Goal: Transaction & Acquisition: Obtain resource

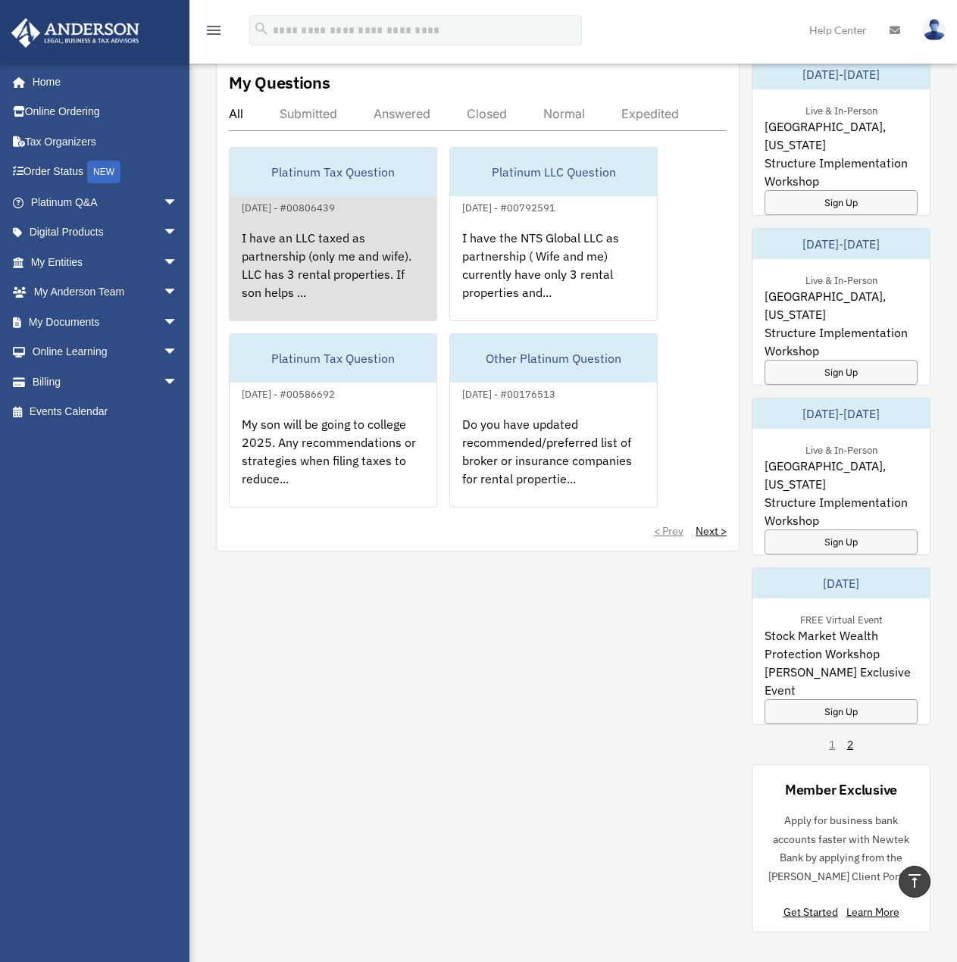
scroll to position [909, 0]
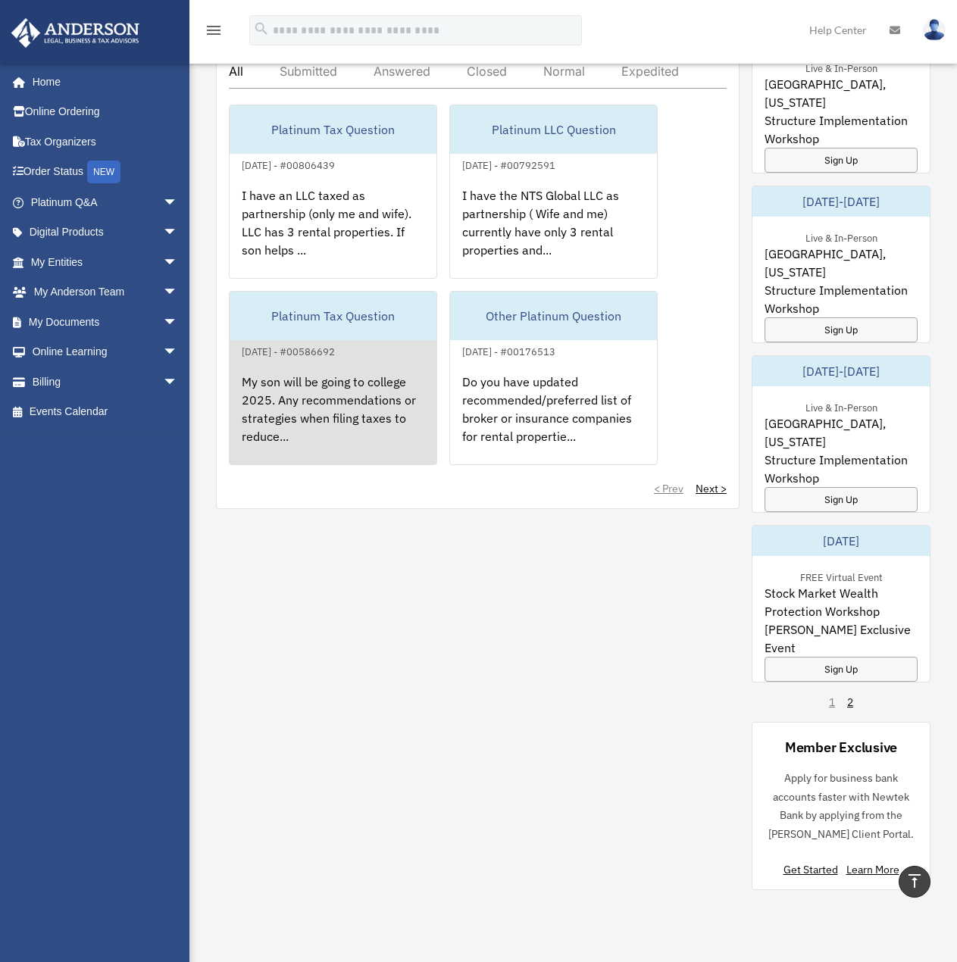
click at [328, 394] on div "My son will be going to college 2025. Any recommendations or strategies when fi…" at bounding box center [333, 420] width 207 height 118
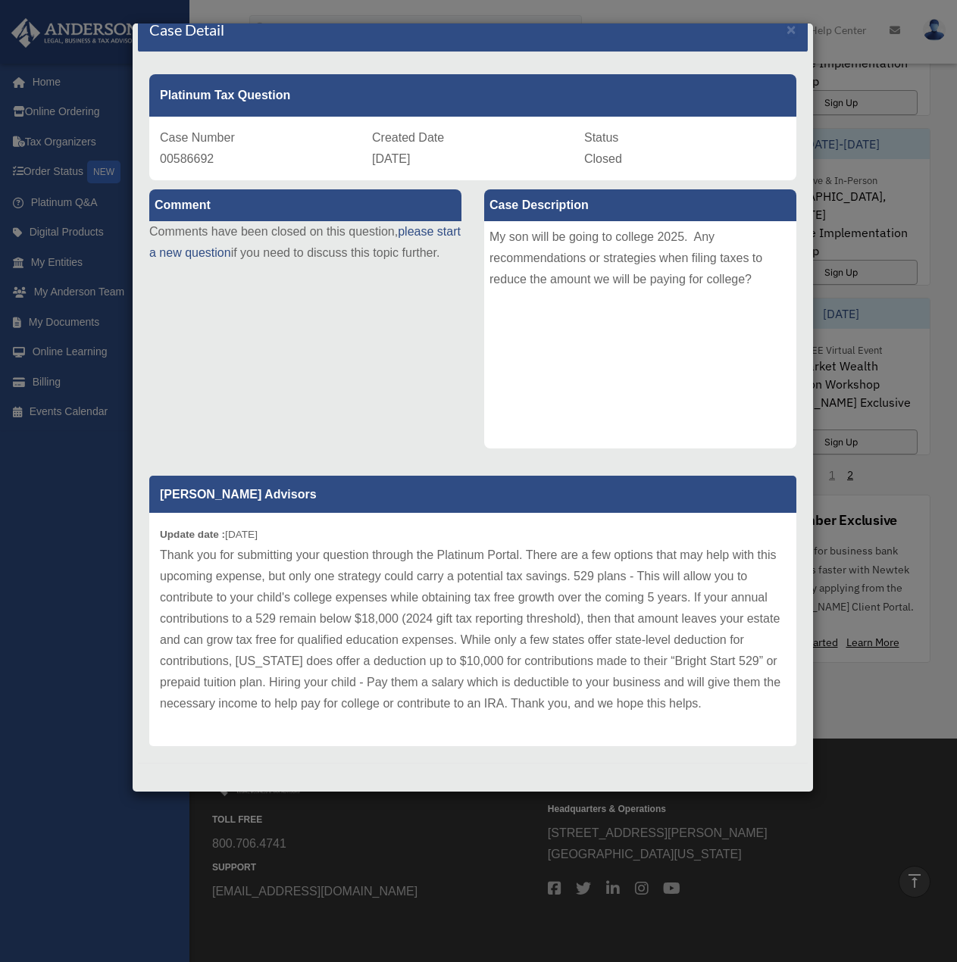
scroll to position [0, 0]
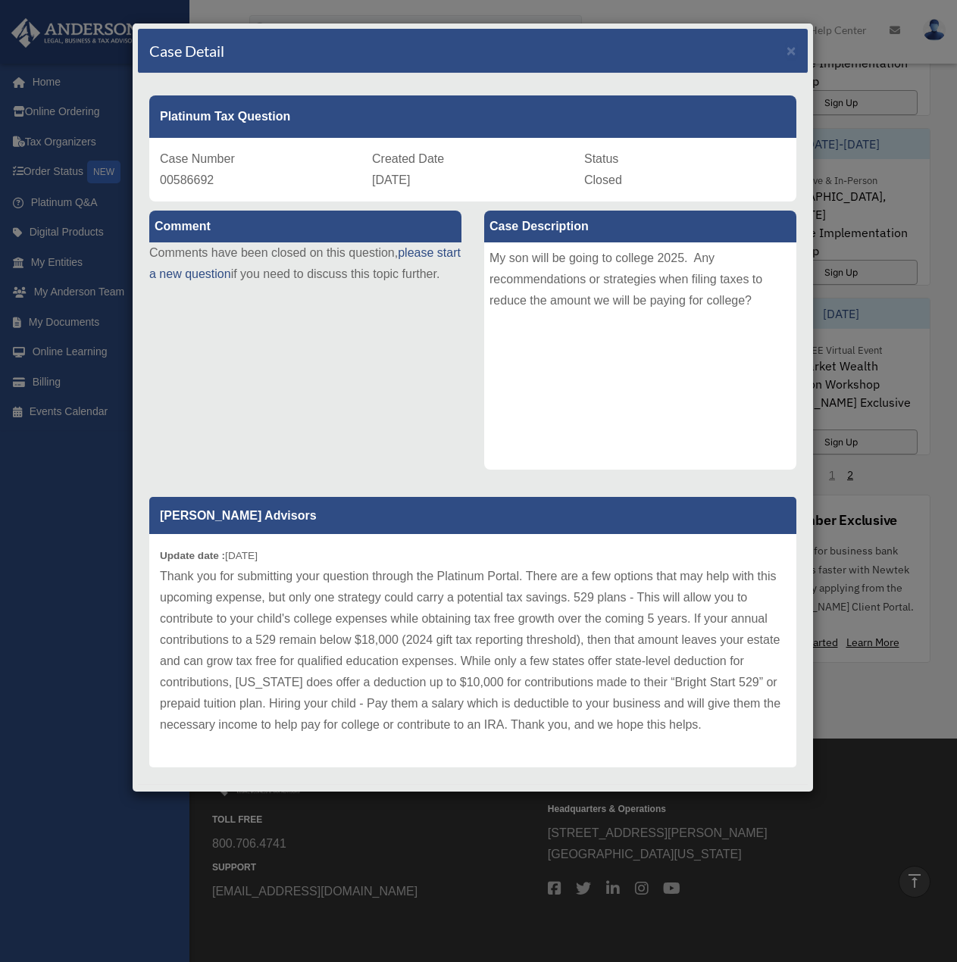
click at [785, 55] on div "Case Detail ×" at bounding box center [473, 51] width 670 height 45
click at [787, 49] on span "×" at bounding box center [792, 50] width 10 height 17
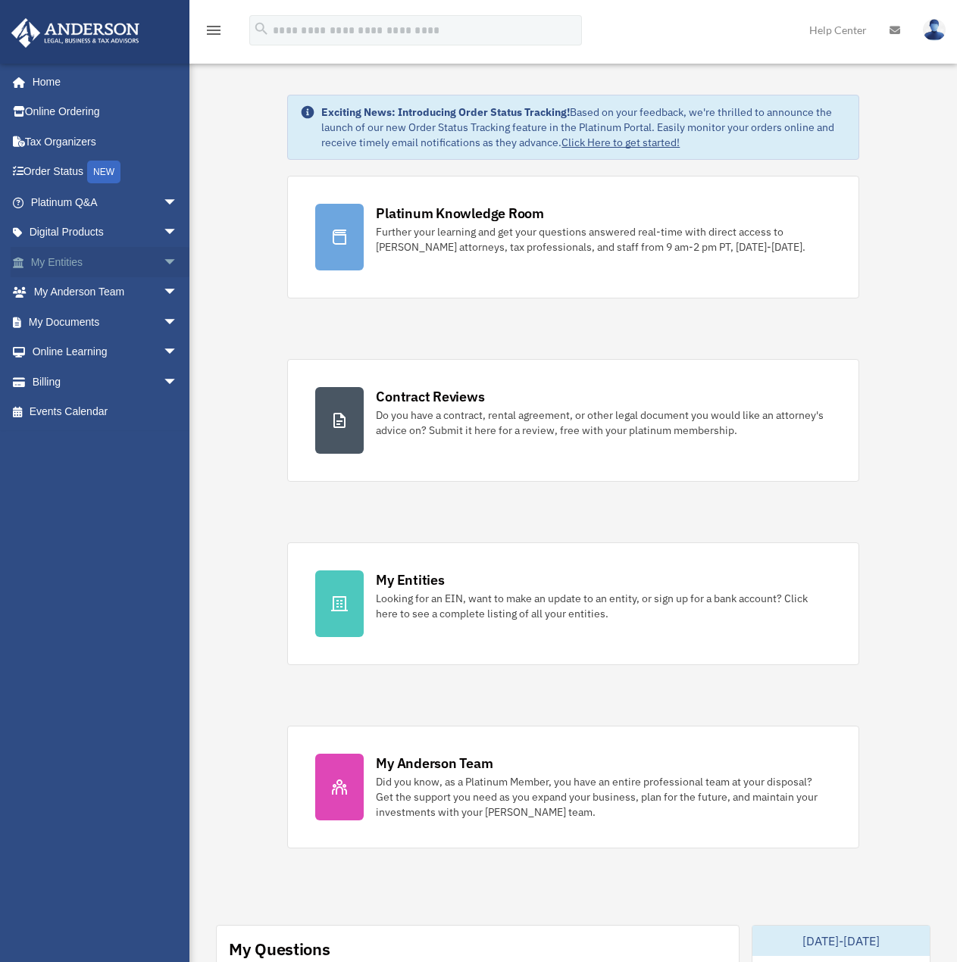
click at [163, 261] on span "arrow_drop_down" at bounding box center [178, 262] width 30 height 31
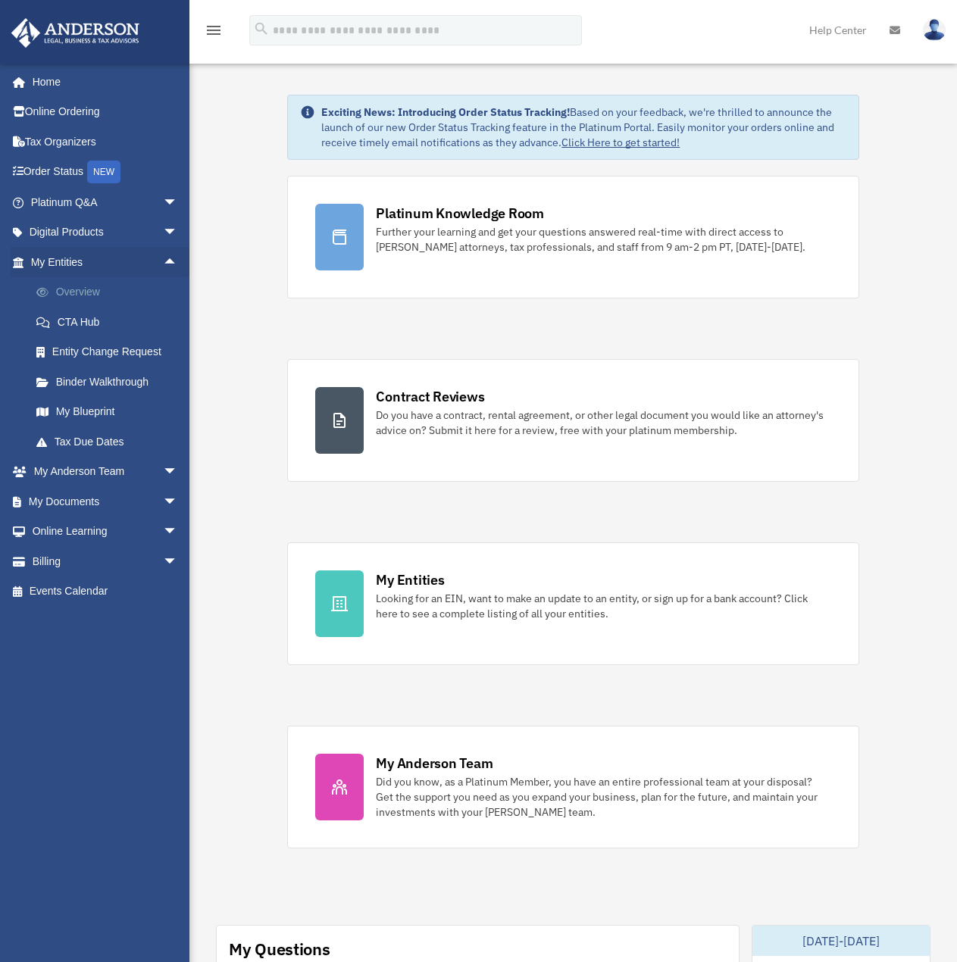
click at [69, 293] on link "Overview" at bounding box center [111, 292] width 180 height 30
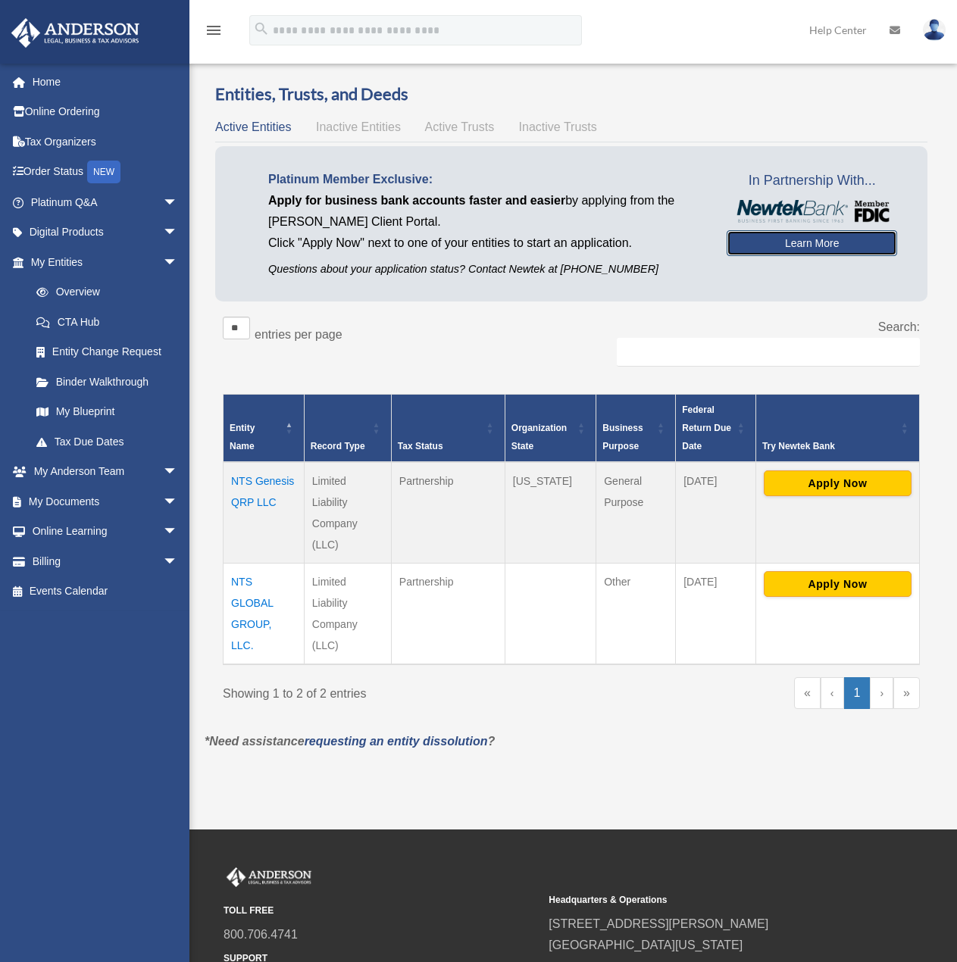
click at [793, 243] on link "Learn More" at bounding box center [812, 243] width 171 height 26
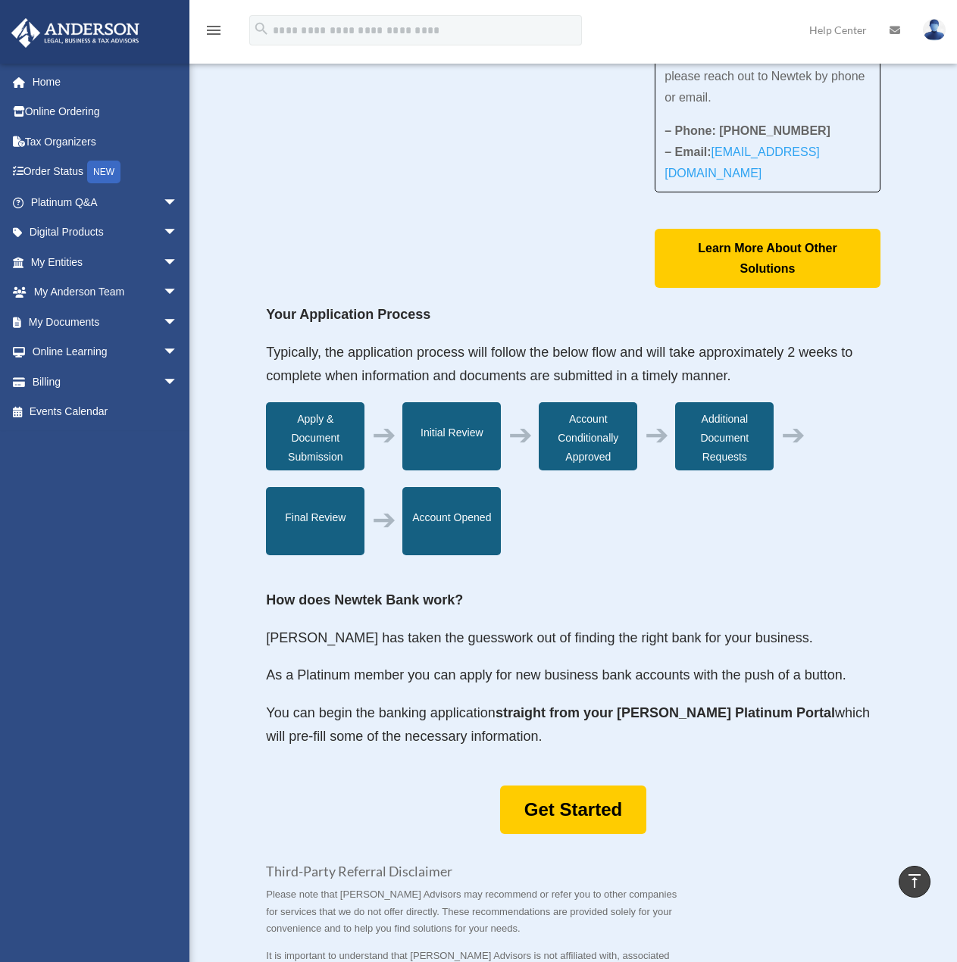
scroll to position [227, 0]
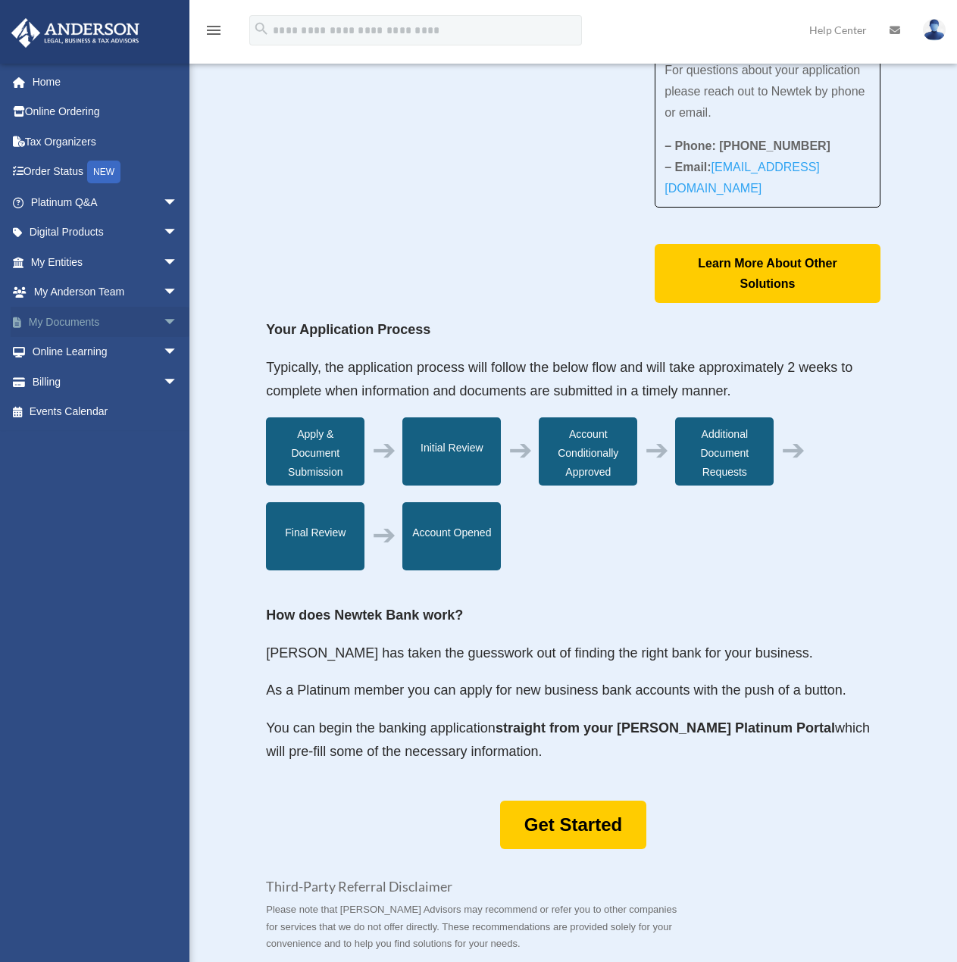
click at [163, 326] on span "arrow_drop_down" at bounding box center [178, 322] width 30 height 31
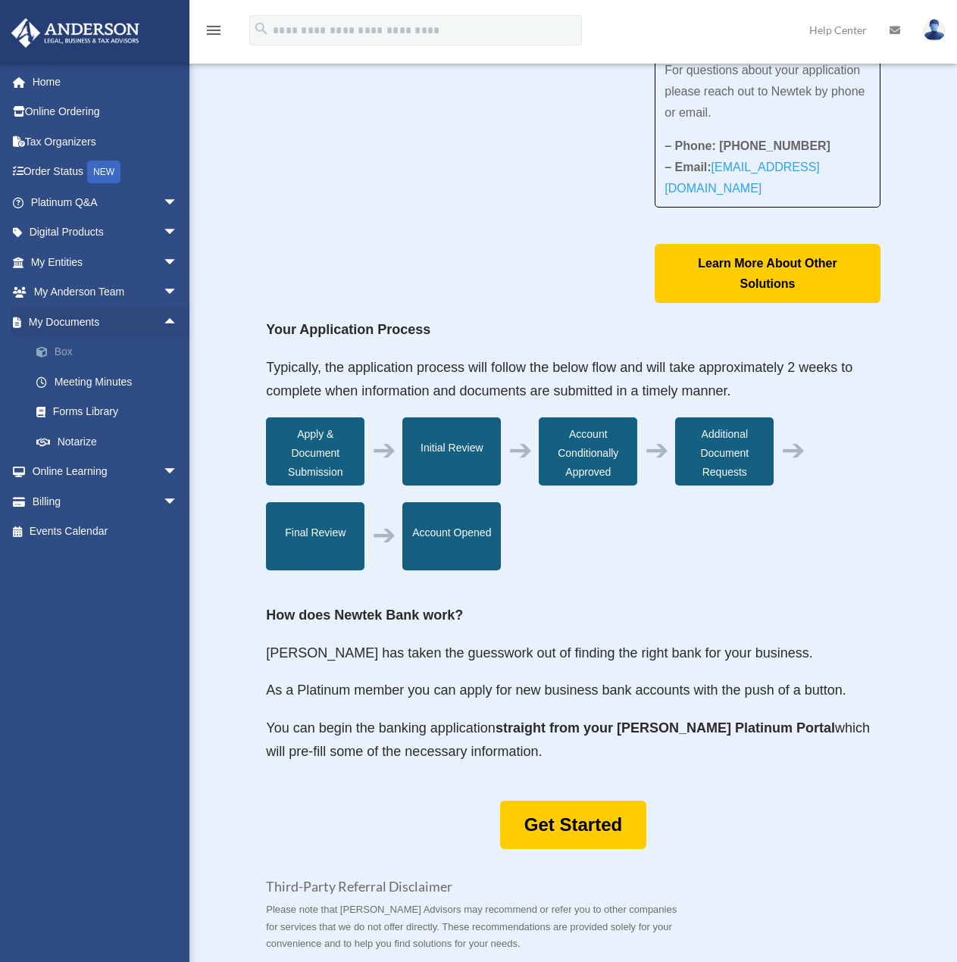
click at [63, 353] on link "Box" at bounding box center [111, 352] width 180 height 30
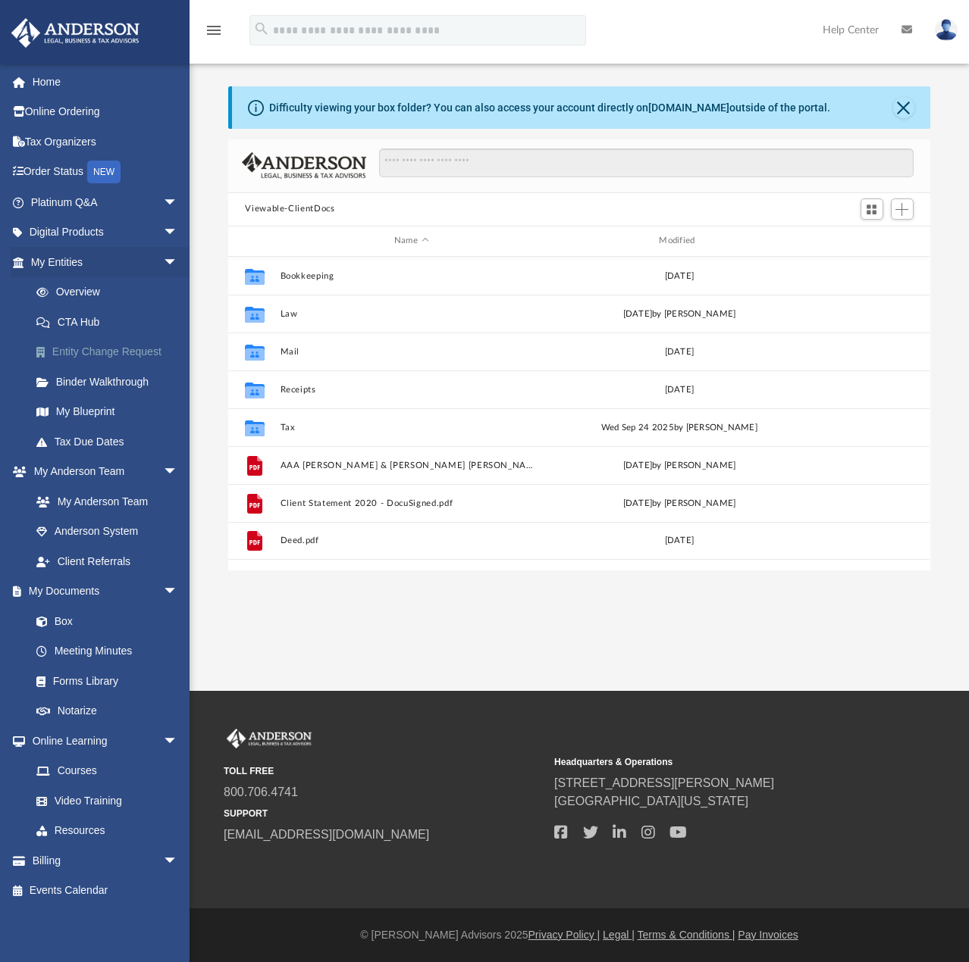
scroll to position [333, 690]
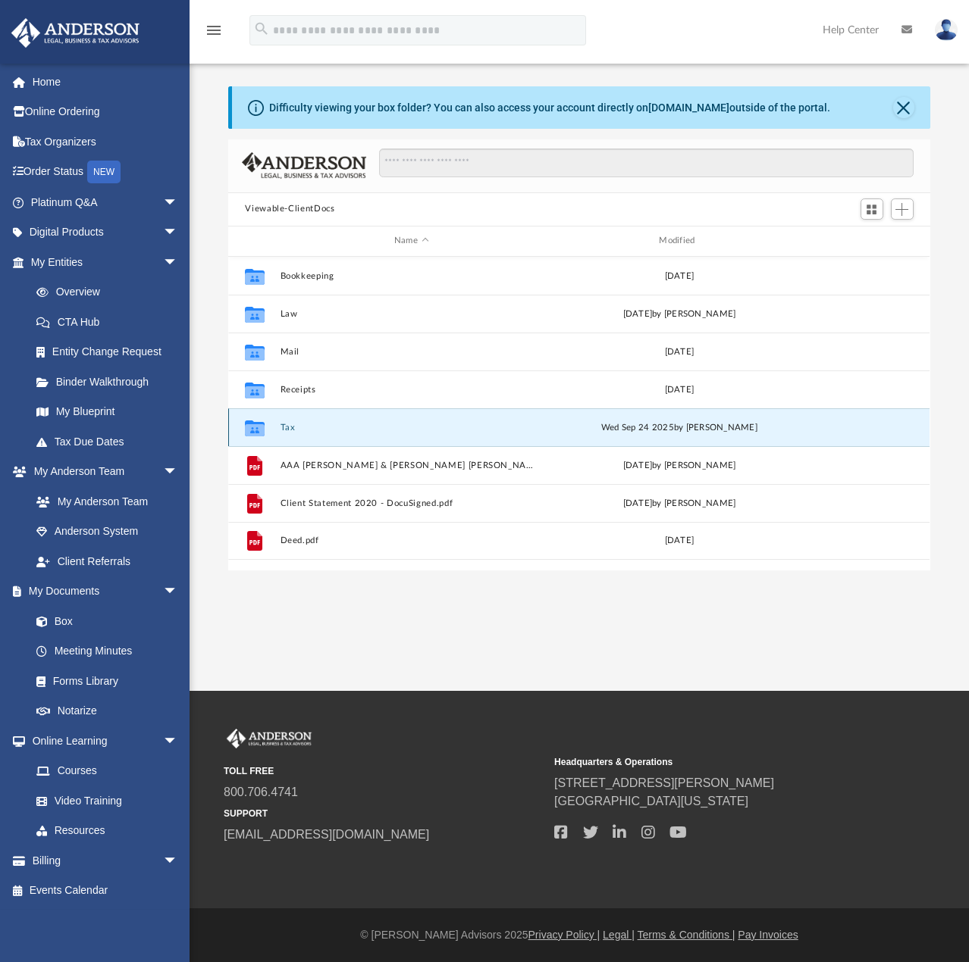
click at [283, 430] on button "Tax" at bounding box center [410, 428] width 261 height 10
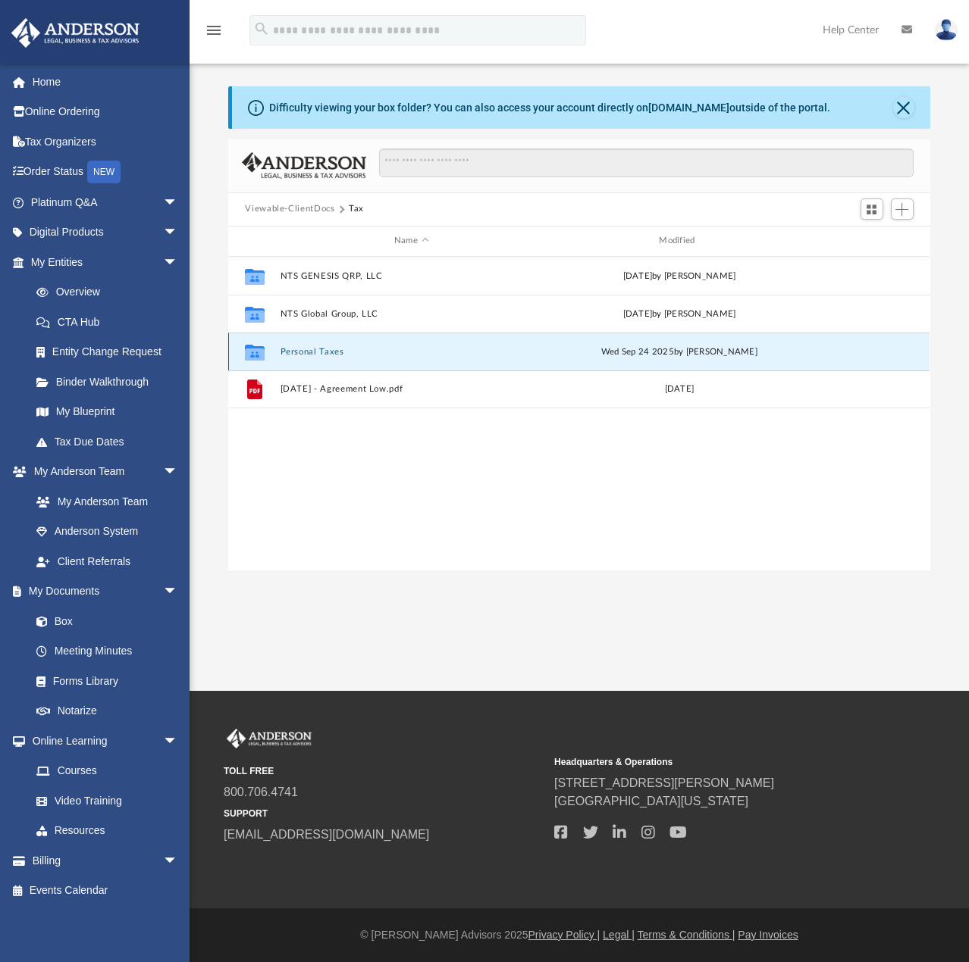
click at [313, 352] on button "Personal Taxes" at bounding box center [410, 352] width 261 height 10
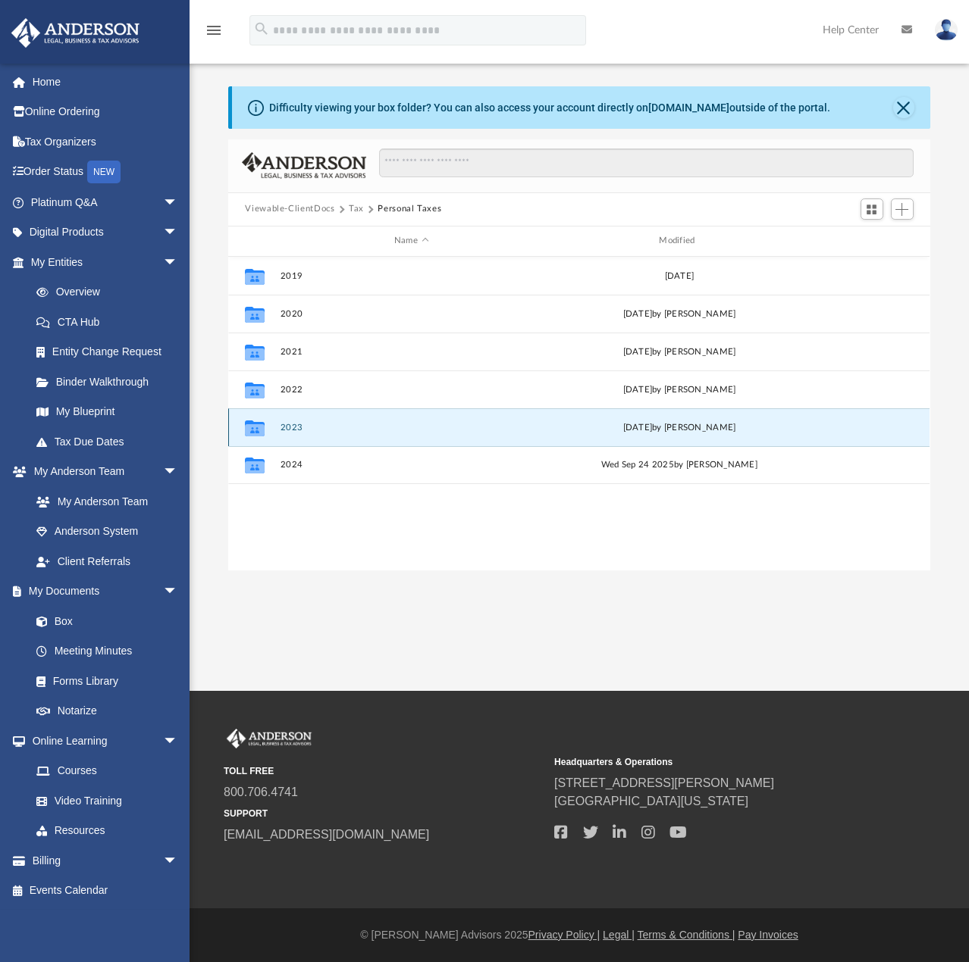
click at [293, 430] on button "2023" at bounding box center [410, 428] width 261 height 10
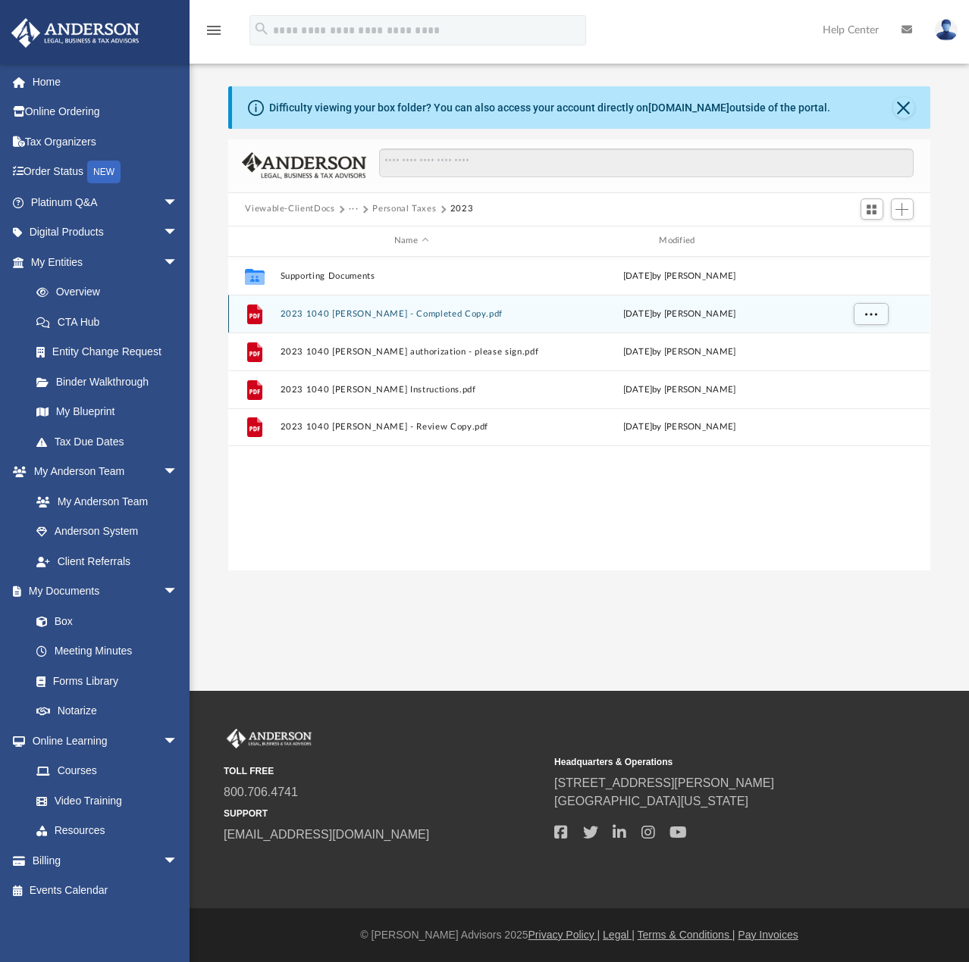
click at [392, 316] on button "2023 1040 Sifuentes, John - Completed Copy.pdf" at bounding box center [410, 314] width 261 height 10
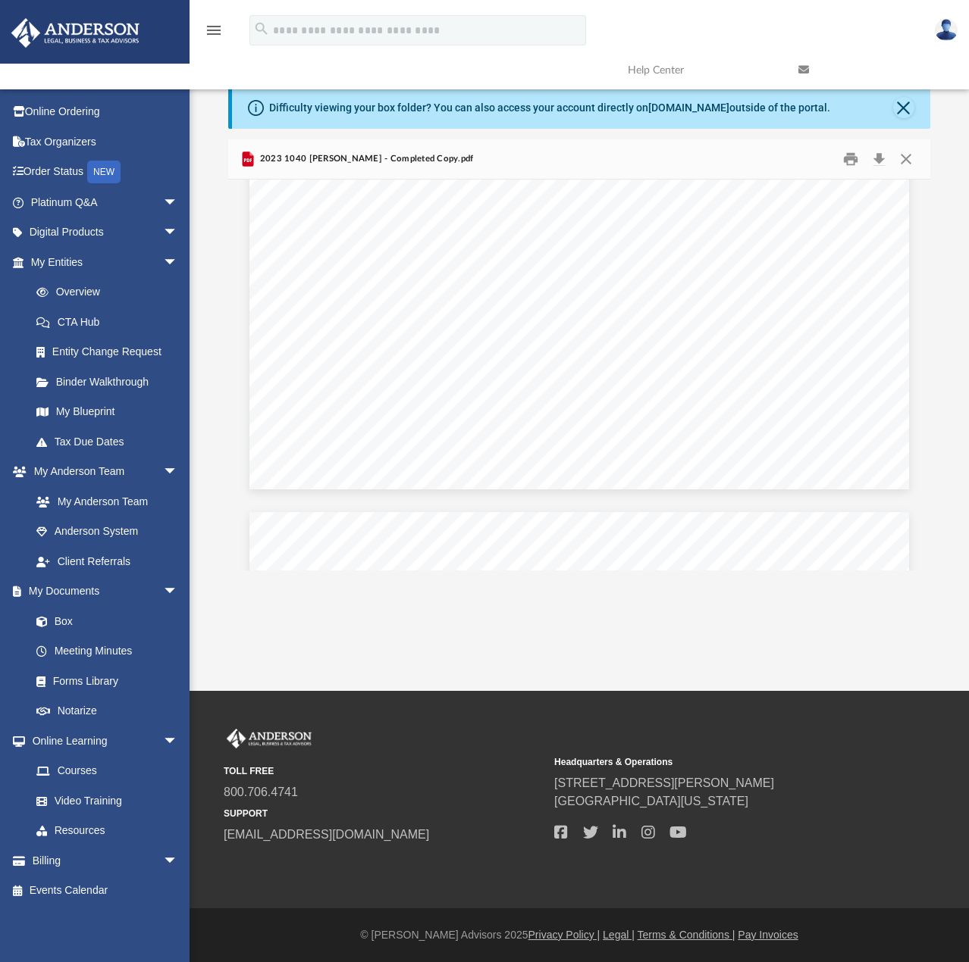
scroll to position [11747, 0]
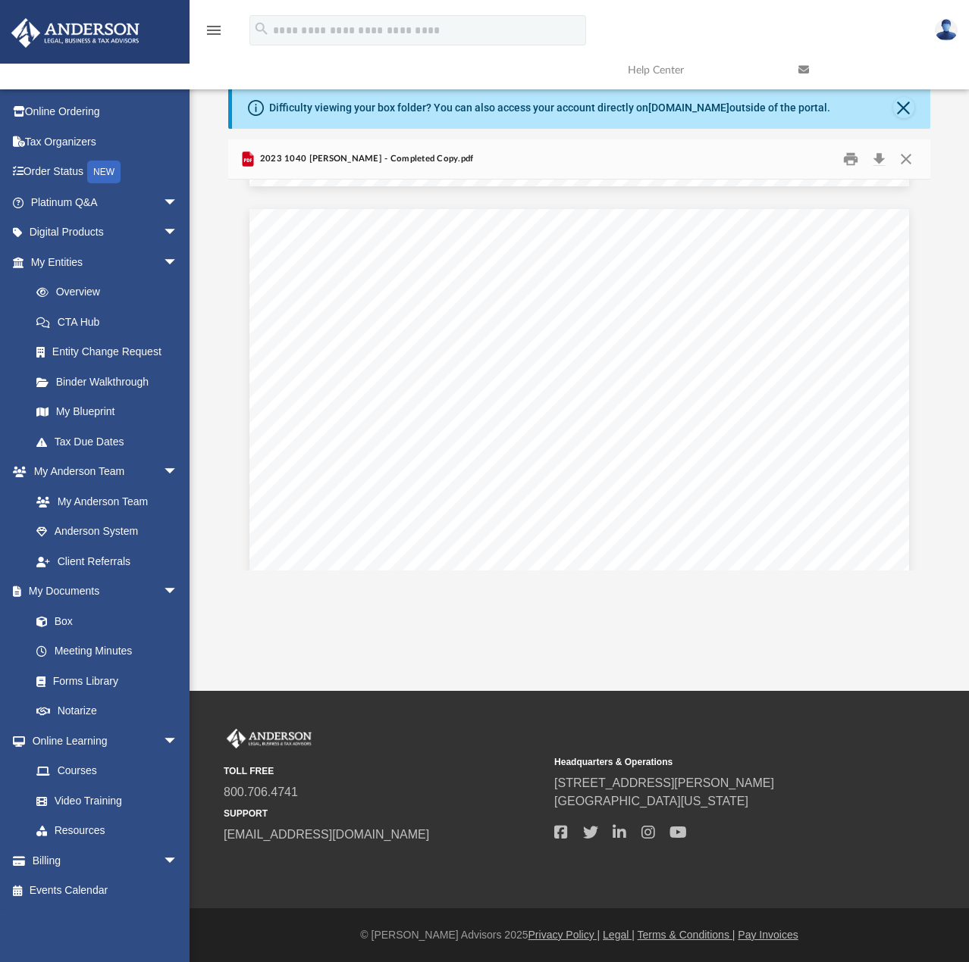
scroll to position [12050, 0]
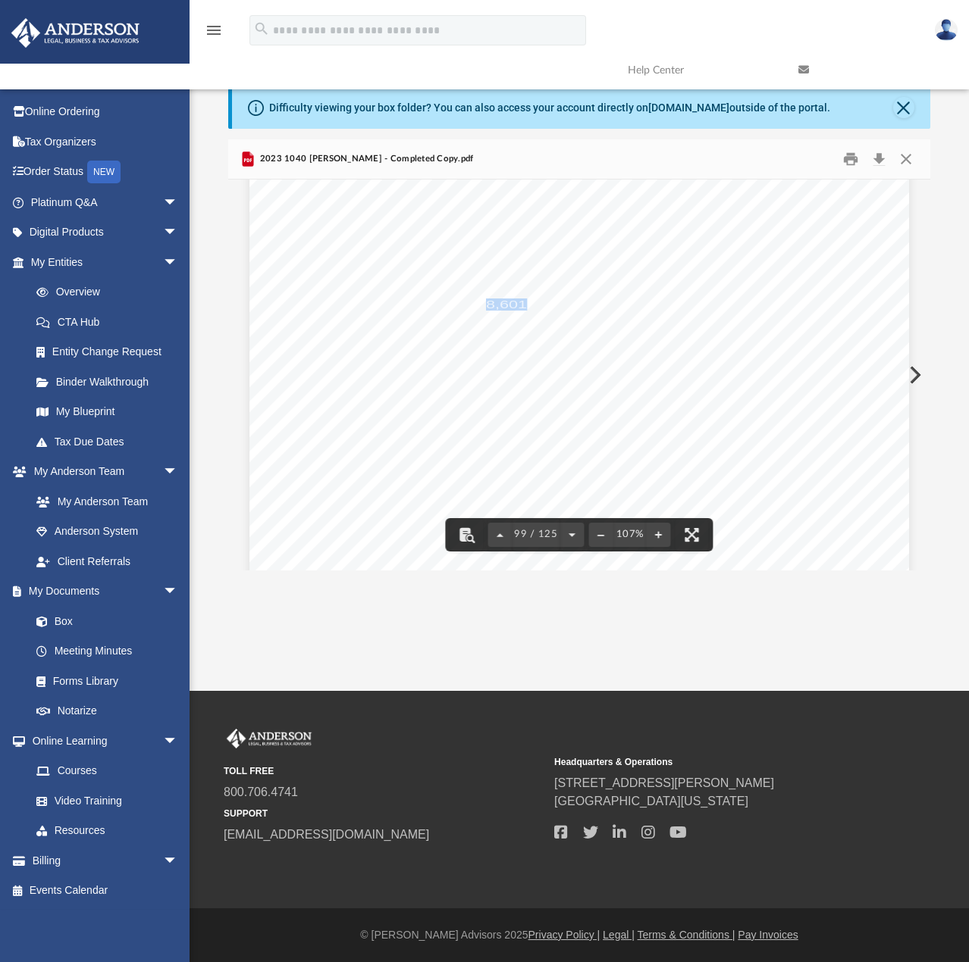
drag, startPoint x: 482, startPoint y: 302, endPoint x: 518, endPoint y: 302, distance: 35.6
click at [518, 302] on span "8,601." at bounding box center [508, 305] width 45 height 11
click at [534, 308] on div "}}}}}}}}}}}}}}}}}}}}}}}}}}}}}}}}}}}}}}}} }}}}}}}}}}} JOHN E. SIFUENTES & ROCIO …" at bounding box center [578, 538] width 659 height 853
click at [474, 293] on div "}}}}}}}}}}}}}}}}}}}}}}}}}}}}}}}}}}}}}}}} }}}}}}}}}}} JOHN E. SIFUENTES & ROCIO …" at bounding box center [578, 538] width 659 height 853
click at [472, 278] on span "335,240." at bounding box center [501, 279] width 61 height 11
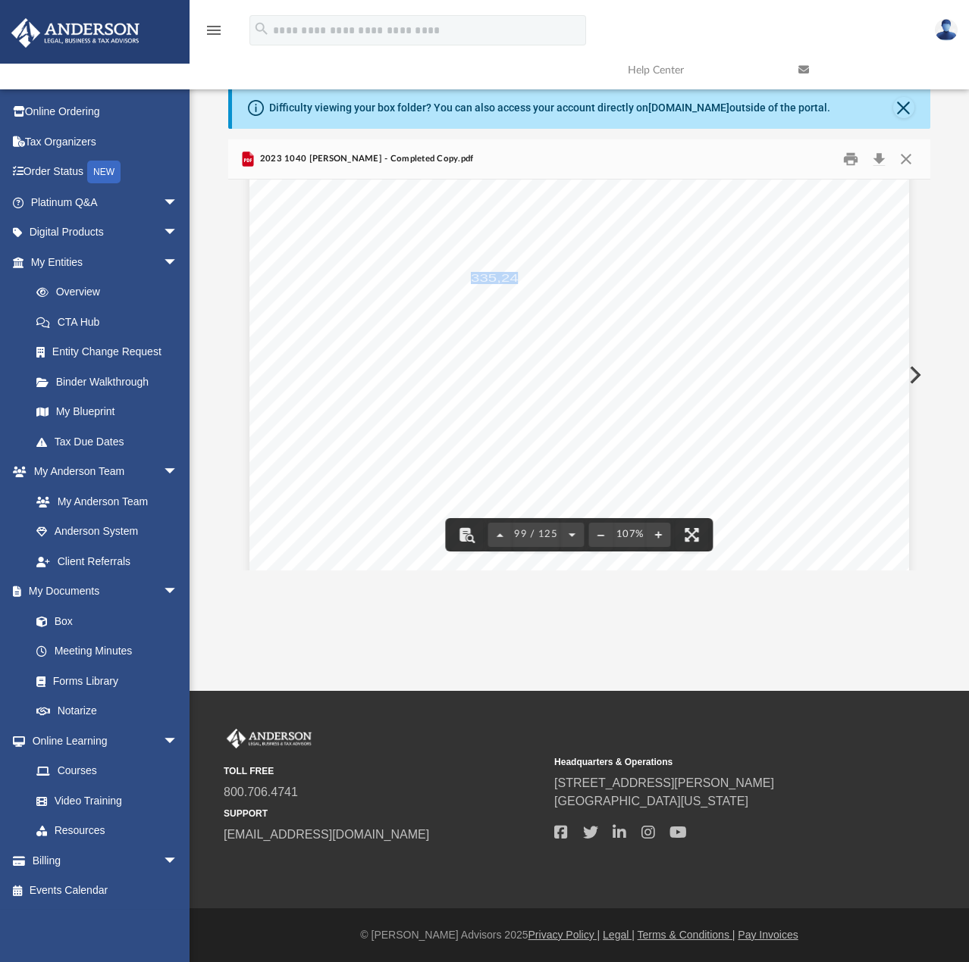
drag, startPoint x: 467, startPoint y: 277, endPoint x: 514, endPoint y: 279, distance: 47.0
click at [514, 279] on span "335,240." at bounding box center [501, 279] width 61 height 11
click at [450, 295] on div "}}}}}}}}}}}}}}}}}}}}}}}}}}}}}}}}}}}}}}}} }}}}}}}}}}} JOHN E. SIFUENTES & ROCIO …" at bounding box center [578, 538] width 659 height 853
click at [487, 278] on span "335,240." at bounding box center [501, 279] width 61 height 11
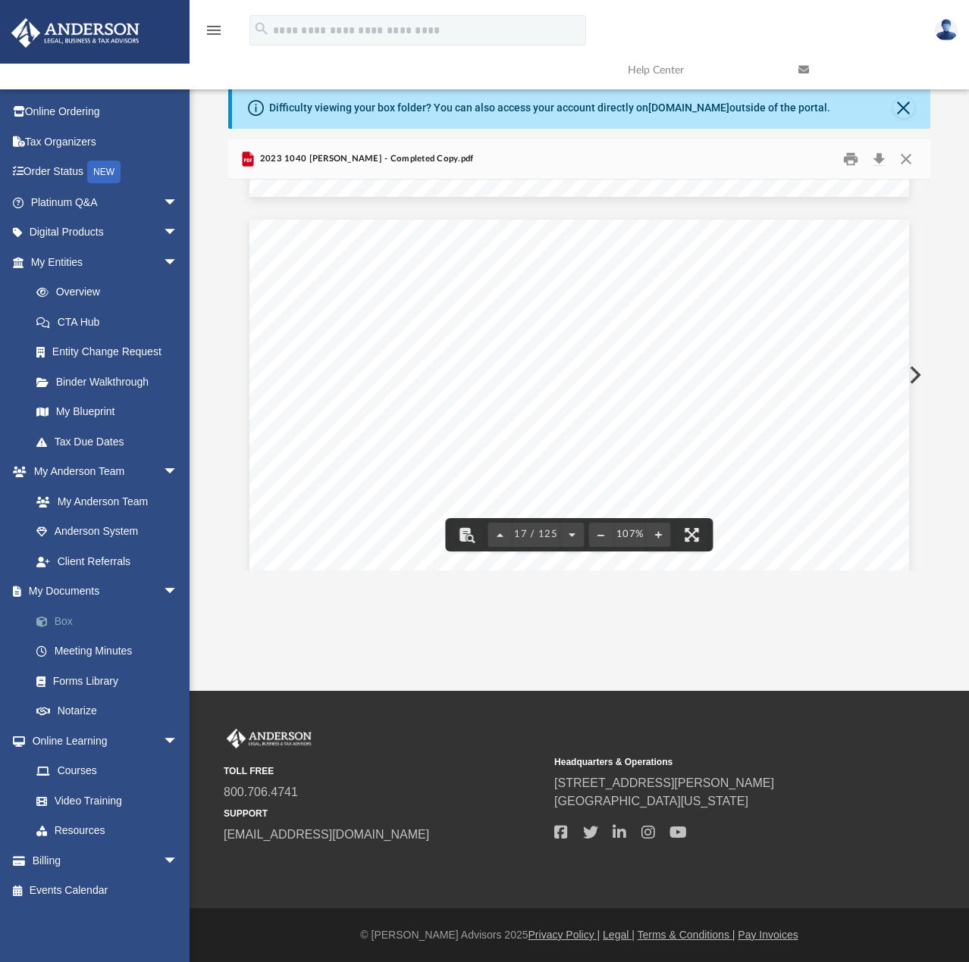
click at [66, 627] on link "Box" at bounding box center [111, 621] width 180 height 30
click at [903, 160] on button "Close" at bounding box center [905, 158] width 27 height 23
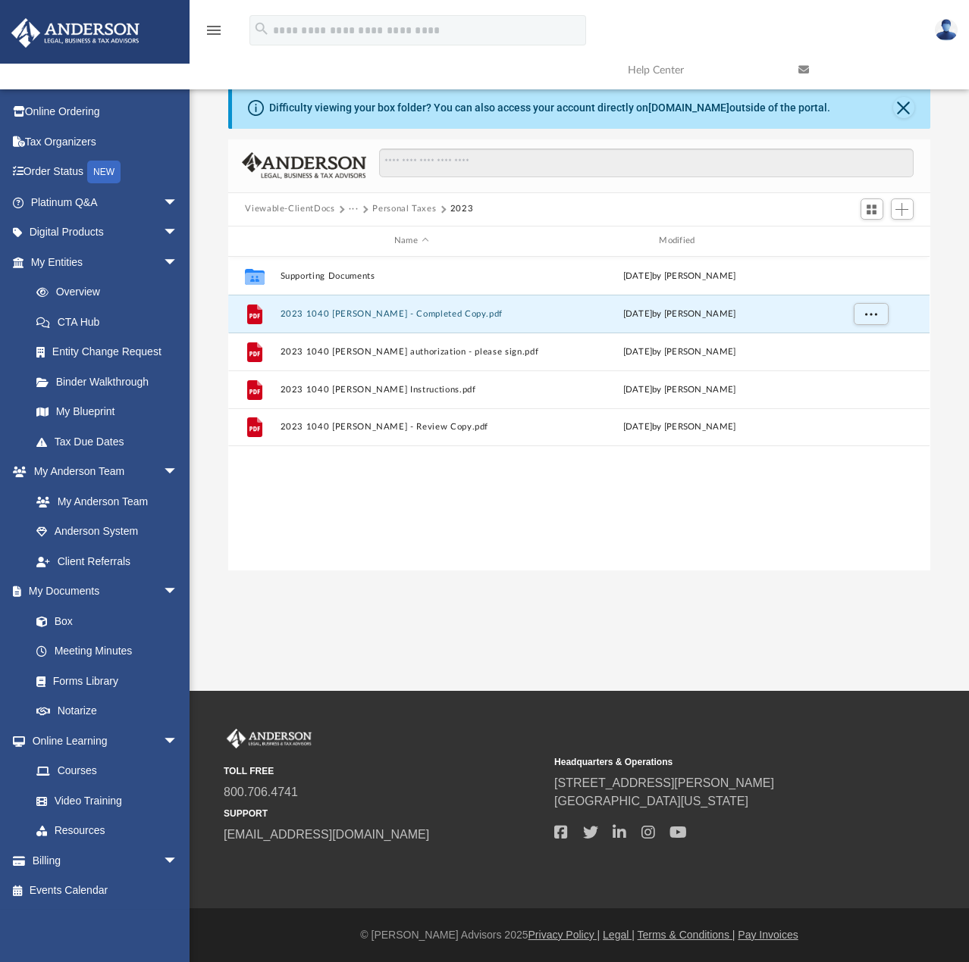
scroll to position [333, 690]
click at [84, 499] on link "My Anderson Team" at bounding box center [111, 502] width 180 height 30
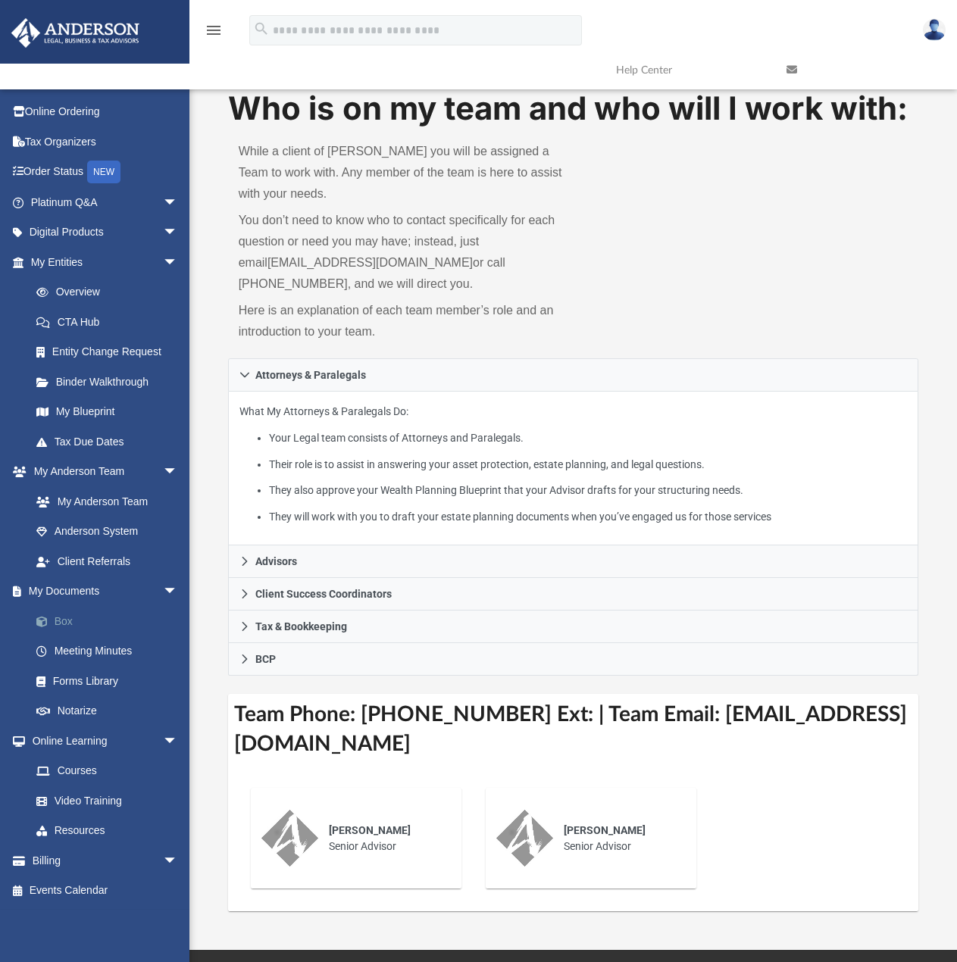
click at [60, 624] on link "Box" at bounding box center [111, 621] width 180 height 30
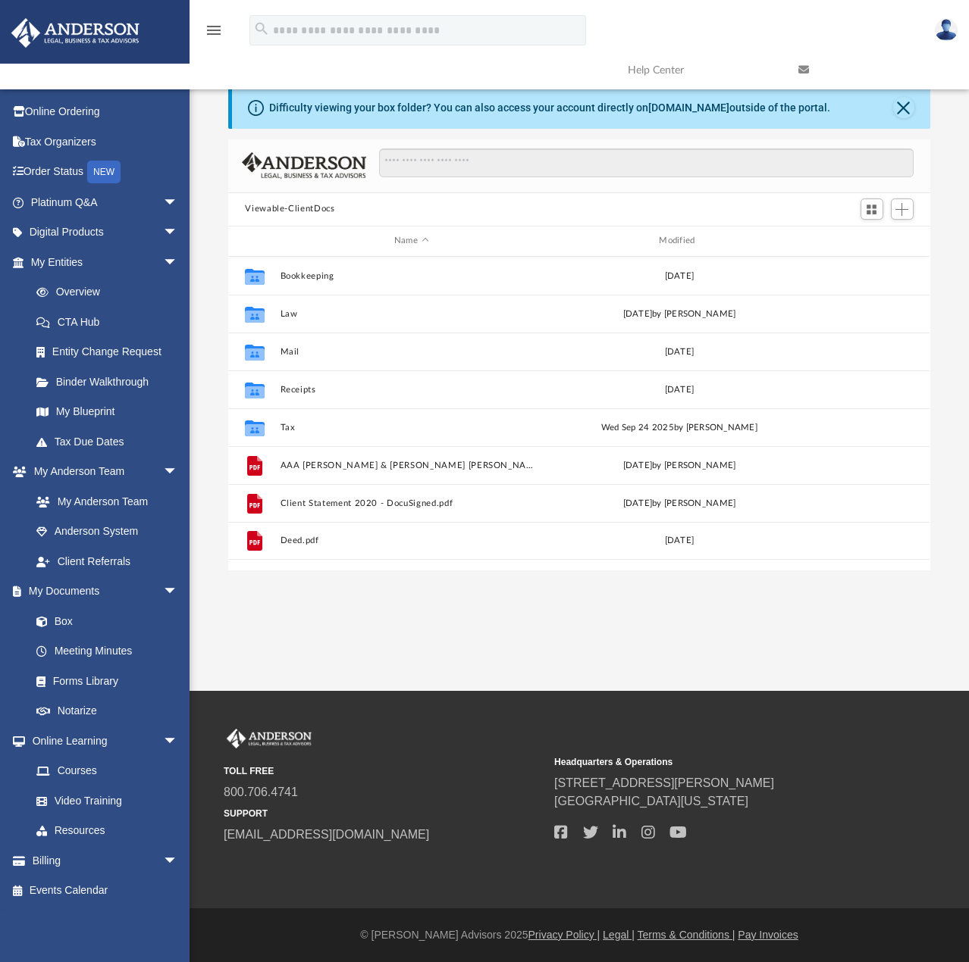
scroll to position [333, 690]
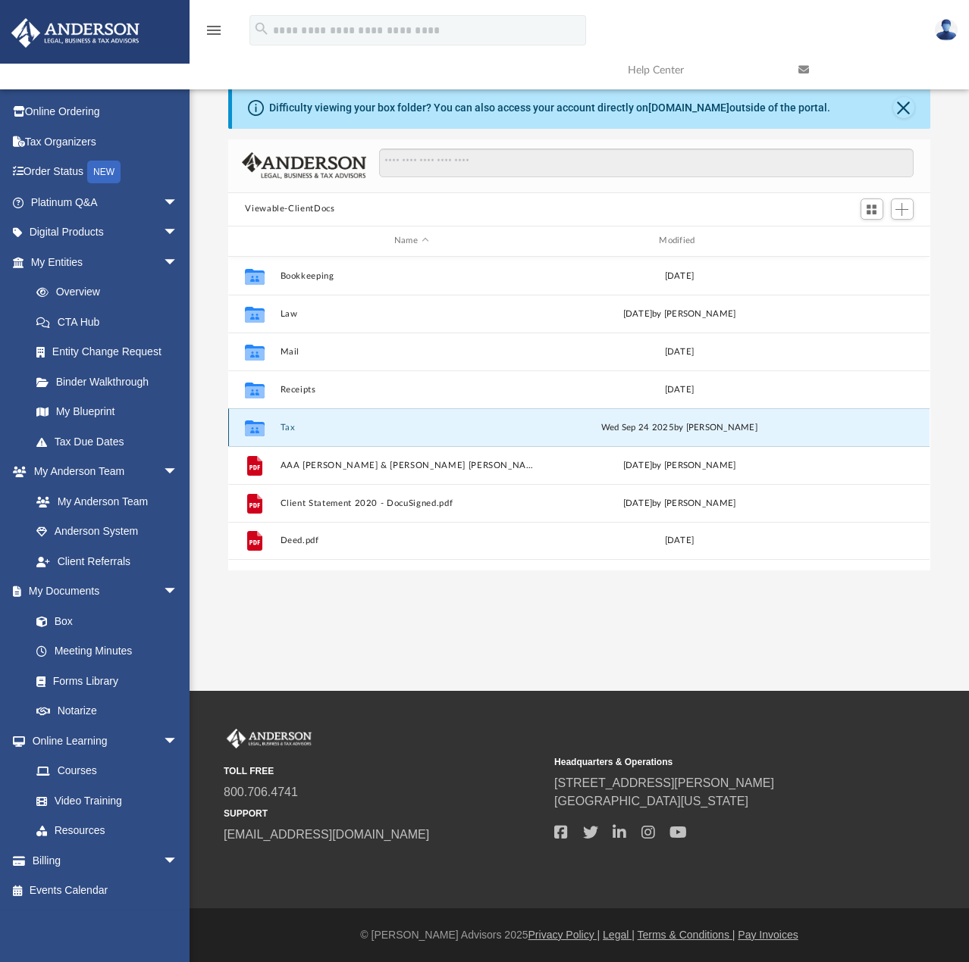
click at [286, 429] on button "Tax" at bounding box center [410, 428] width 261 height 10
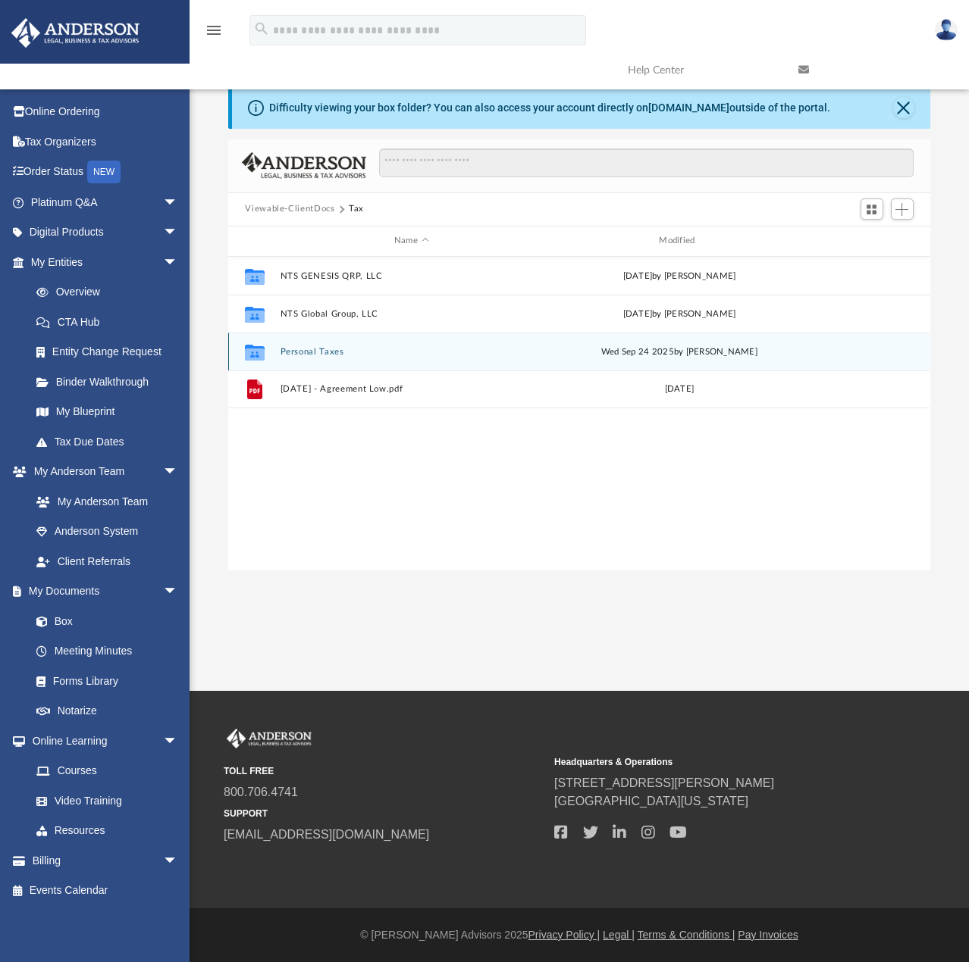
click at [311, 354] on button "Personal Taxes" at bounding box center [410, 352] width 261 height 10
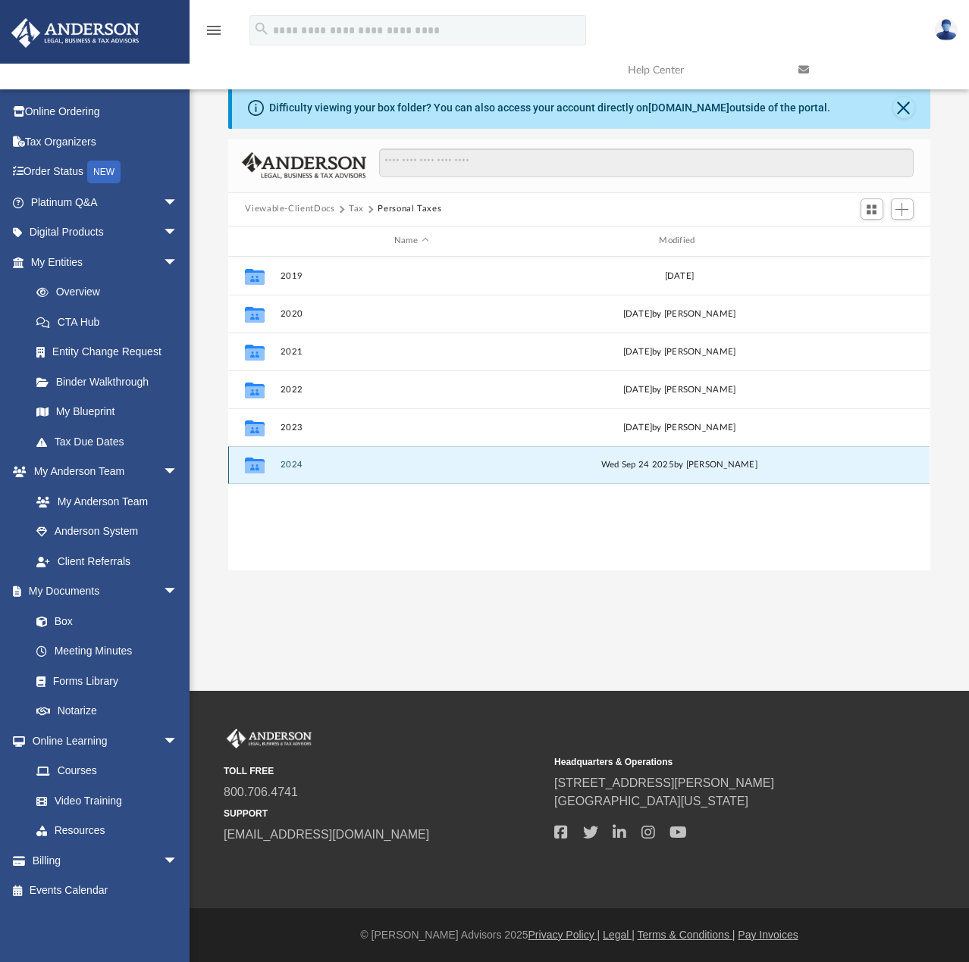
click at [288, 468] on button "2024" at bounding box center [410, 465] width 261 height 10
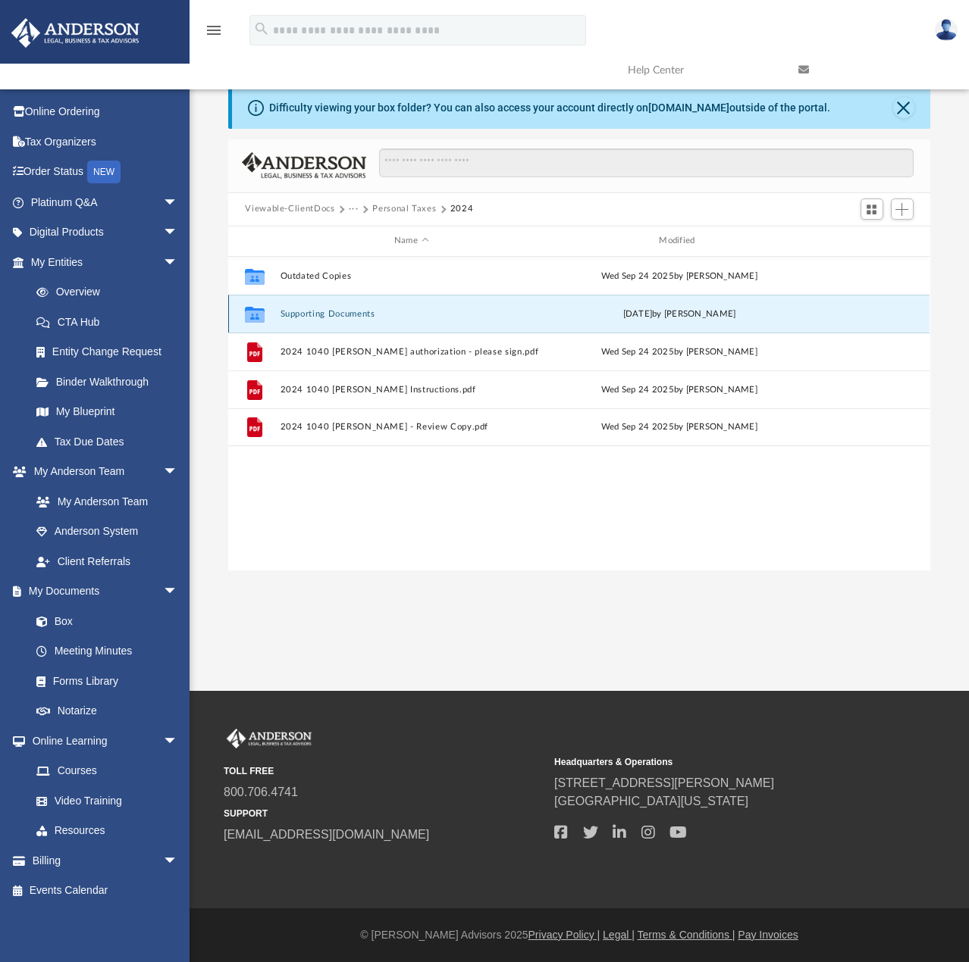
click at [330, 312] on button "Supporting Documents" at bounding box center [410, 314] width 261 height 10
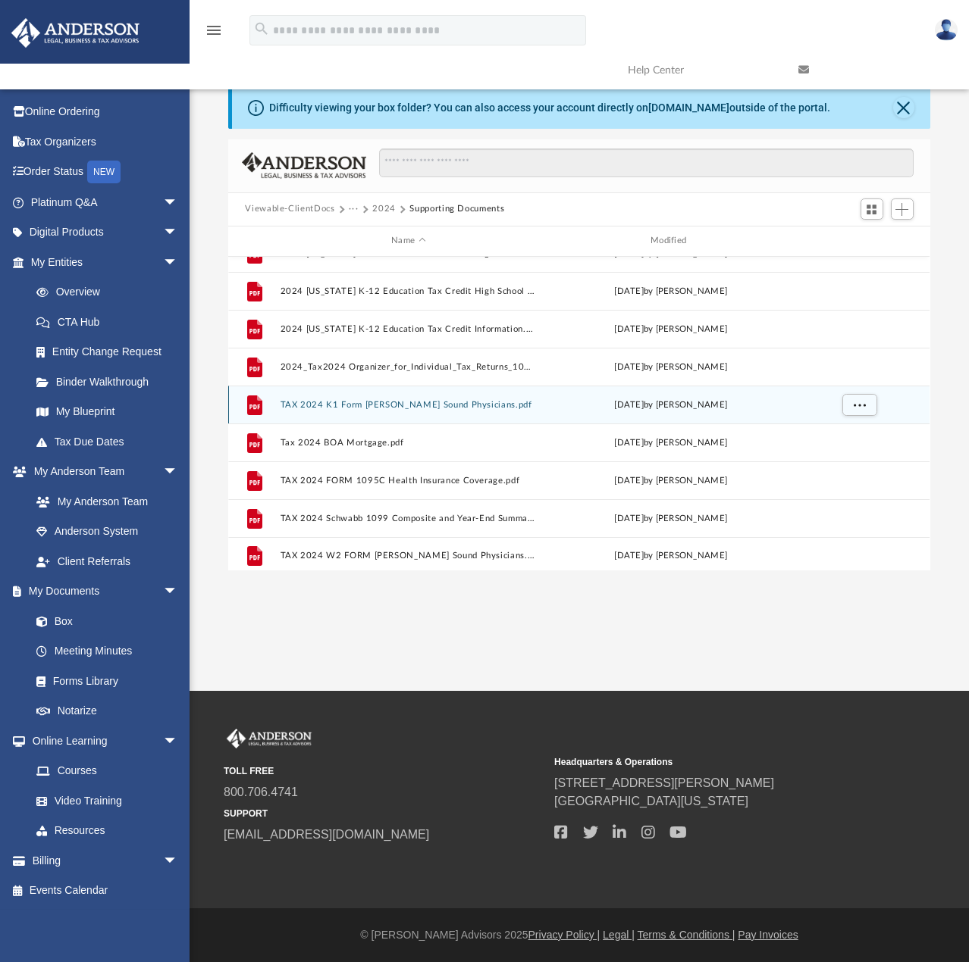
scroll to position [65, 0]
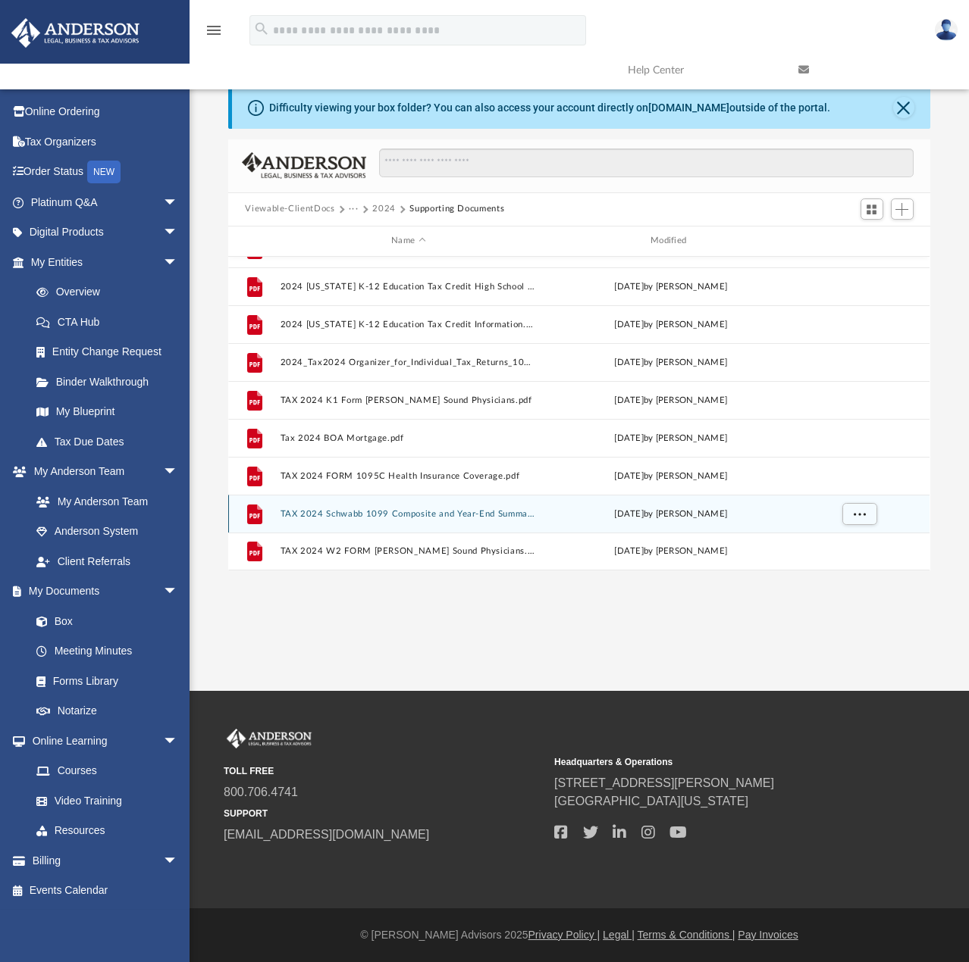
click at [393, 516] on button "TAX 2024 Schwabb 1099 Composite and Year-End Summary.PDF" at bounding box center [408, 514] width 256 height 10
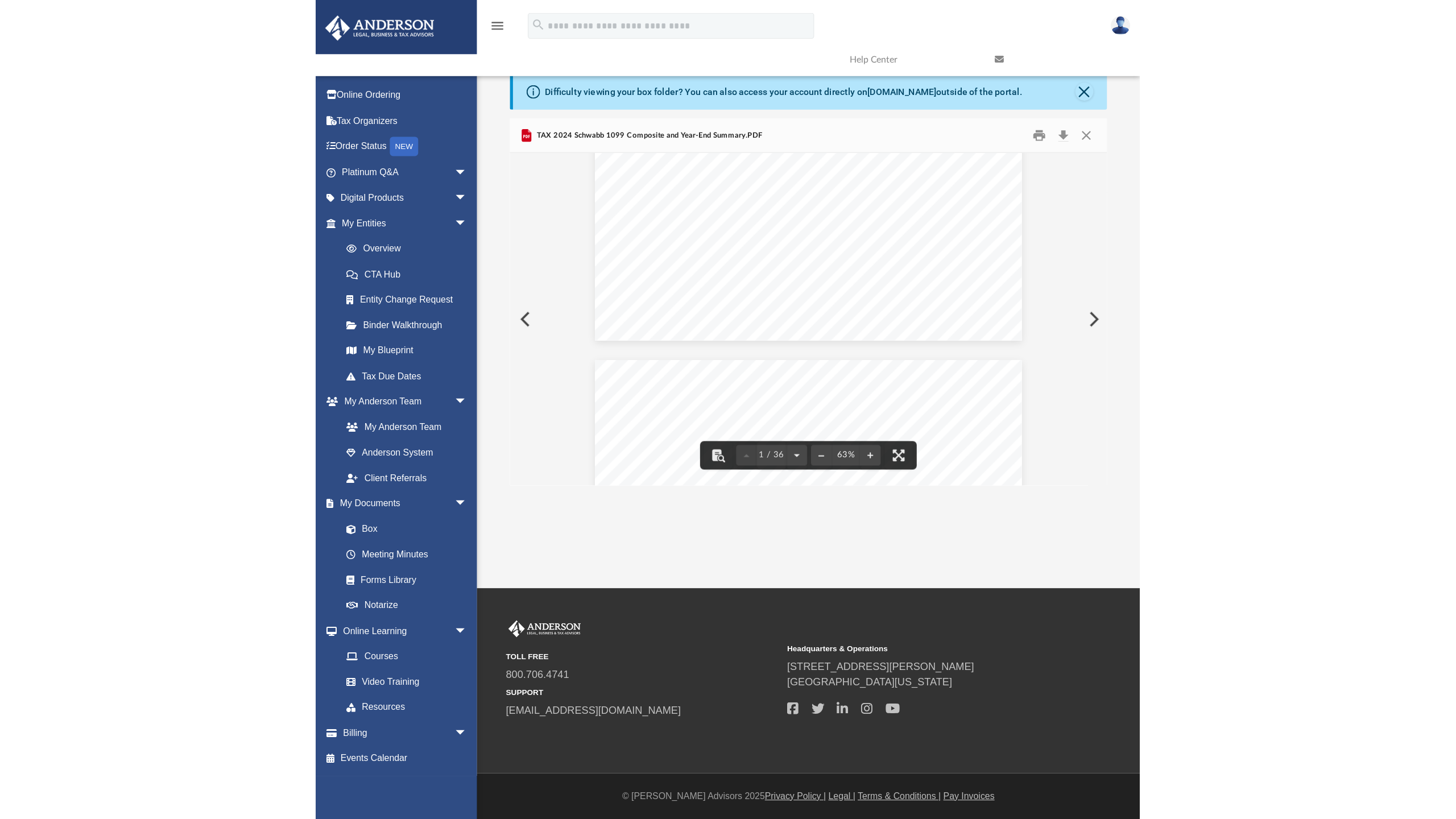
scroll to position [170, 0]
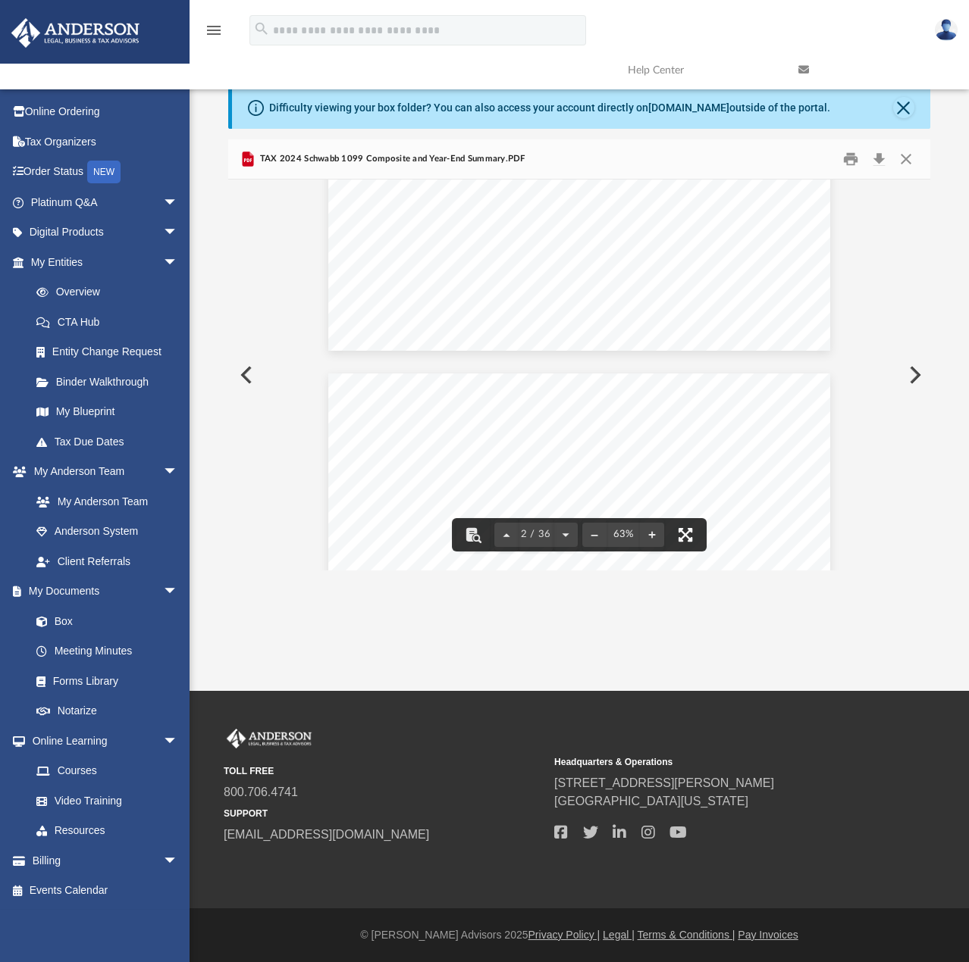
click at [681, 537] on button "File preview" at bounding box center [684, 534] width 33 height 33
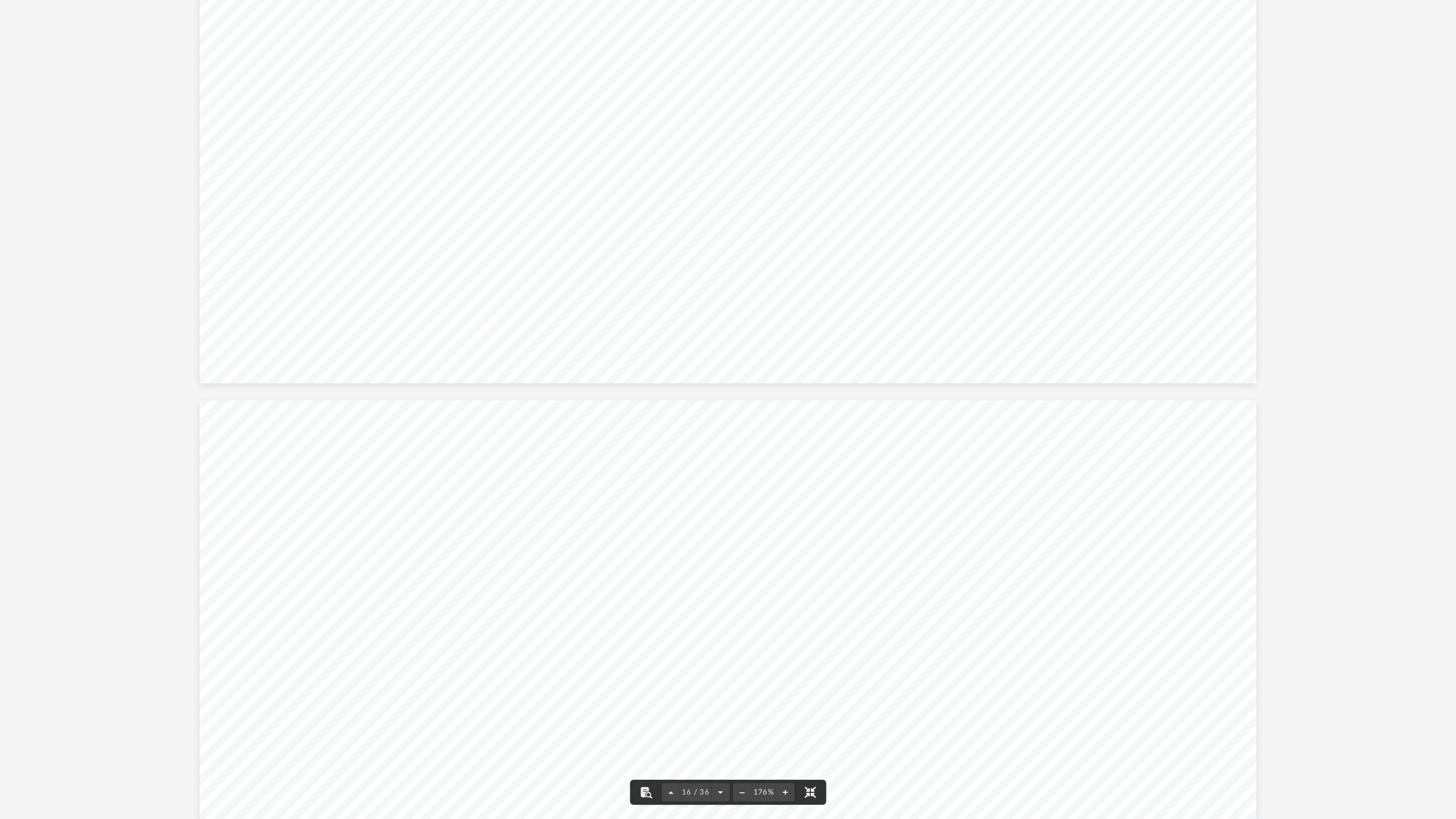
scroll to position [12951, 0]
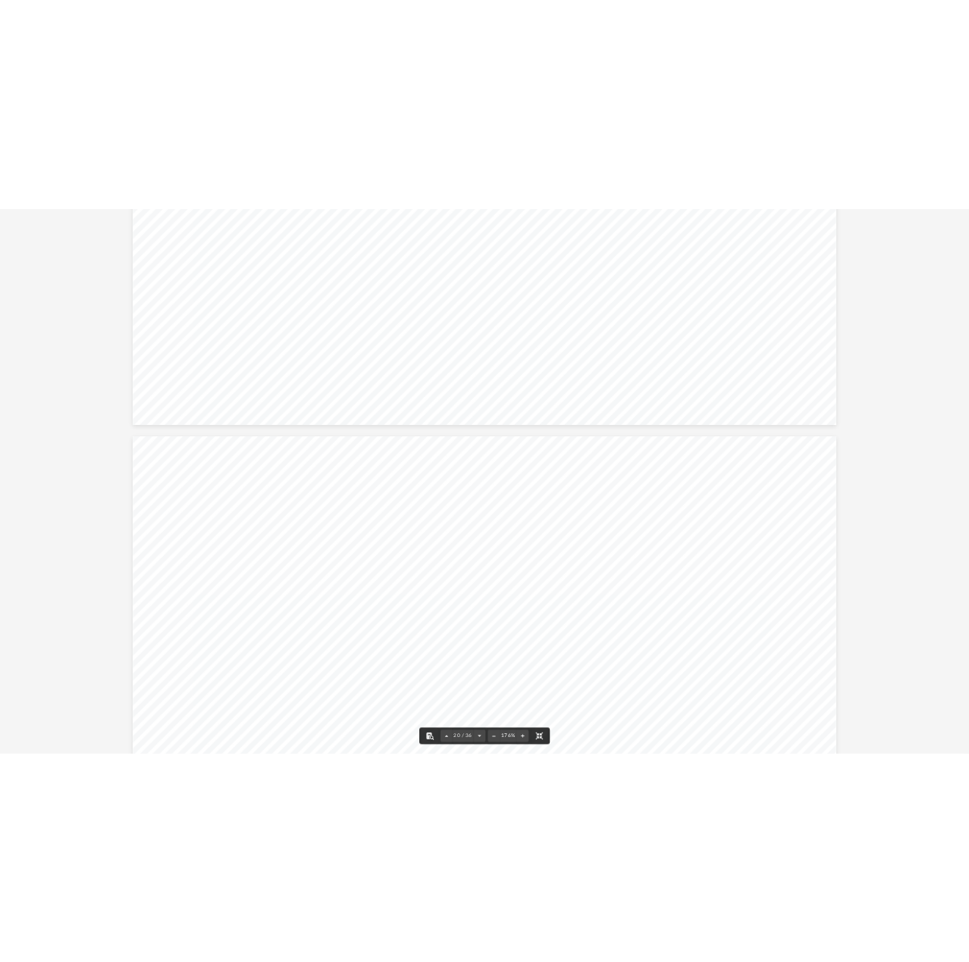
scroll to position [21800, 0]
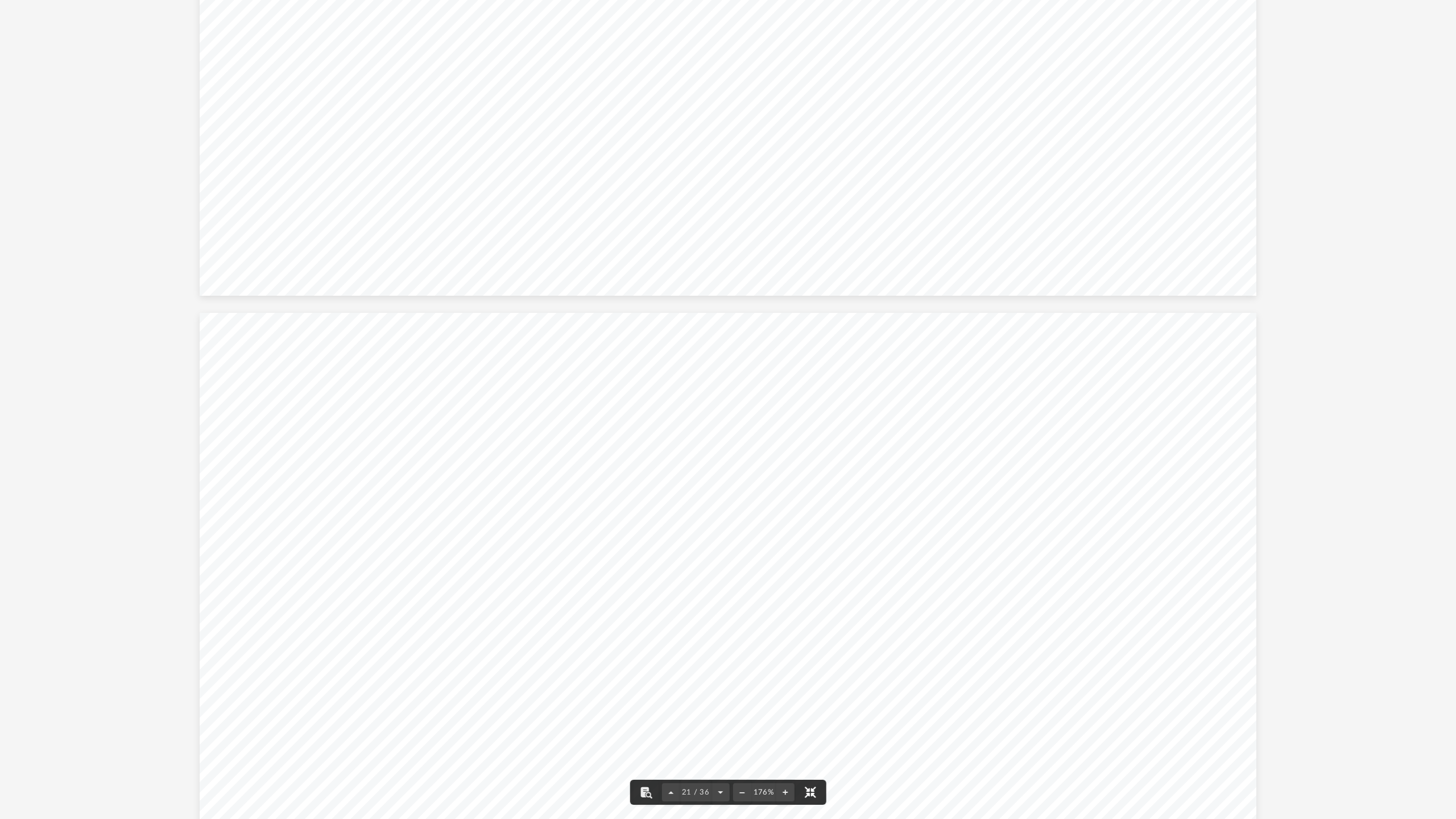
click at [726, 722] on button "File preview" at bounding box center [810, 792] width 25 height 25
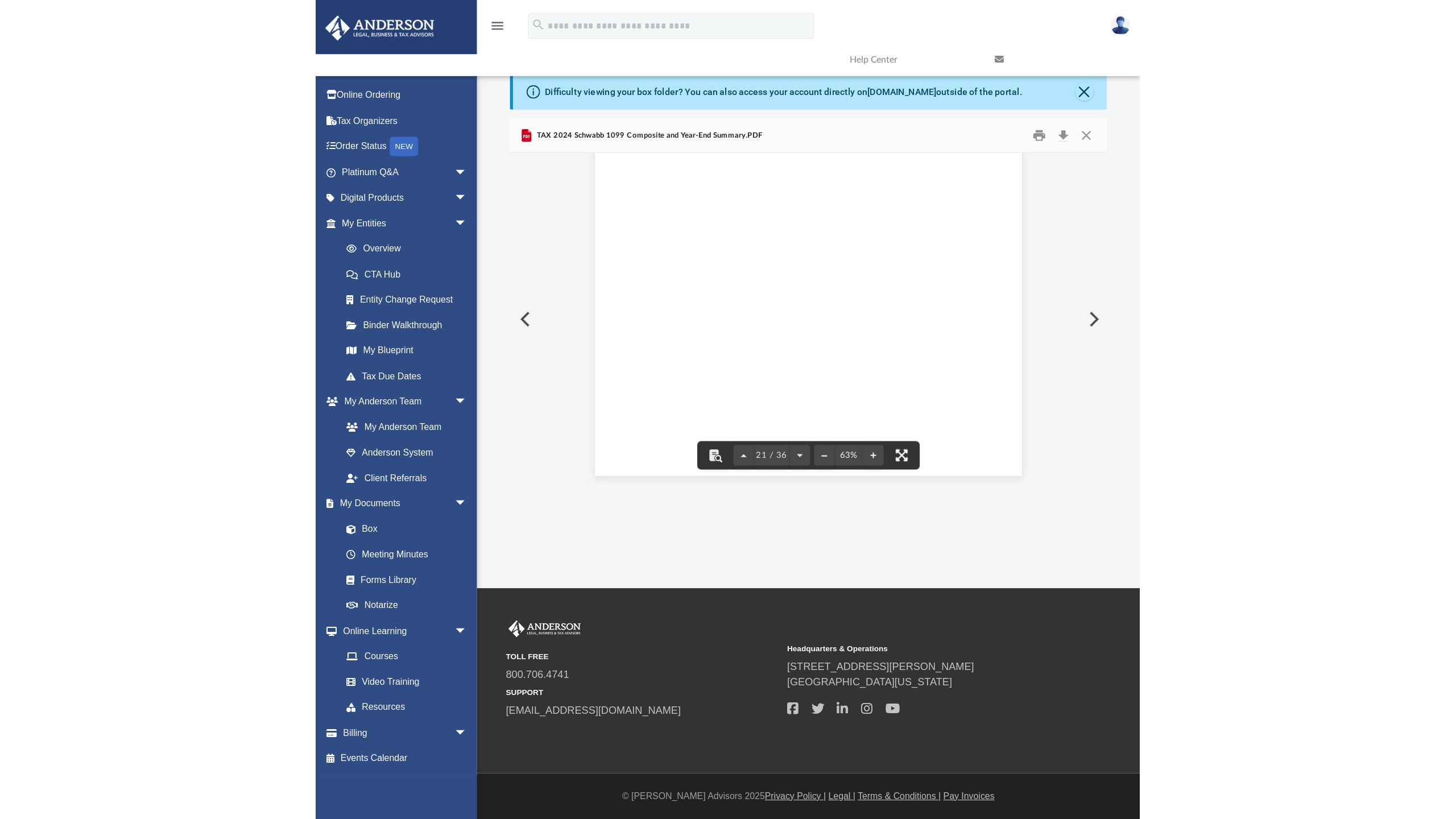
scroll to position [250, 518]
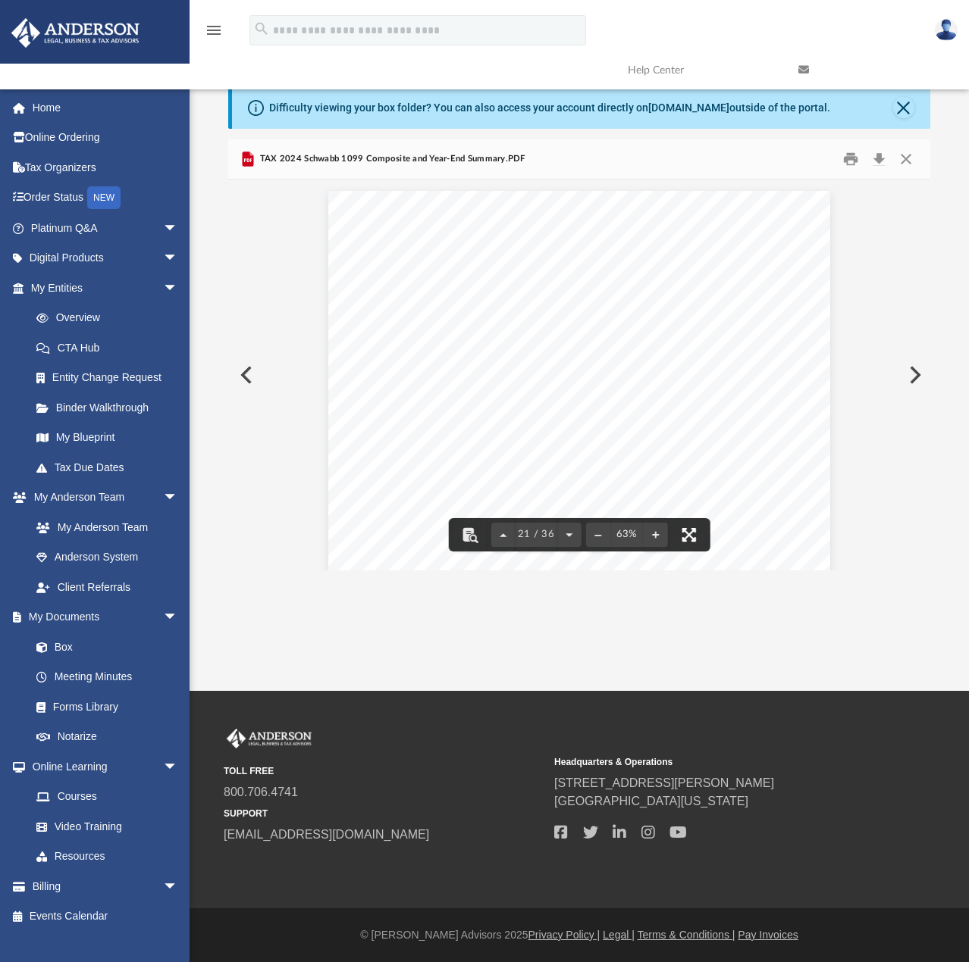
click at [687, 536] on button "File preview" at bounding box center [687, 534] width 33 height 33
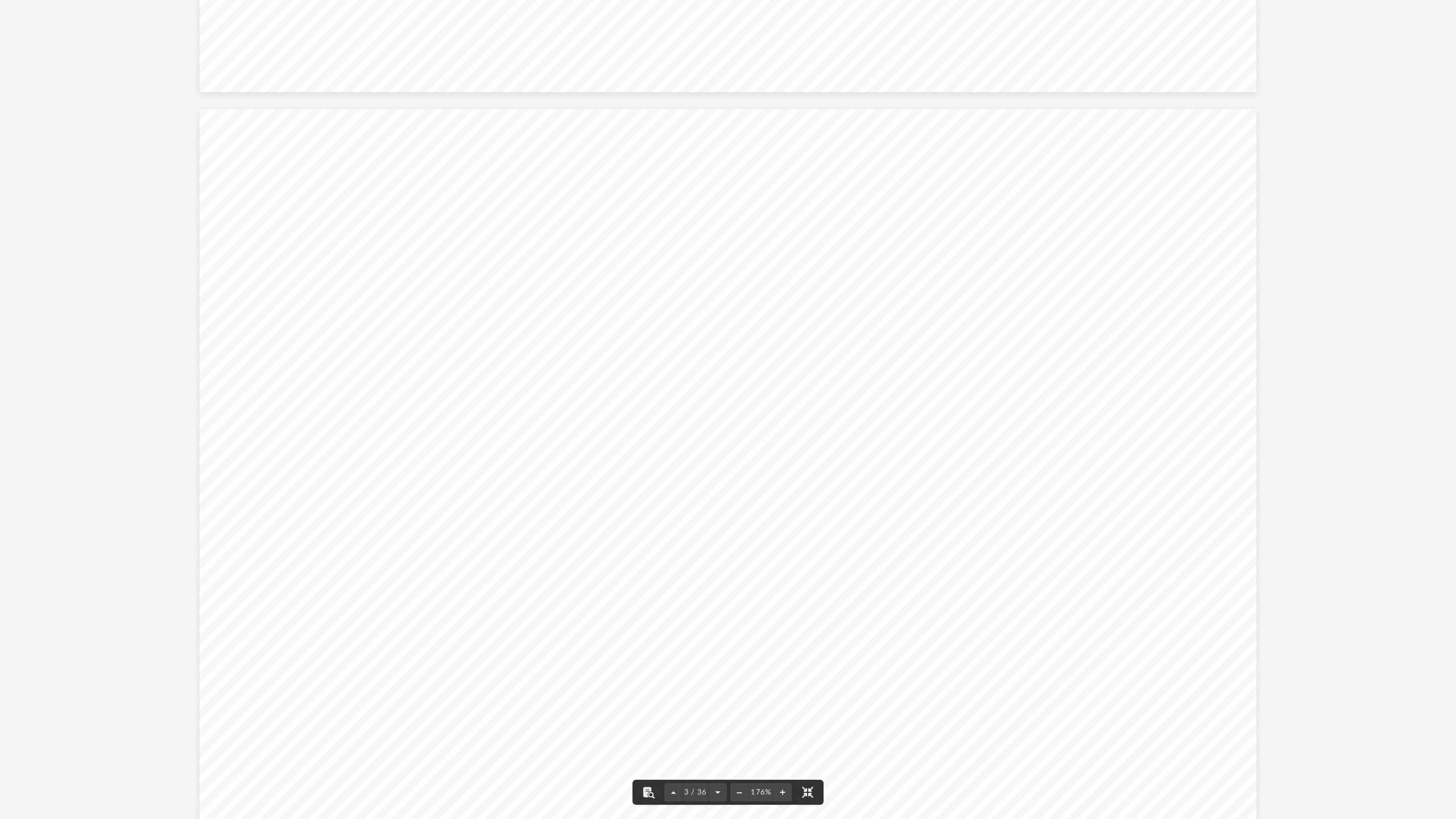
scroll to position [1593, 0]
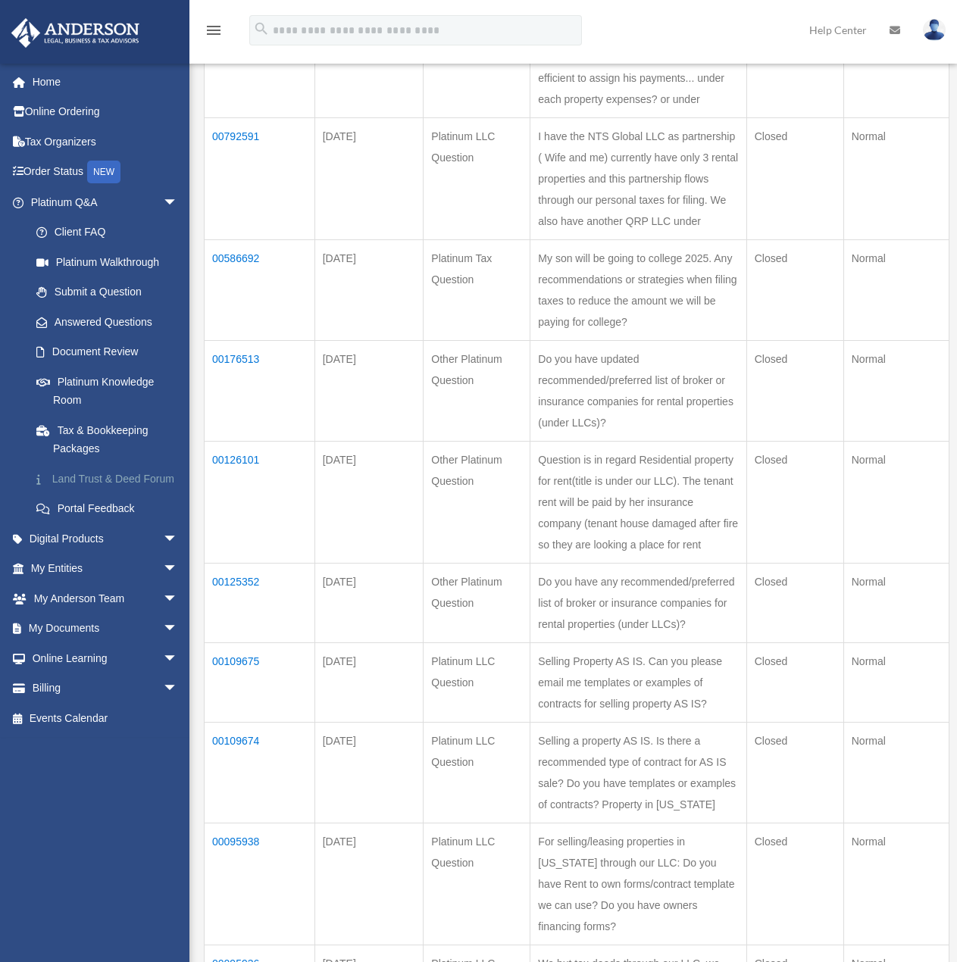
scroll to position [303, 0]
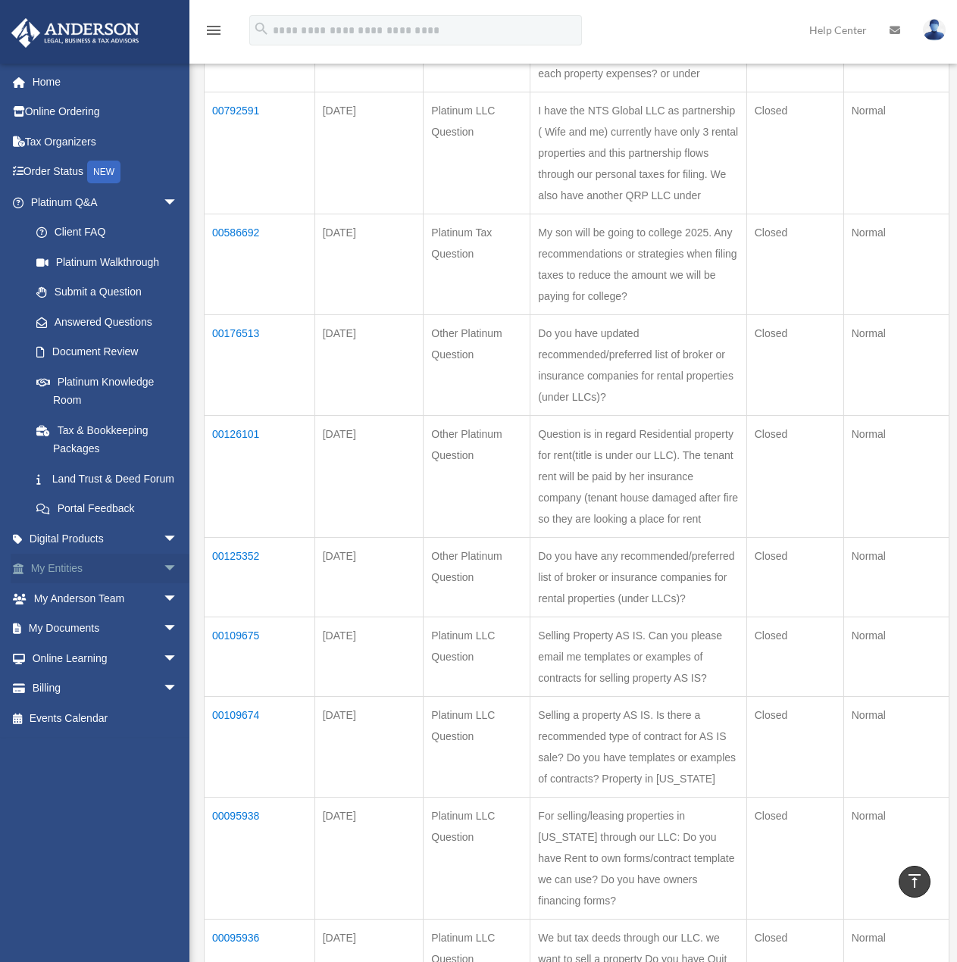
click at [66, 584] on link "My Entities arrow_drop_down" at bounding box center [106, 569] width 190 height 30
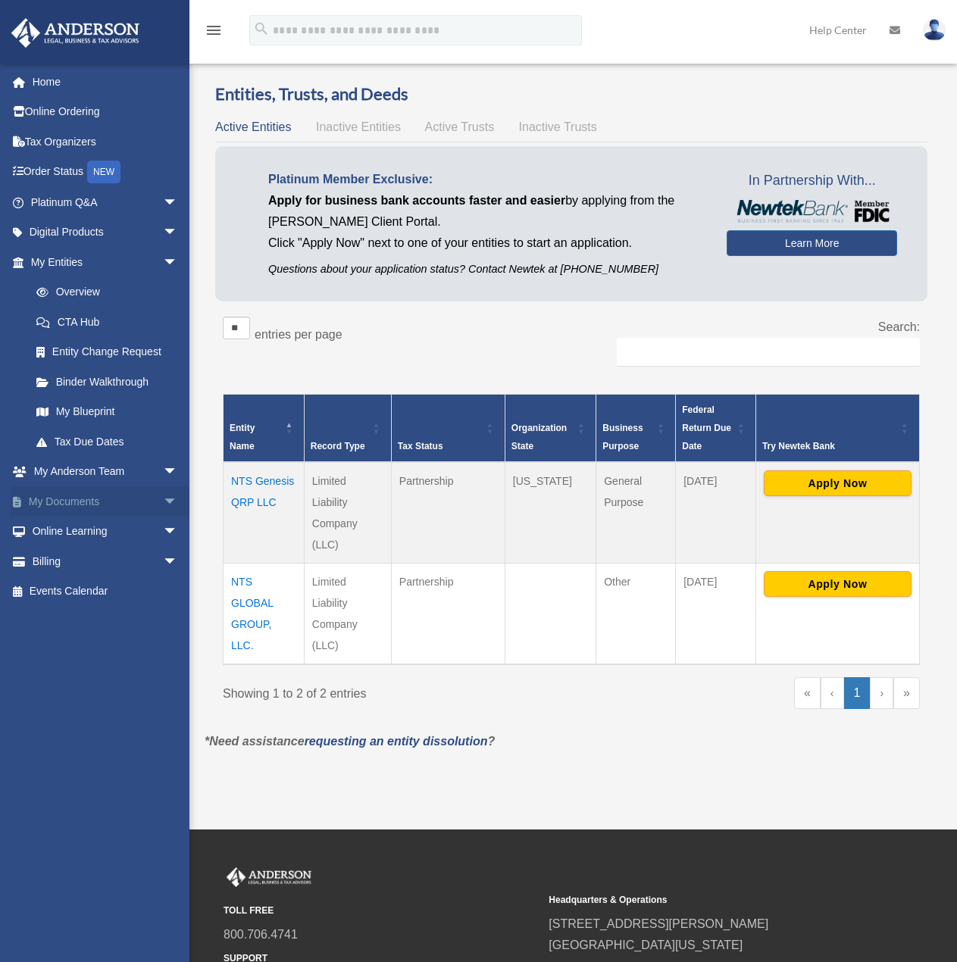
click at [163, 500] on span "arrow_drop_down" at bounding box center [178, 502] width 30 height 31
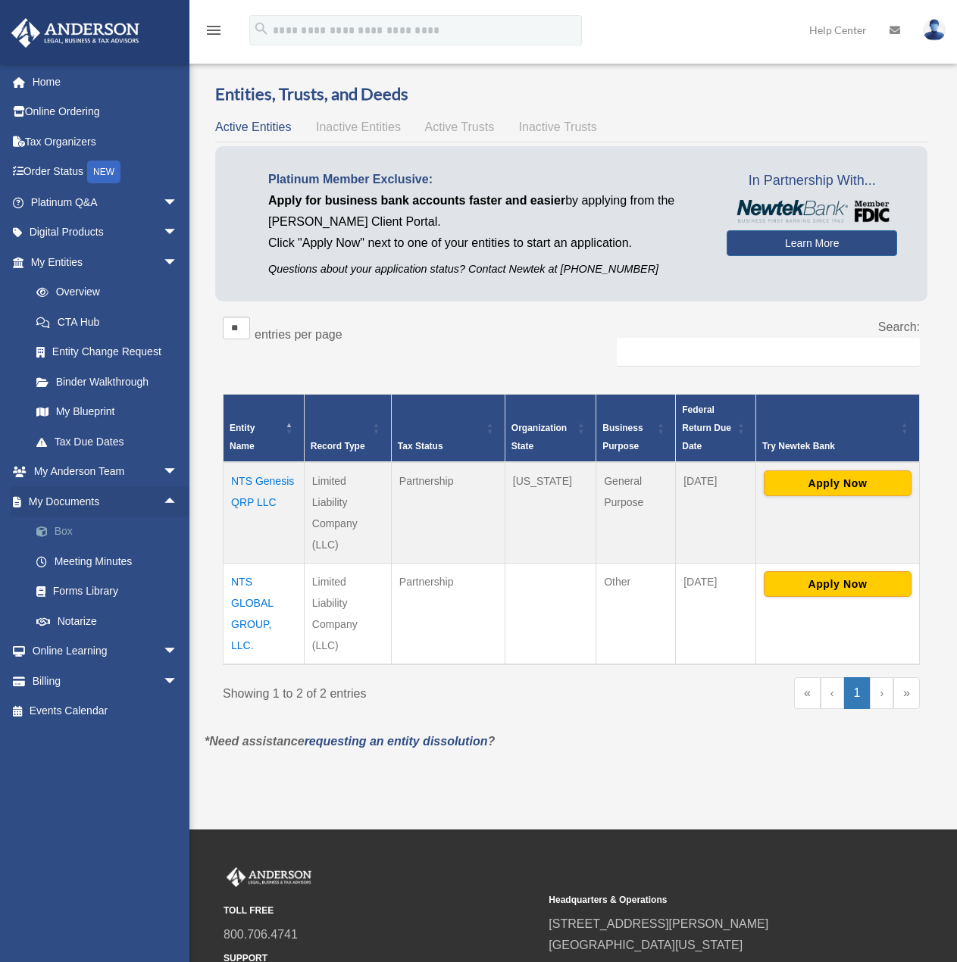
click at [63, 536] on link "Box" at bounding box center [111, 532] width 180 height 30
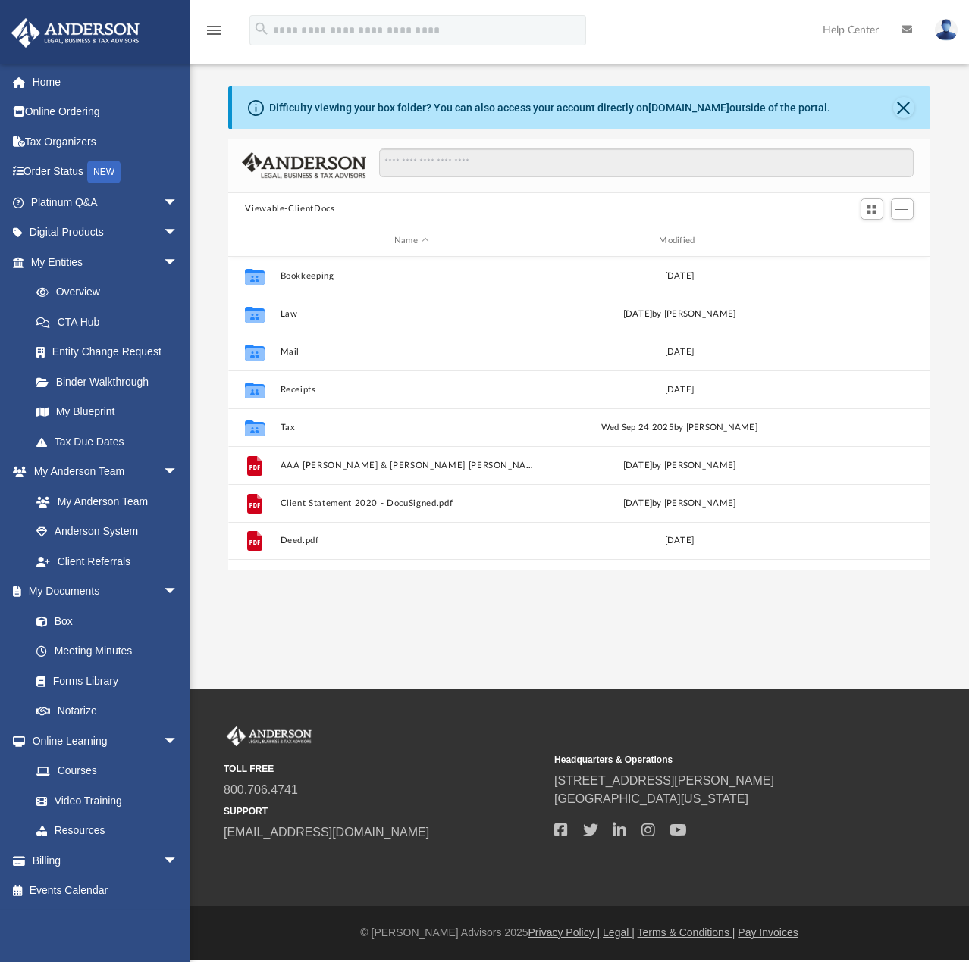
scroll to position [333, 690]
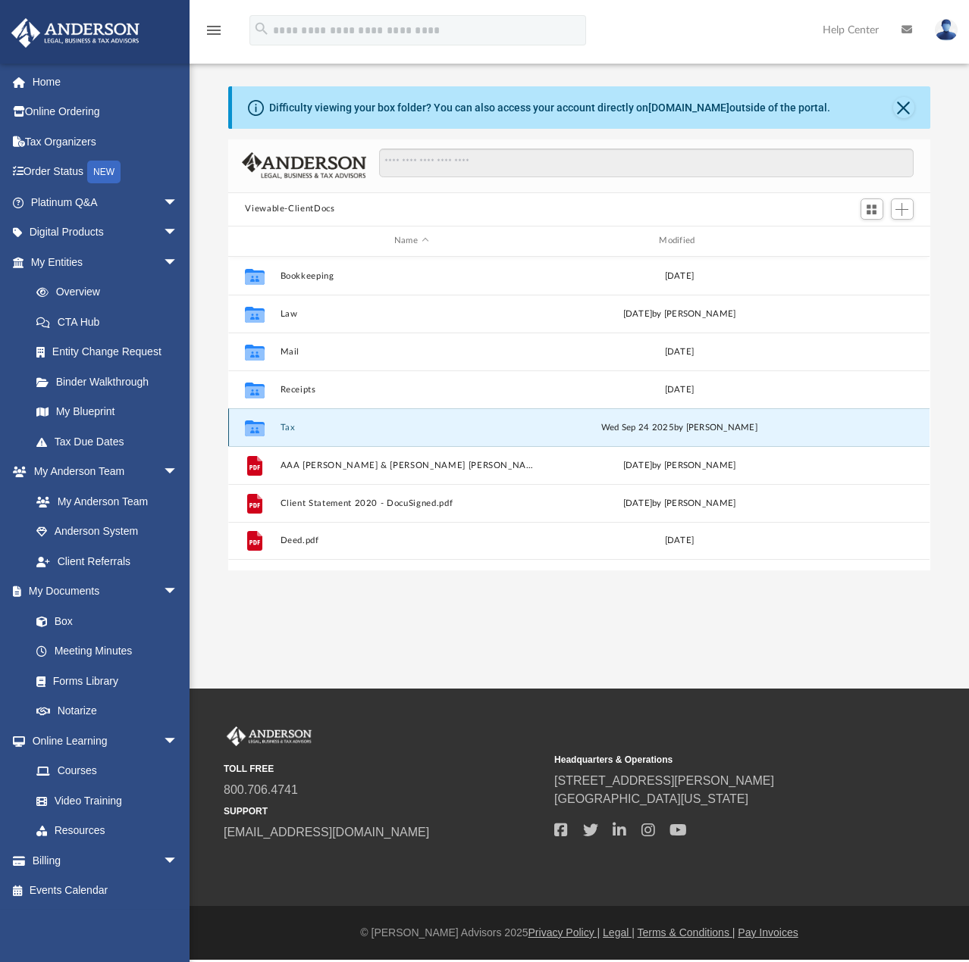
click at [286, 427] on button "Tax" at bounding box center [410, 428] width 261 height 10
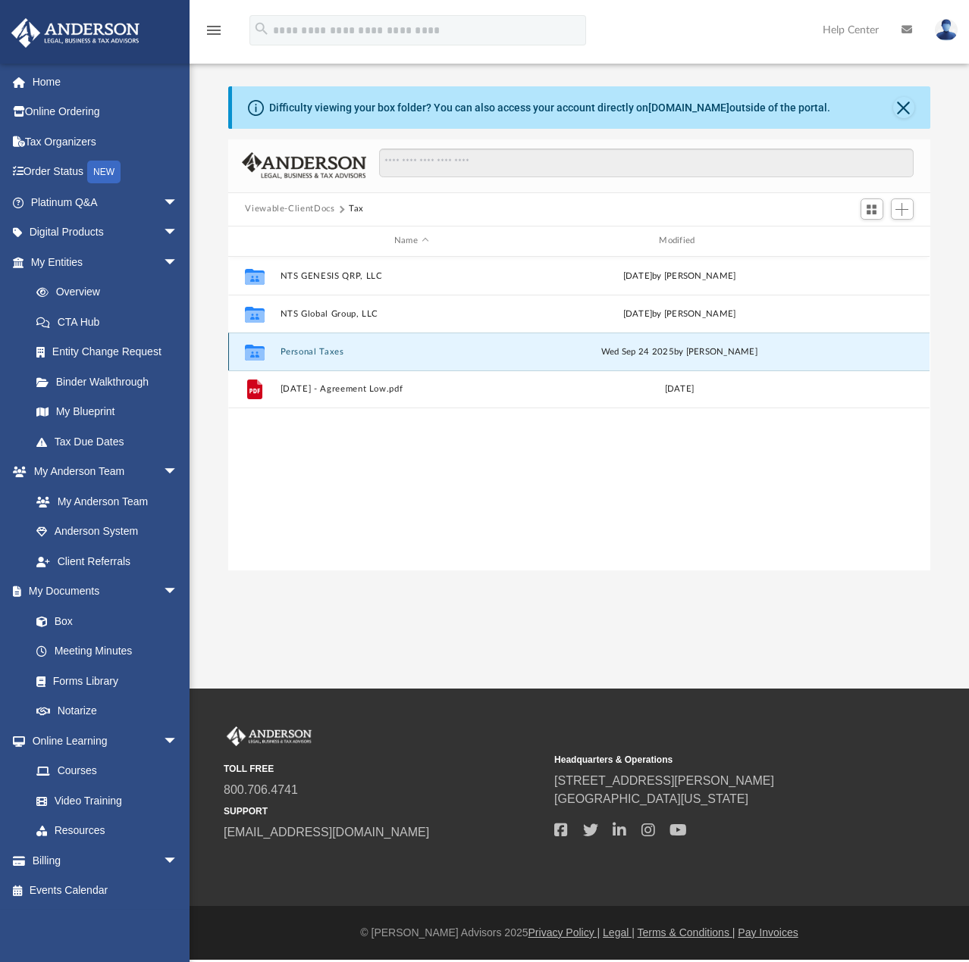
click at [314, 355] on button "Personal Taxes" at bounding box center [410, 352] width 261 height 10
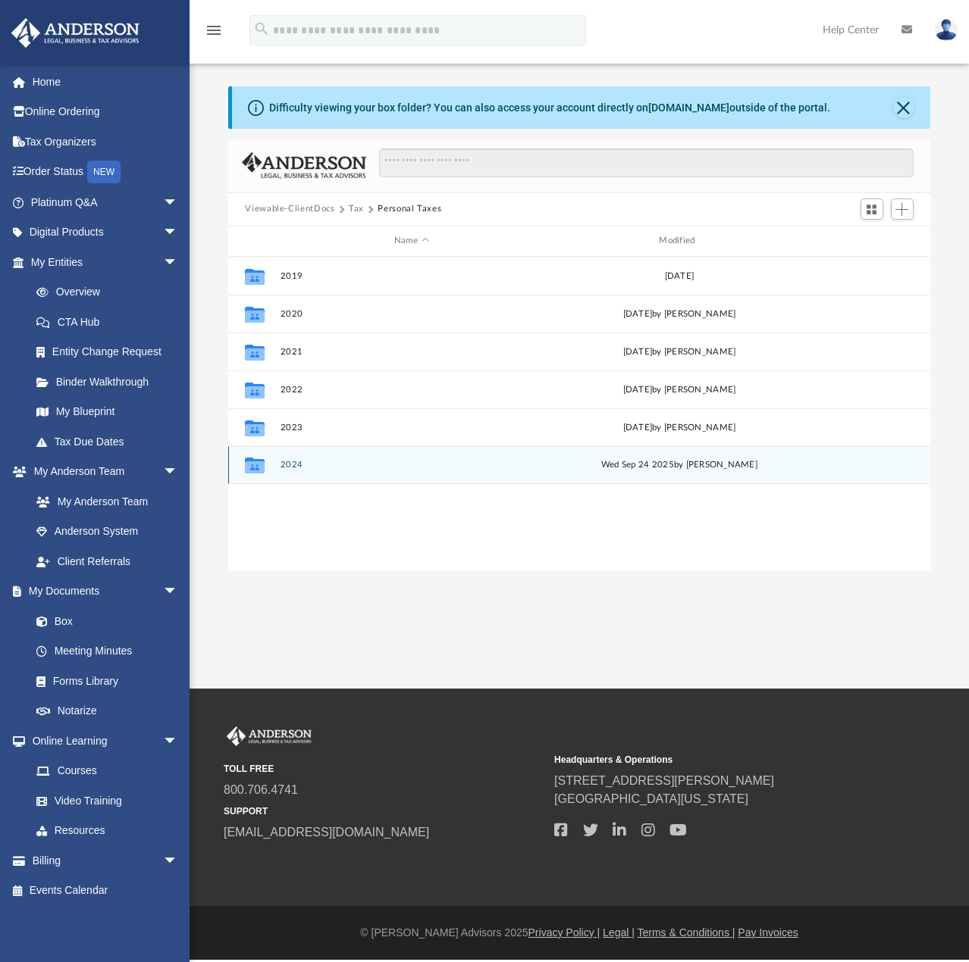
click at [290, 465] on button "2024" at bounding box center [410, 465] width 261 height 10
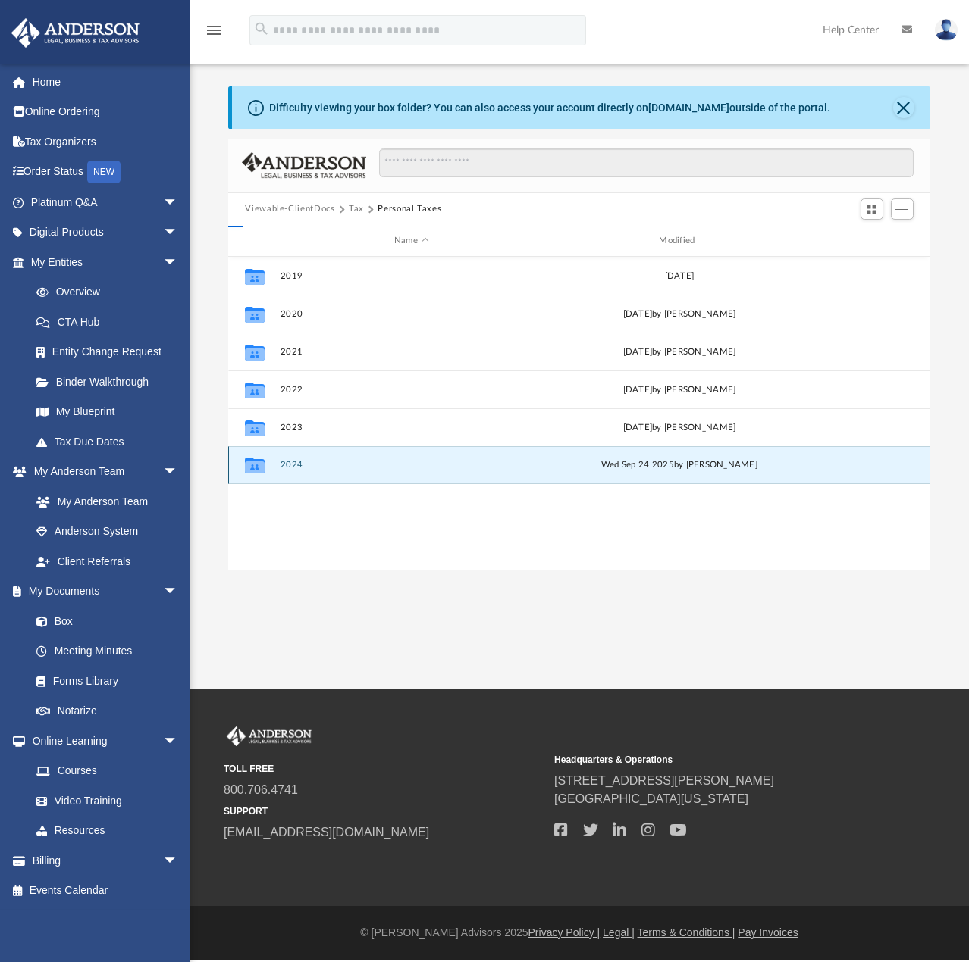
click at [290, 465] on button "2024" at bounding box center [410, 465] width 261 height 10
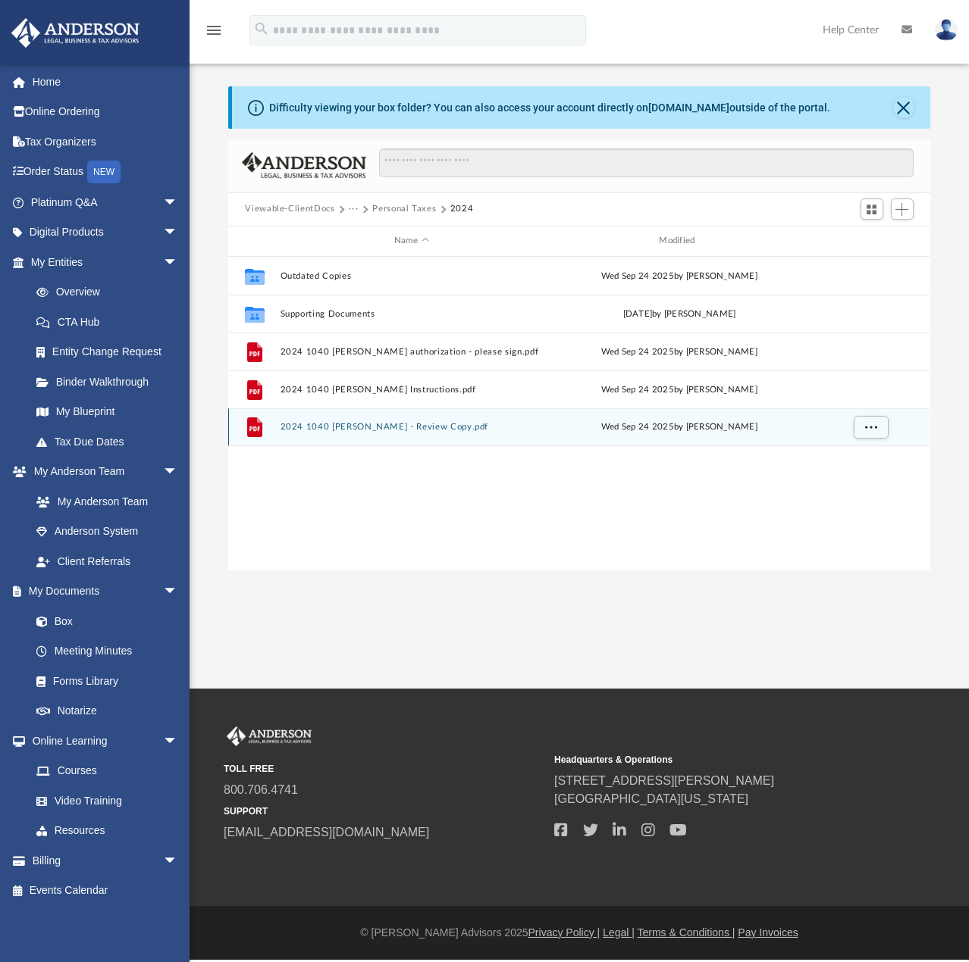
click at [357, 428] on button "2024 1040 [PERSON_NAME] - Review Copy.pdf" at bounding box center [410, 427] width 261 height 10
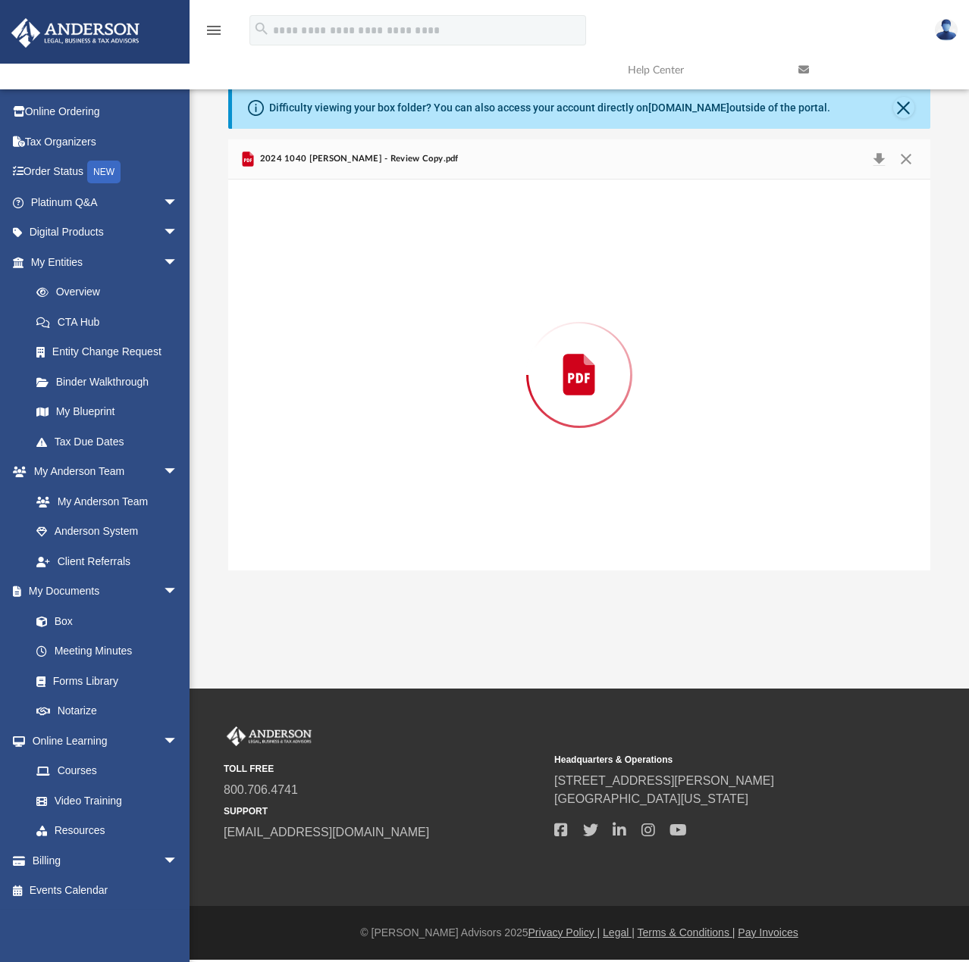
click at [357, 428] on div "Preview" at bounding box center [578, 375] width 701 height 391
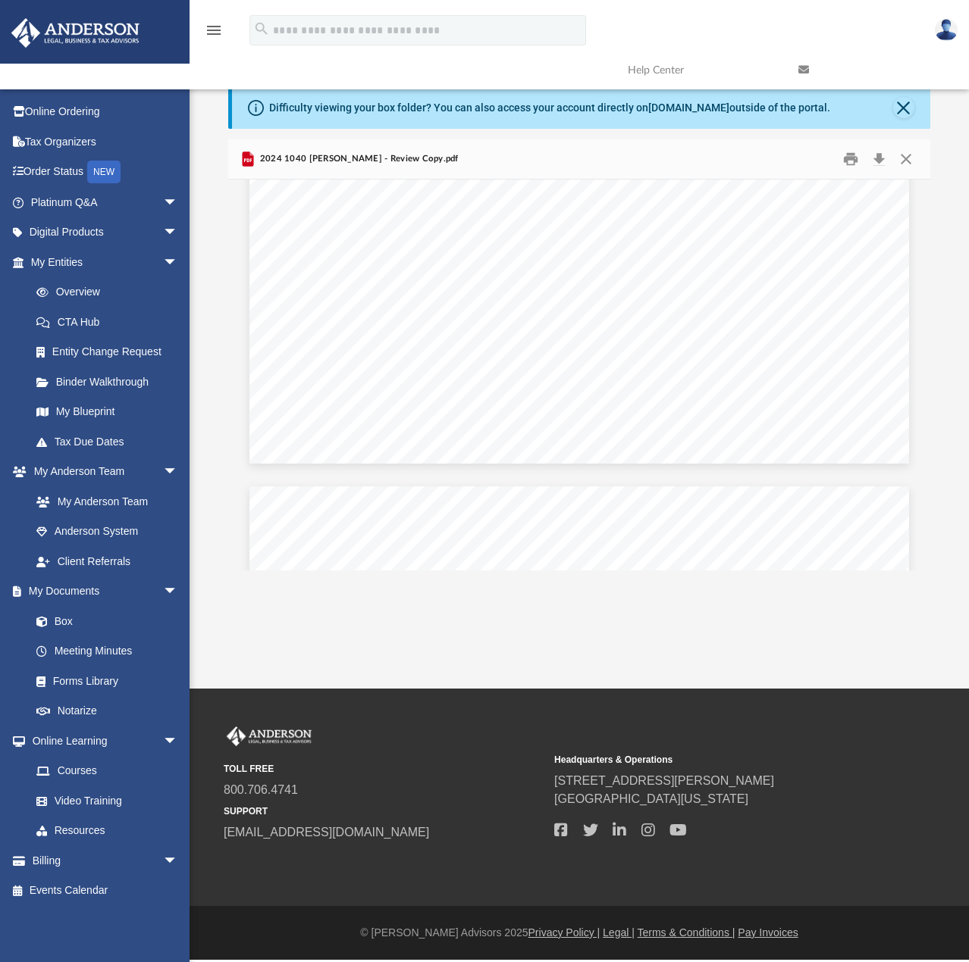
scroll to position [81067, 0]
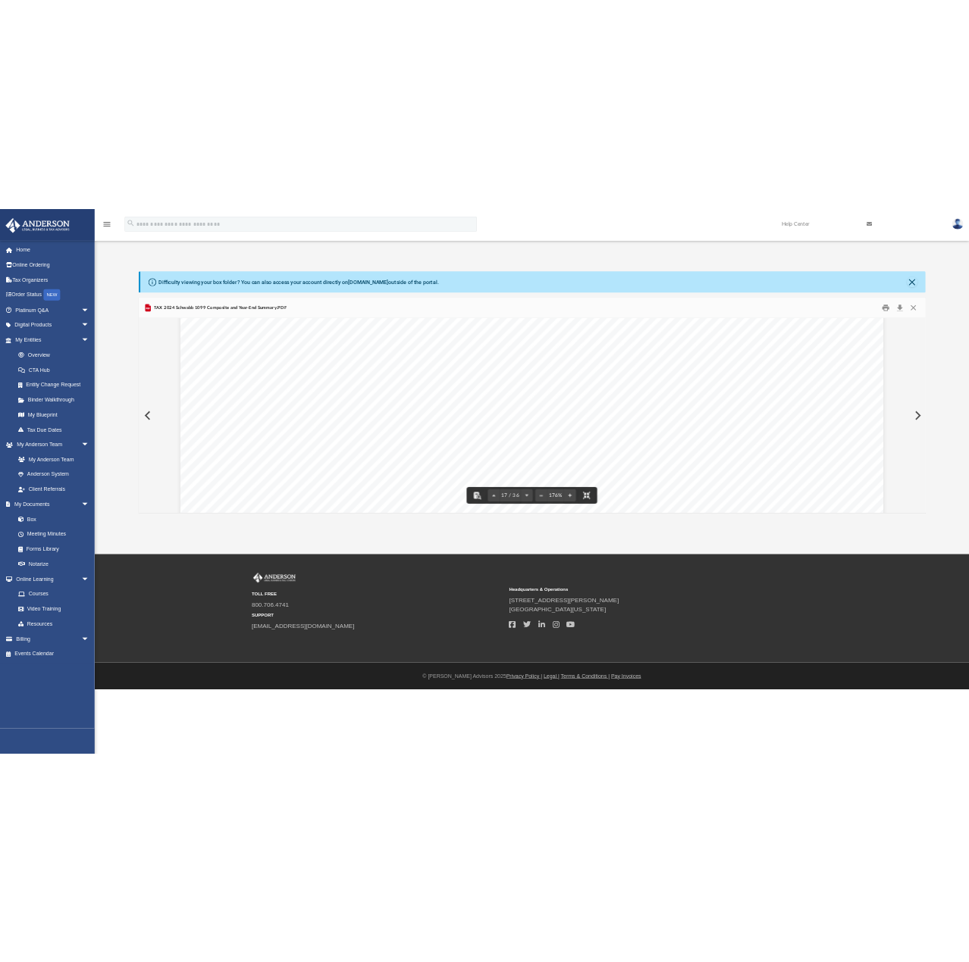
scroll to position [18264, 0]
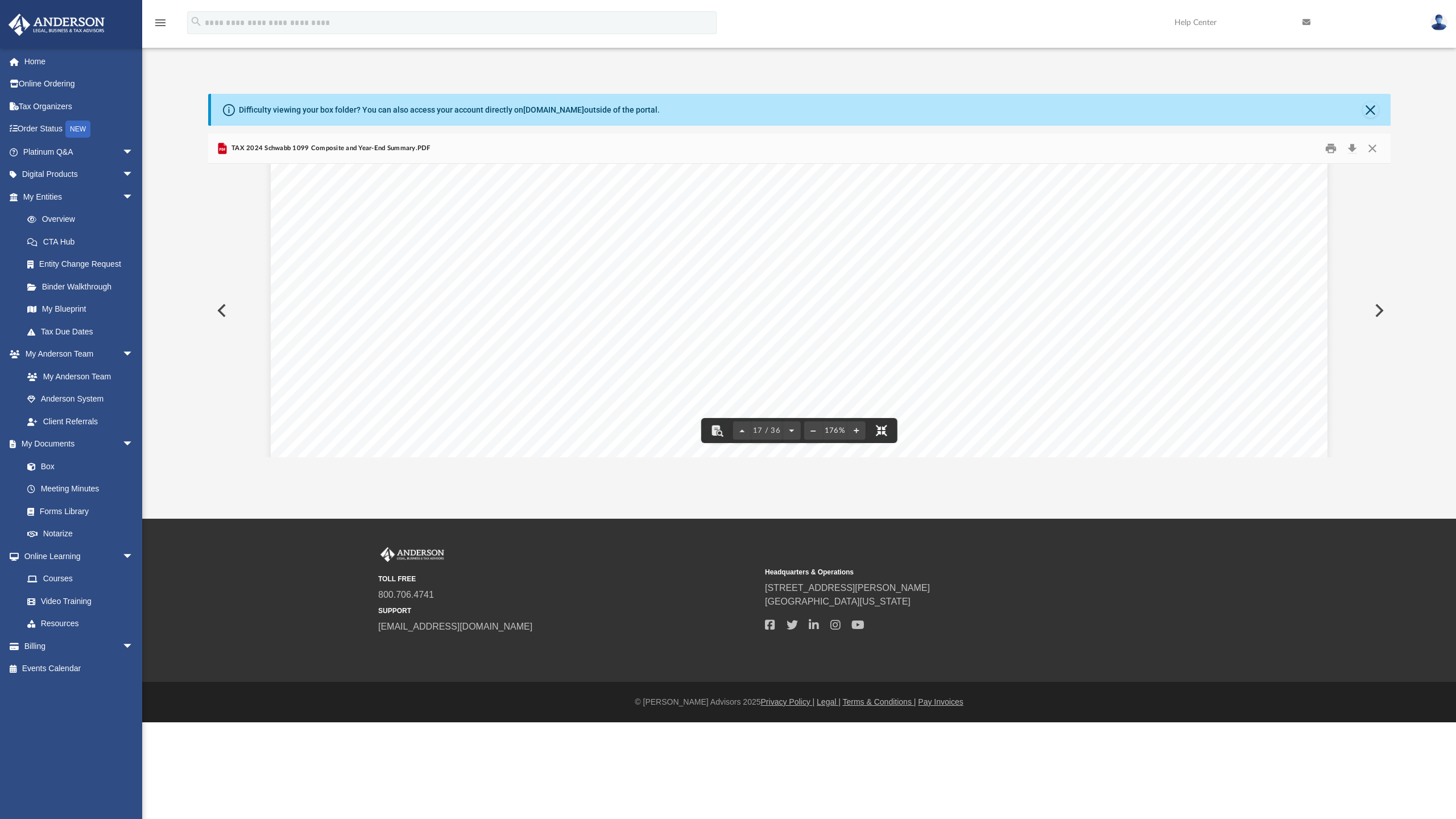
click at [868, 443] on button "File preview" at bounding box center [880, 430] width 25 height 25
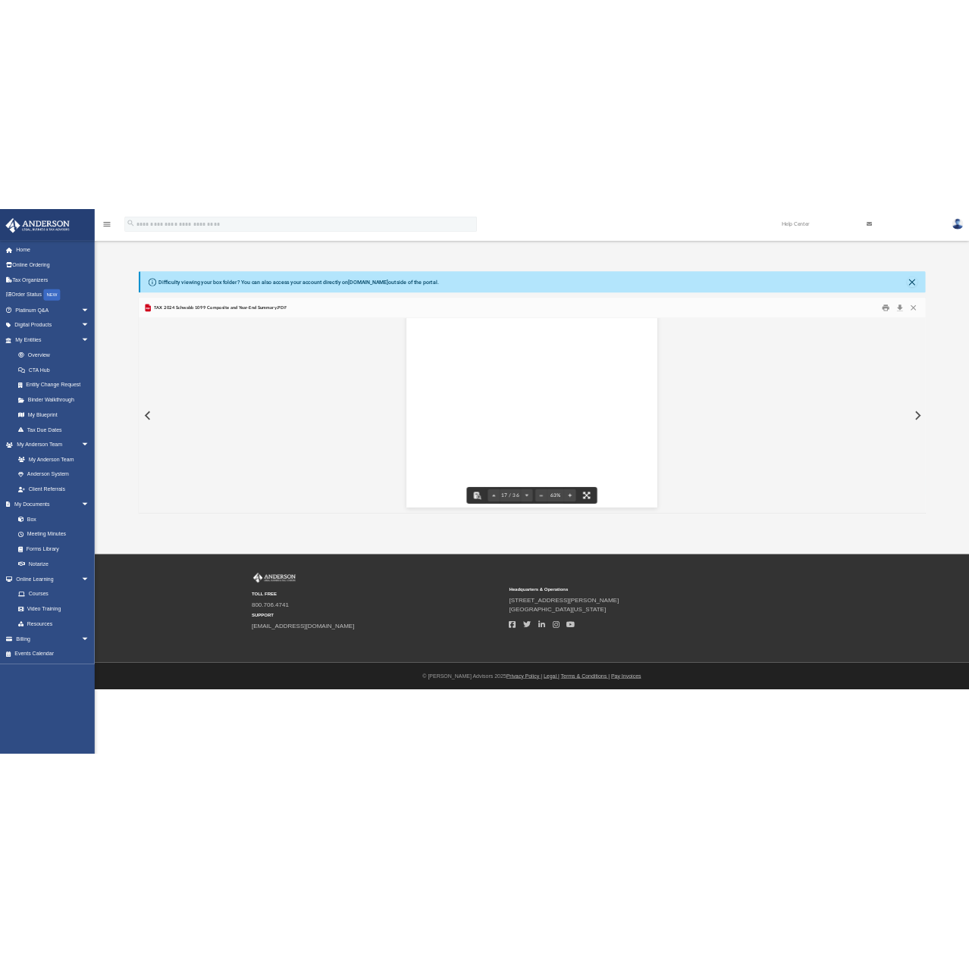
scroll to position [333, 690]
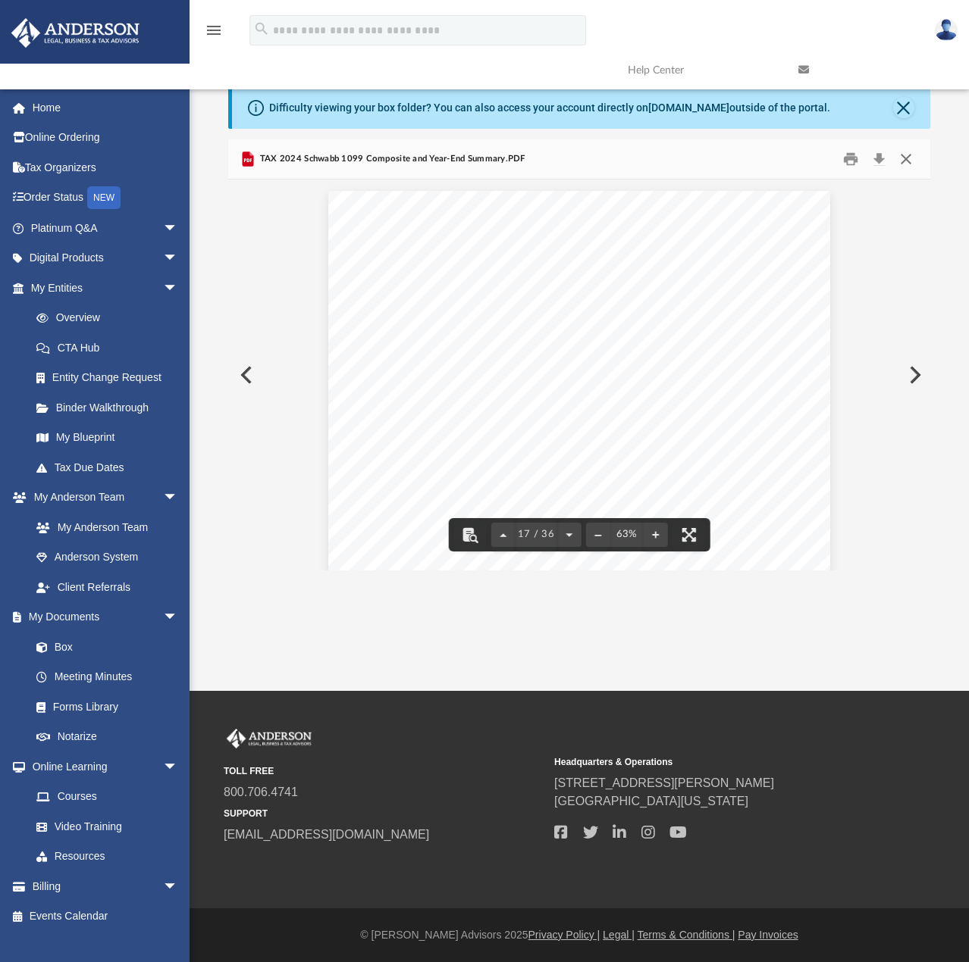
click at [907, 163] on button "Close" at bounding box center [905, 158] width 27 height 23
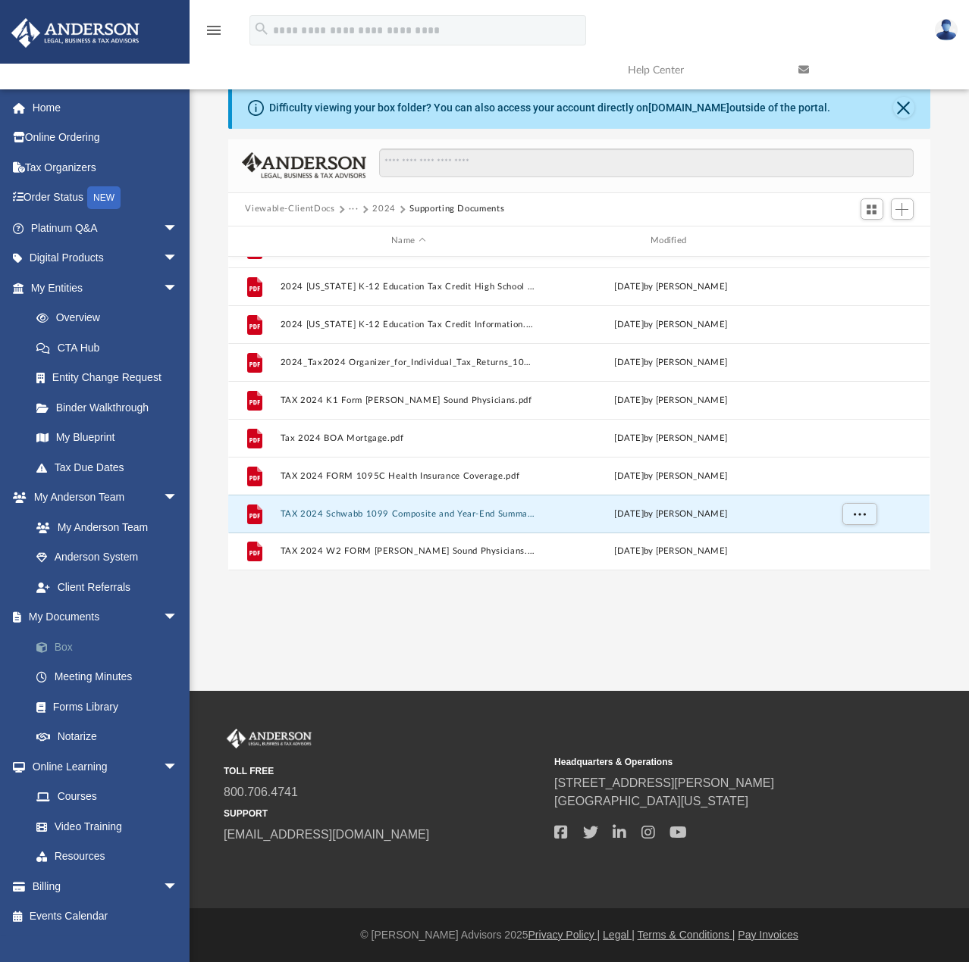
click at [64, 651] on link "Box" at bounding box center [111, 647] width 180 height 30
click at [277, 210] on button "Viewable-ClientDocs" at bounding box center [289, 209] width 89 height 14
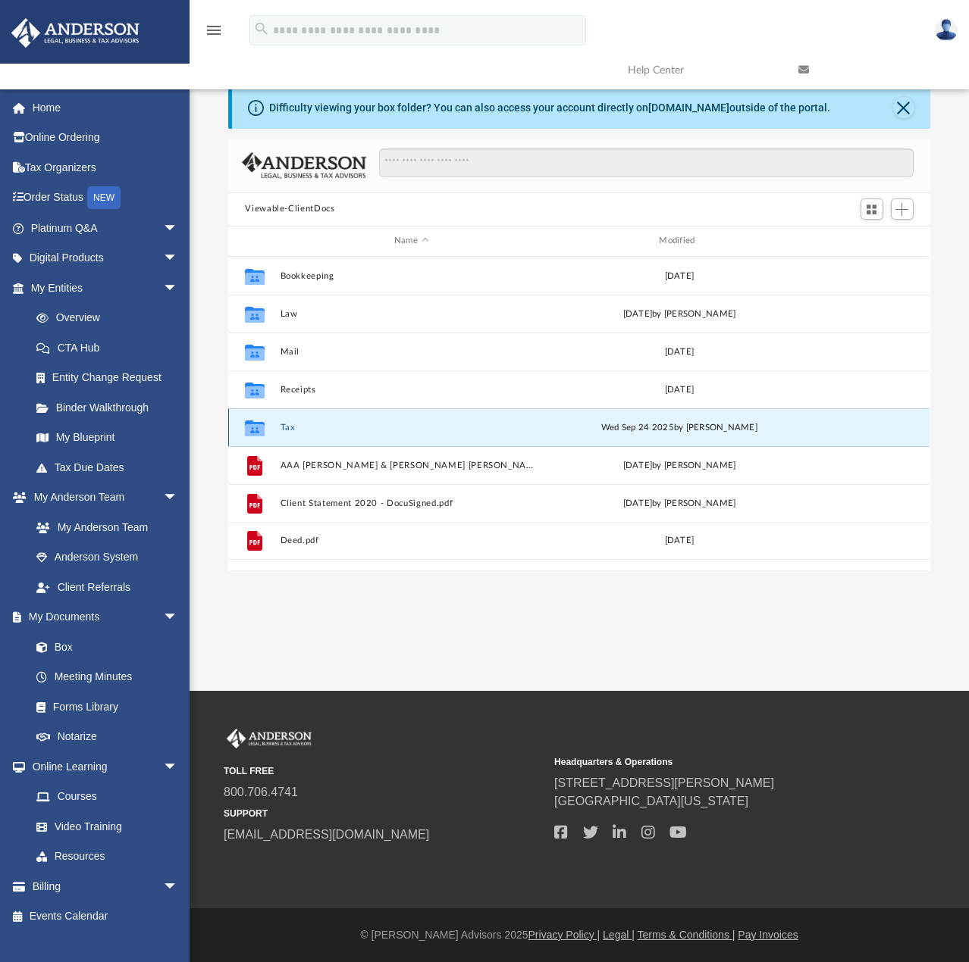
click at [289, 430] on button "Tax" at bounding box center [410, 428] width 261 height 10
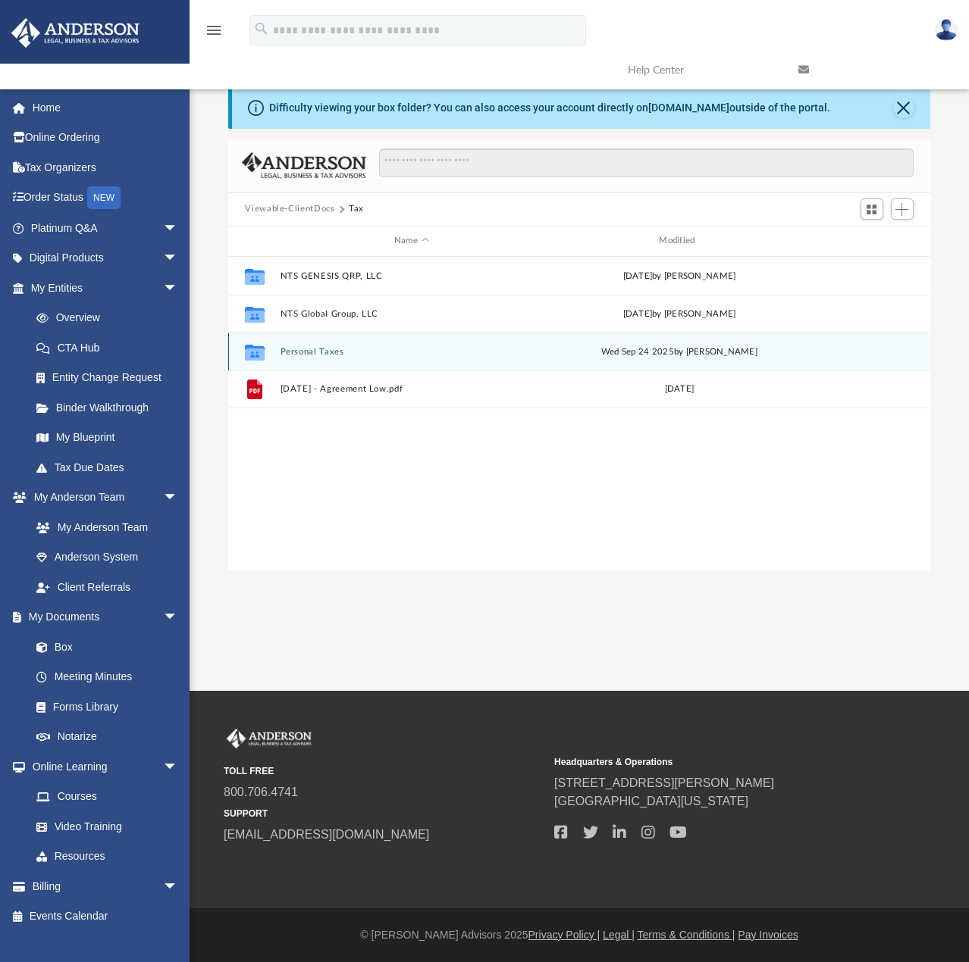
click at [305, 350] on button "Personal Taxes" at bounding box center [410, 352] width 261 height 10
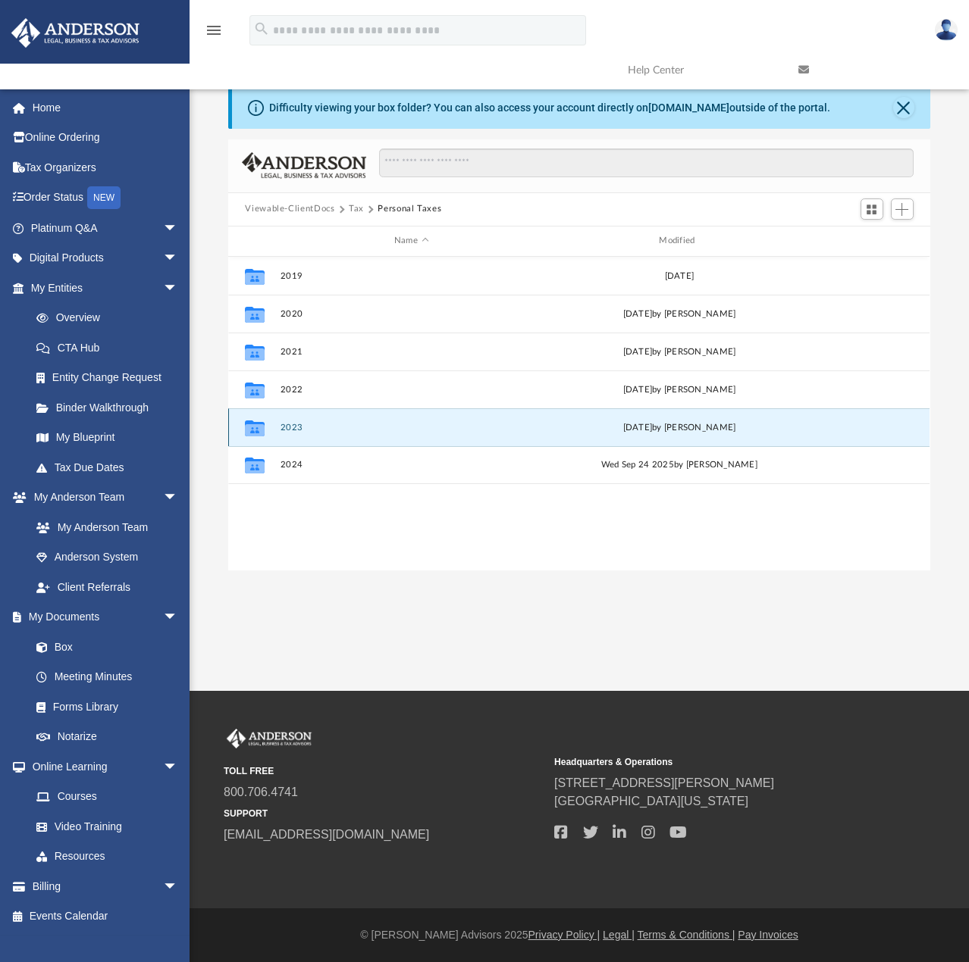
click at [292, 430] on button "2023" at bounding box center [410, 428] width 261 height 10
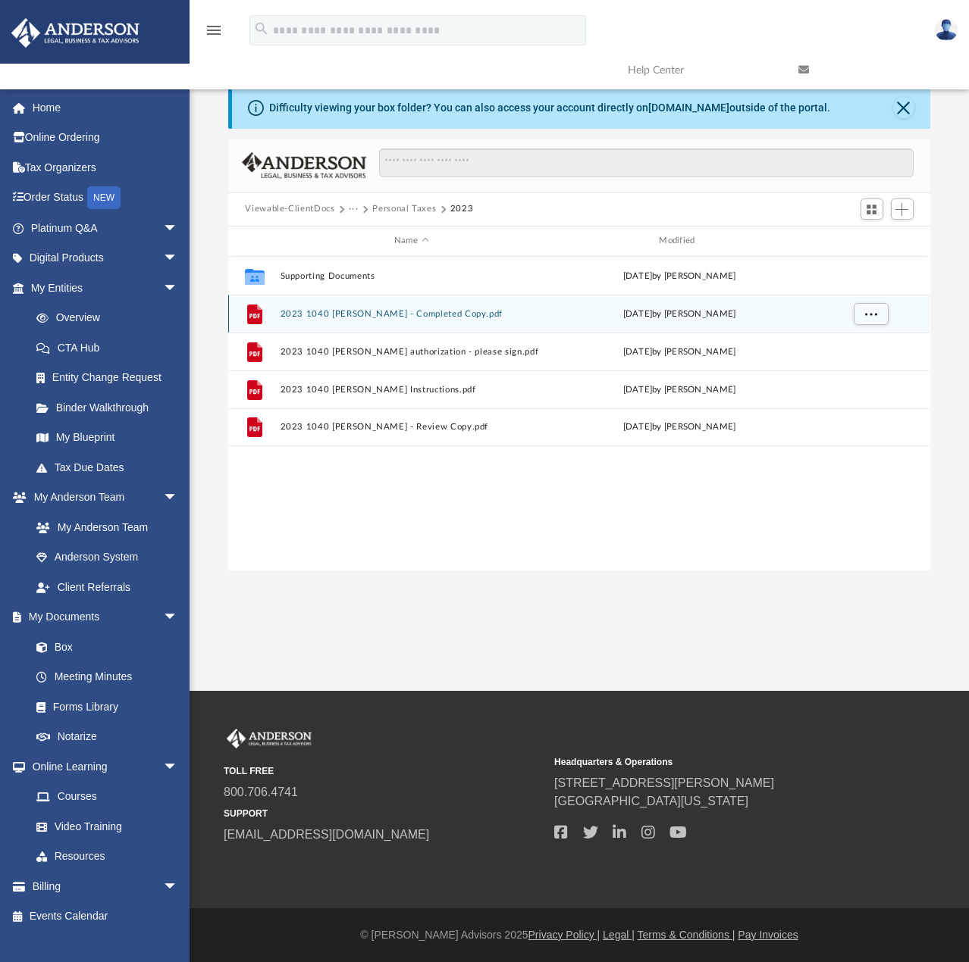
click at [373, 315] on button "2023 1040 [PERSON_NAME] - Completed Copy.pdf" at bounding box center [410, 314] width 261 height 10
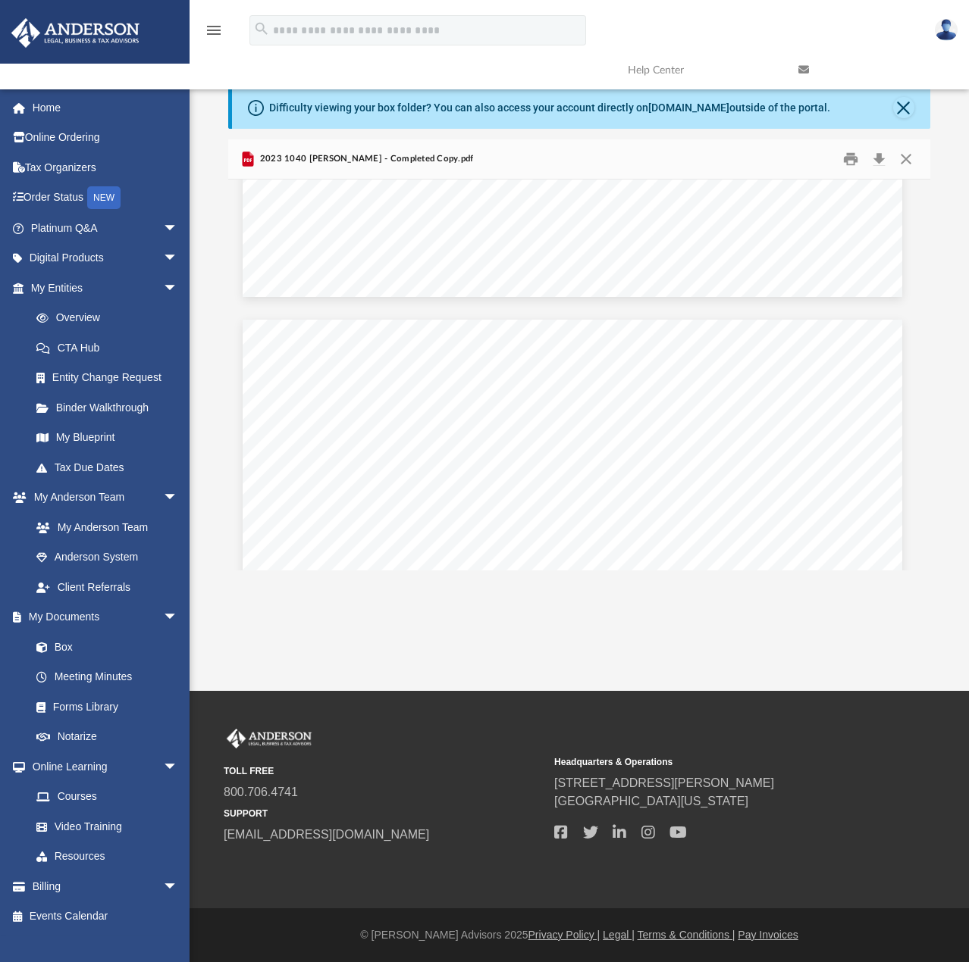
scroll to position [97515, 7]
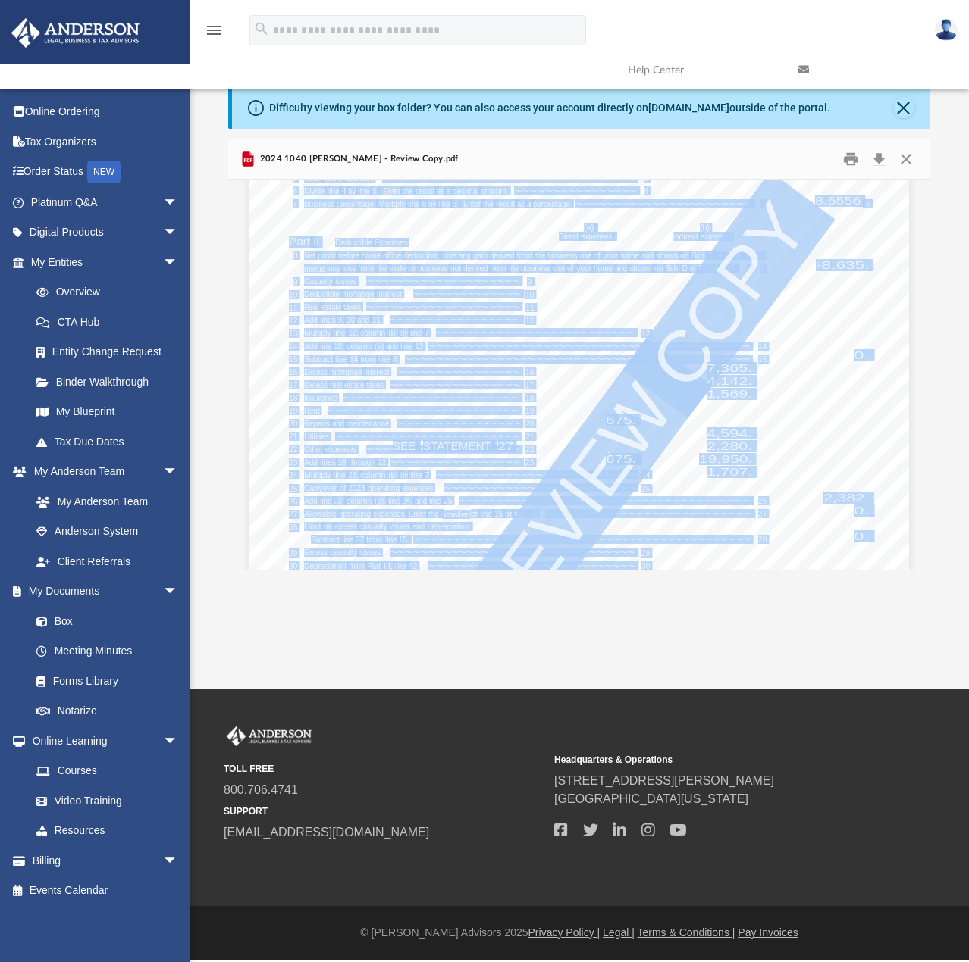
scroll to position [65713, 0]
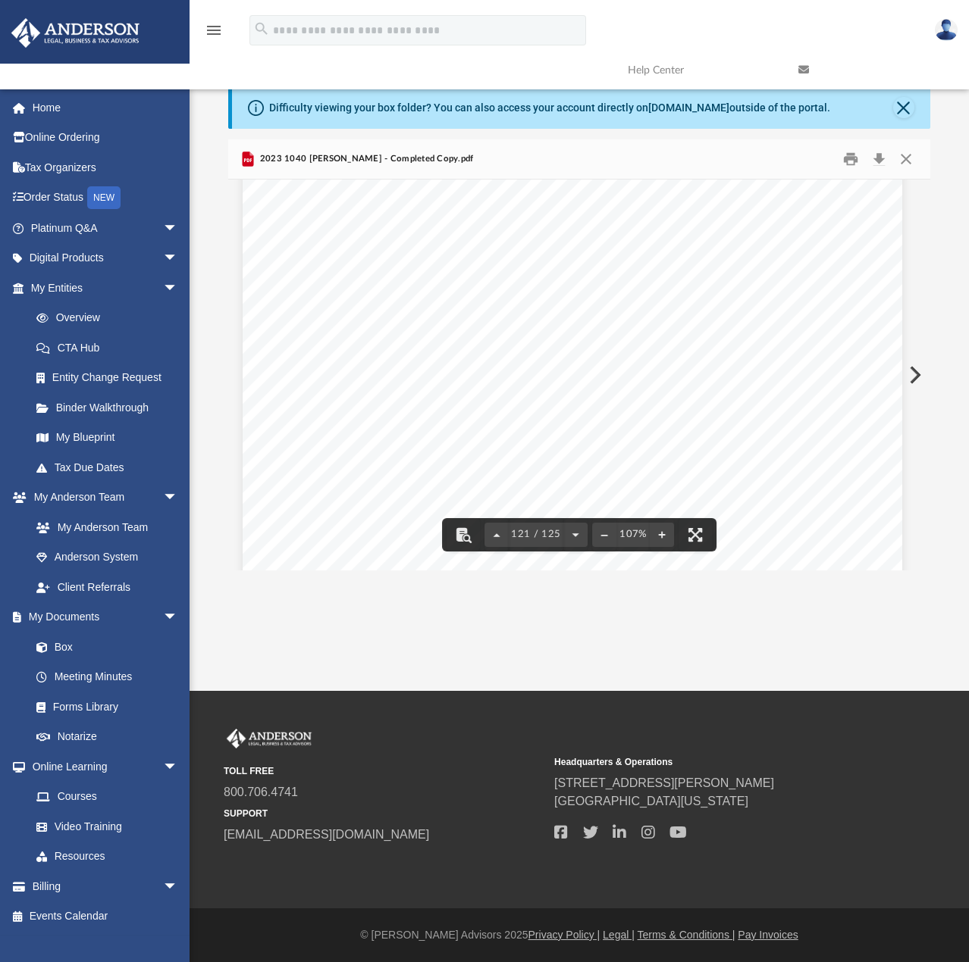
scroll to position [97743, 7]
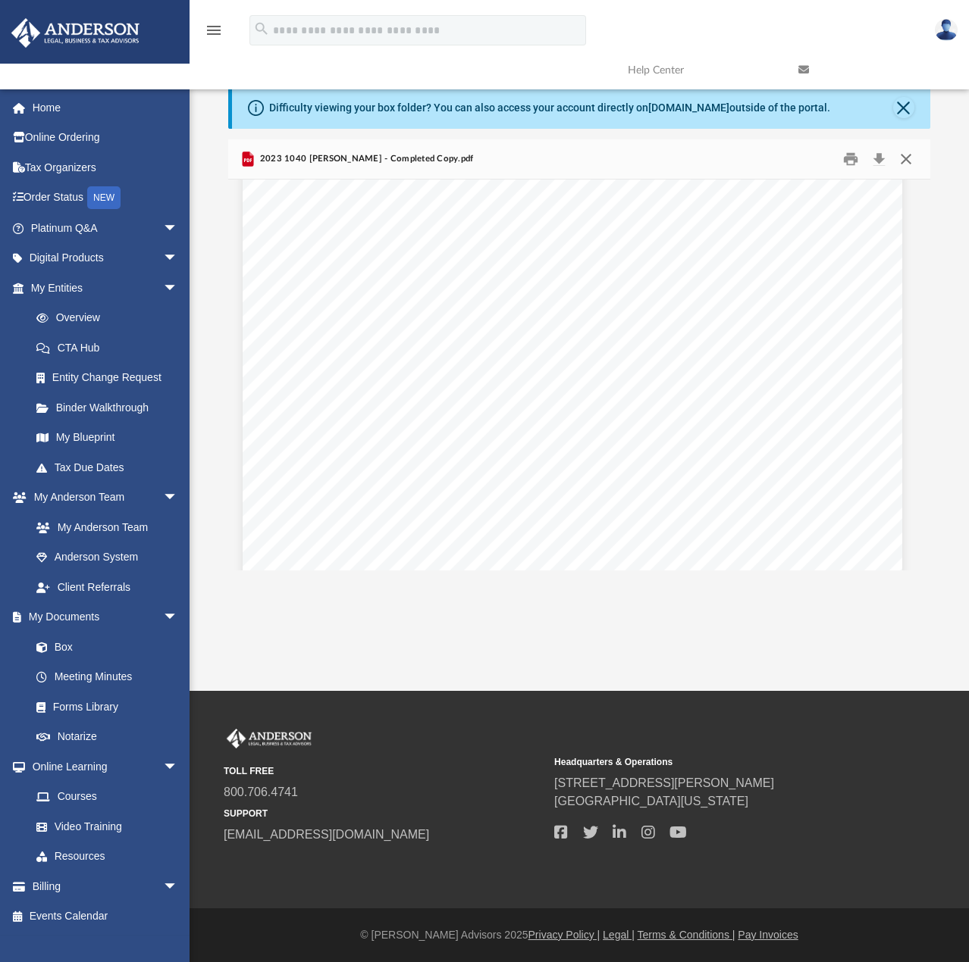
click at [909, 159] on button "Close" at bounding box center [905, 158] width 27 height 23
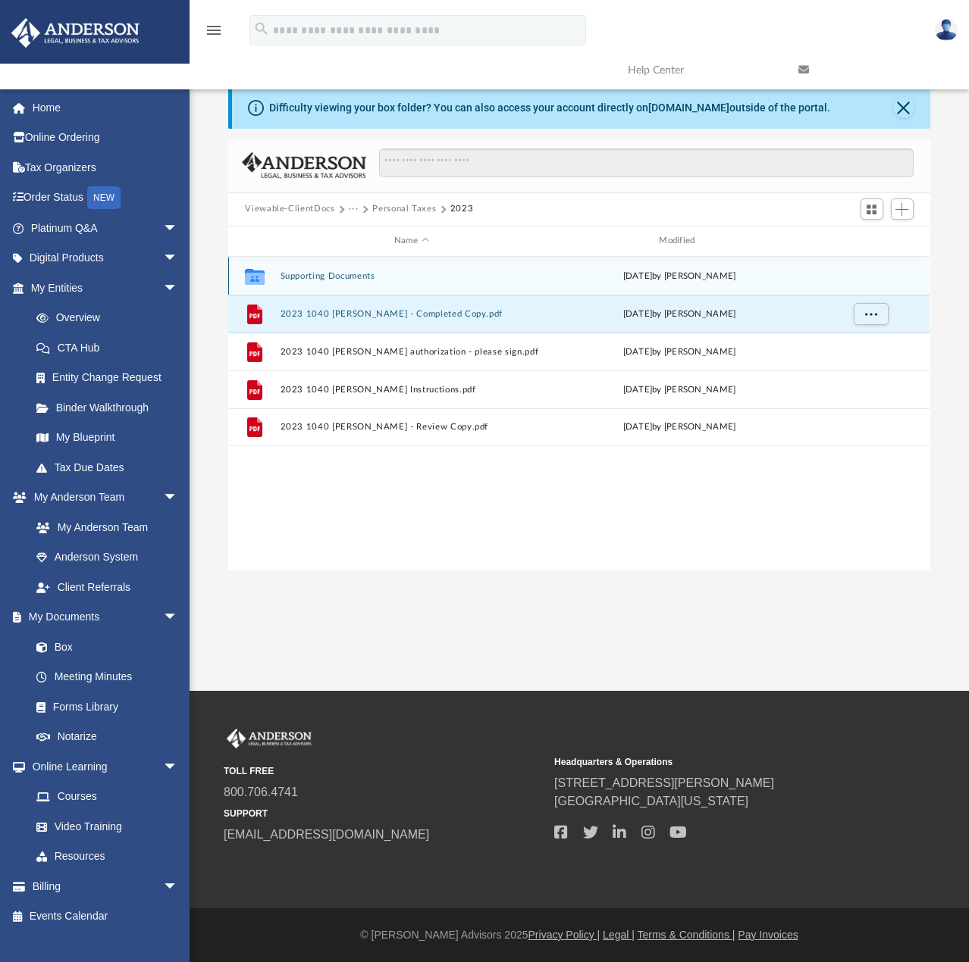
click at [343, 276] on button "Supporting Documents" at bounding box center [410, 276] width 261 height 10
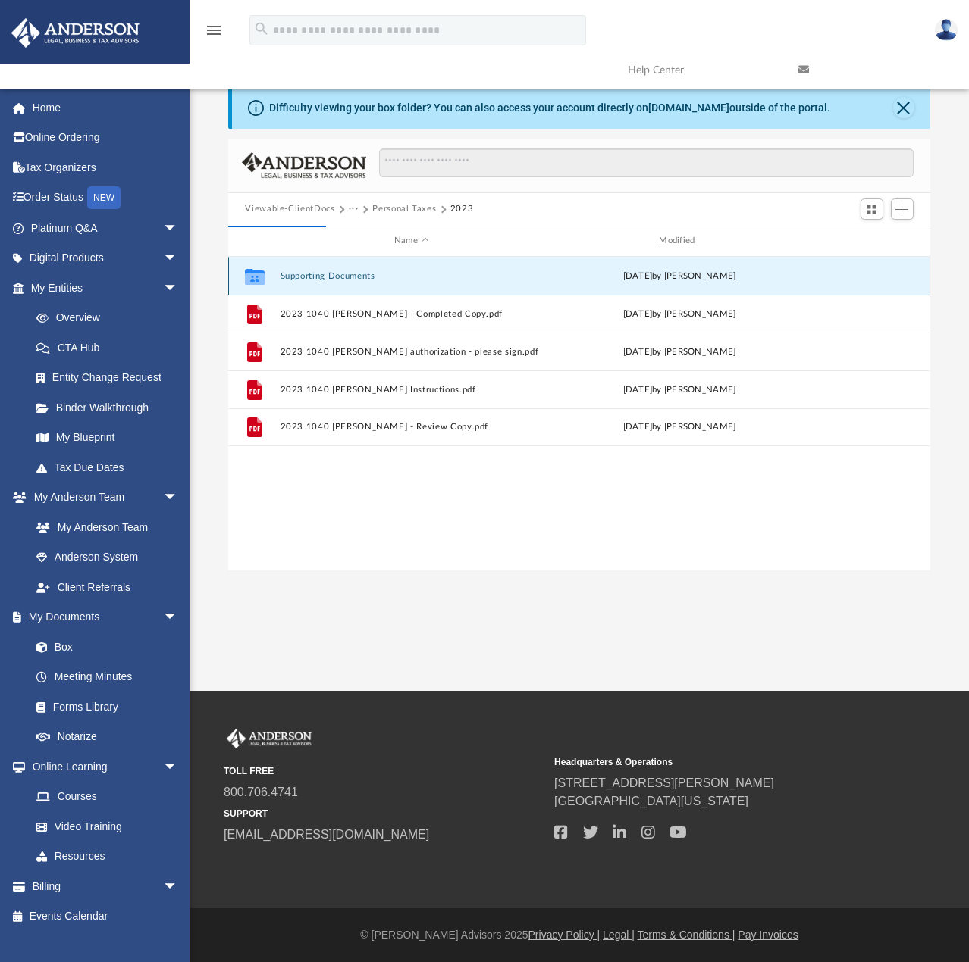
click at [345, 277] on button "Supporting Documents" at bounding box center [410, 276] width 261 height 10
click at [61, 647] on link "Box" at bounding box center [111, 647] width 180 height 30
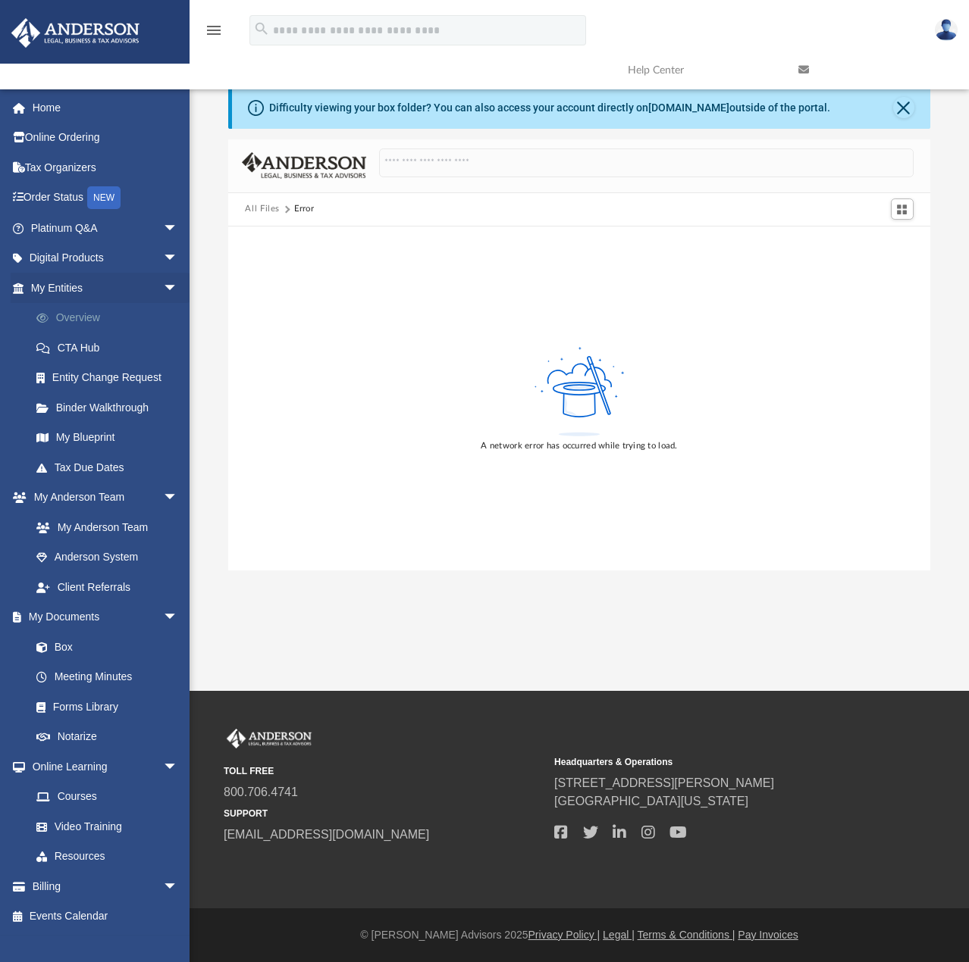
click at [75, 322] on link "Overview" at bounding box center [111, 318] width 180 height 30
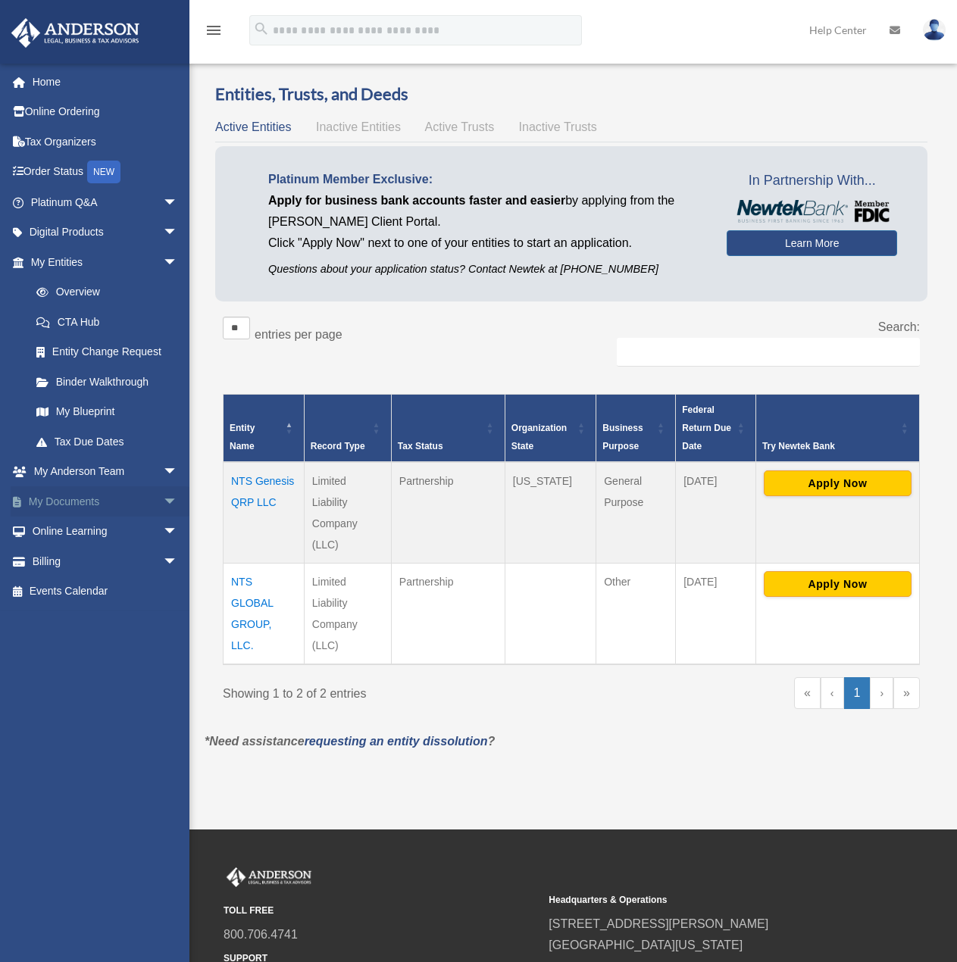
click at [163, 505] on span "arrow_drop_down" at bounding box center [178, 502] width 30 height 31
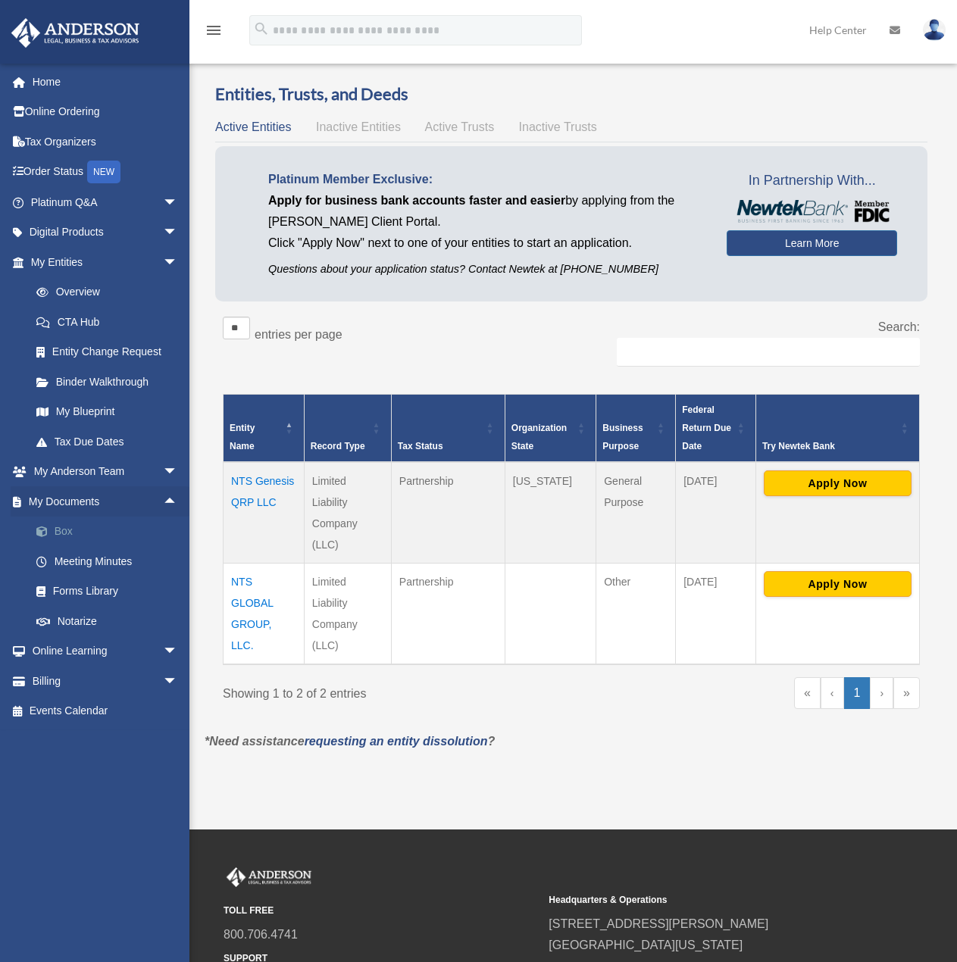
click at [61, 534] on link "Box" at bounding box center [111, 532] width 180 height 30
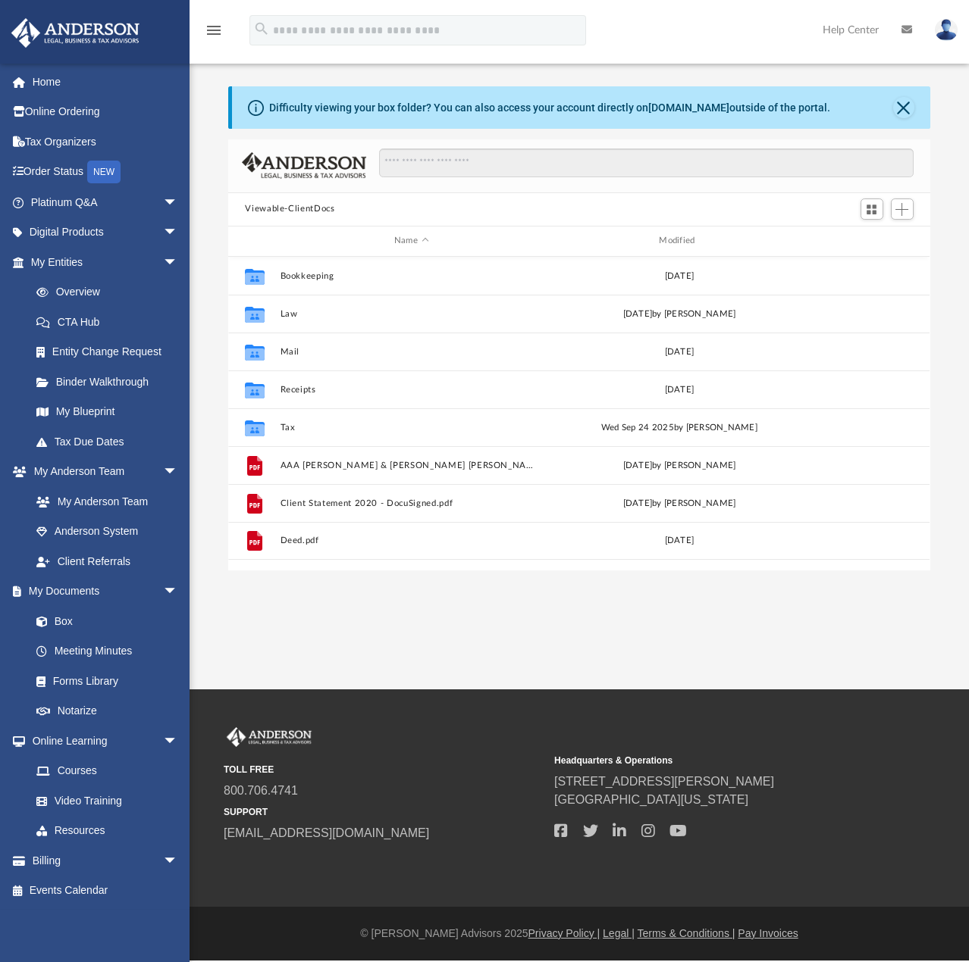
scroll to position [333, 690]
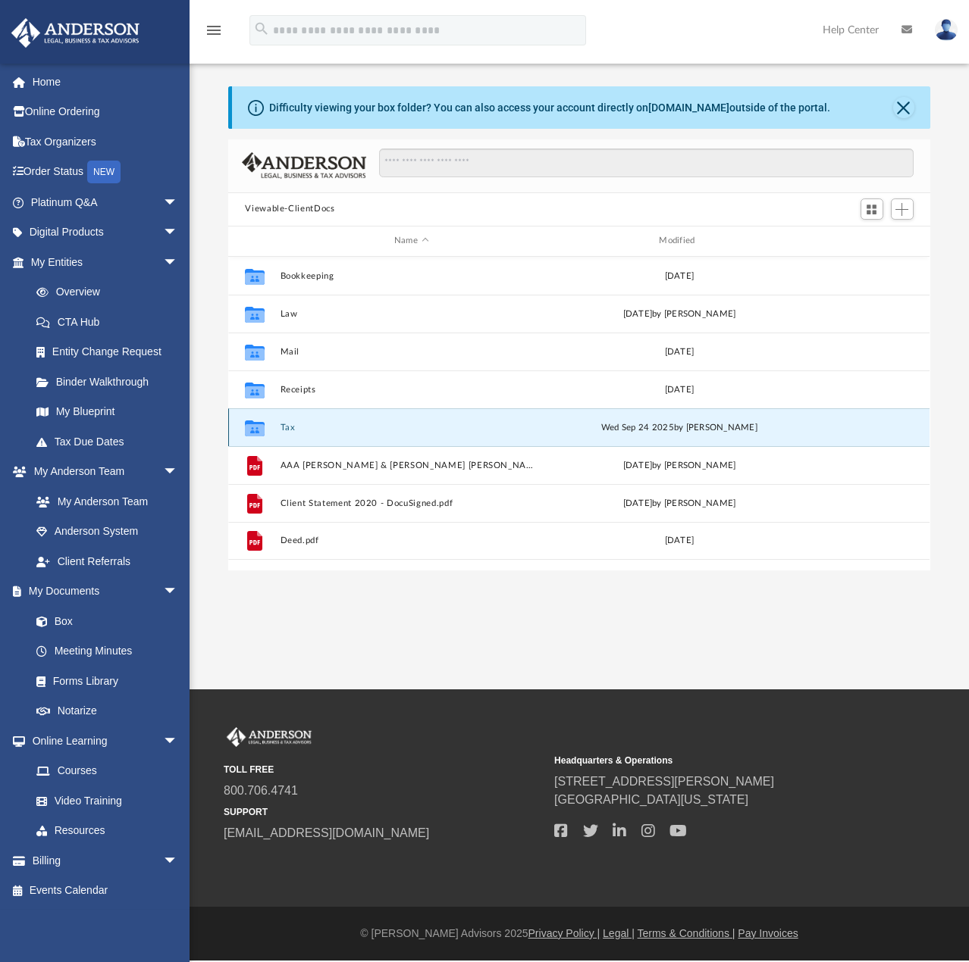
click at [285, 427] on button "Tax" at bounding box center [410, 428] width 261 height 10
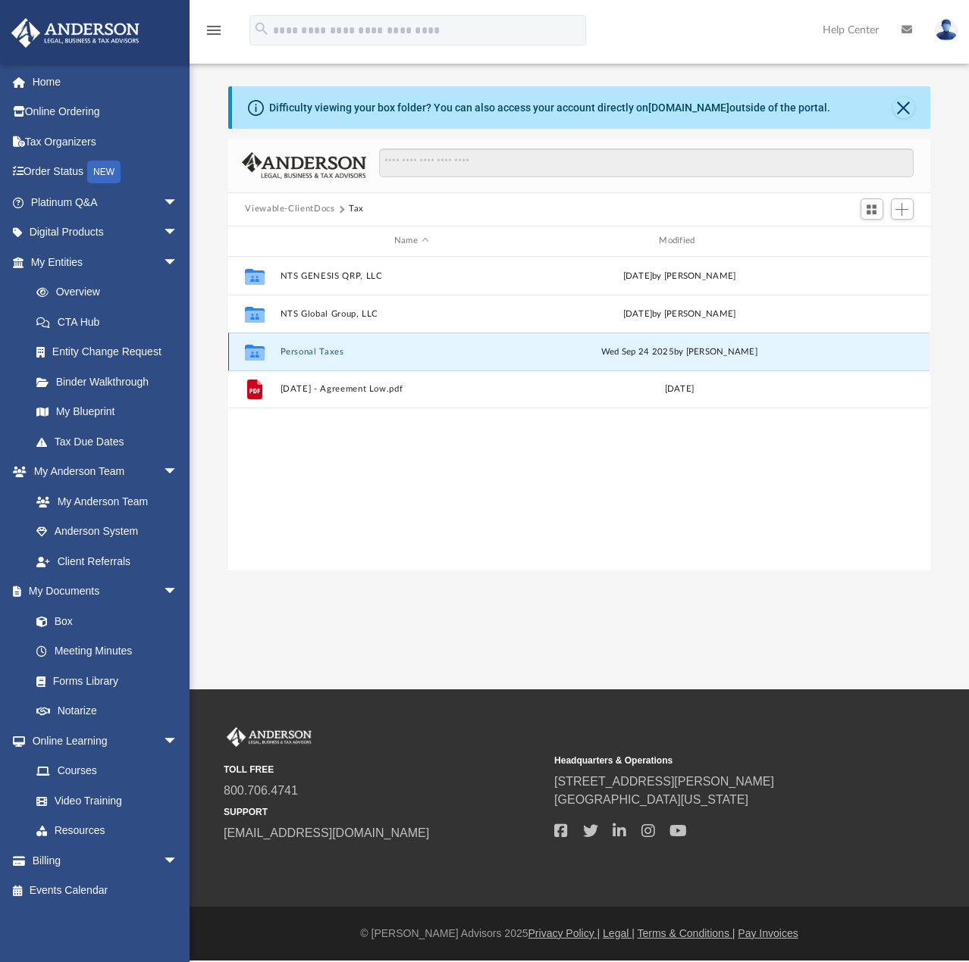
click at [312, 353] on button "Personal Taxes" at bounding box center [410, 352] width 261 height 10
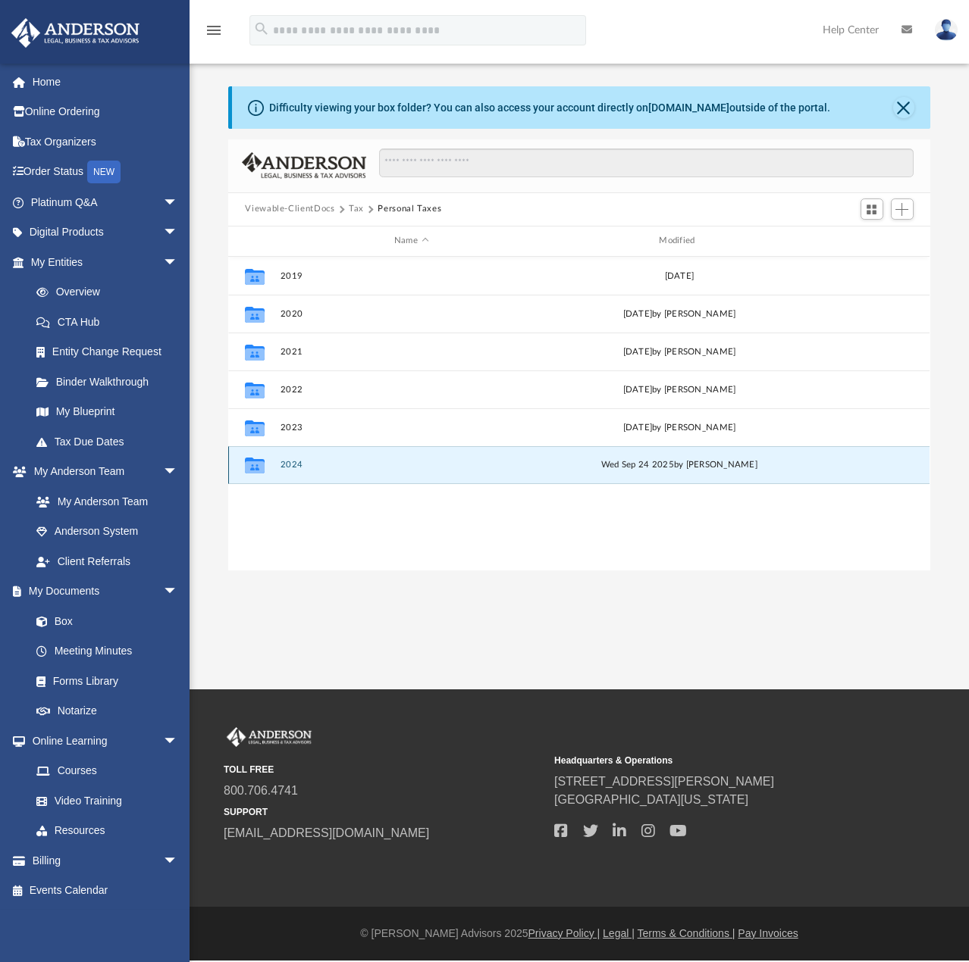
click at [293, 465] on button "2024" at bounding box center [410, 465] width 261 height 10
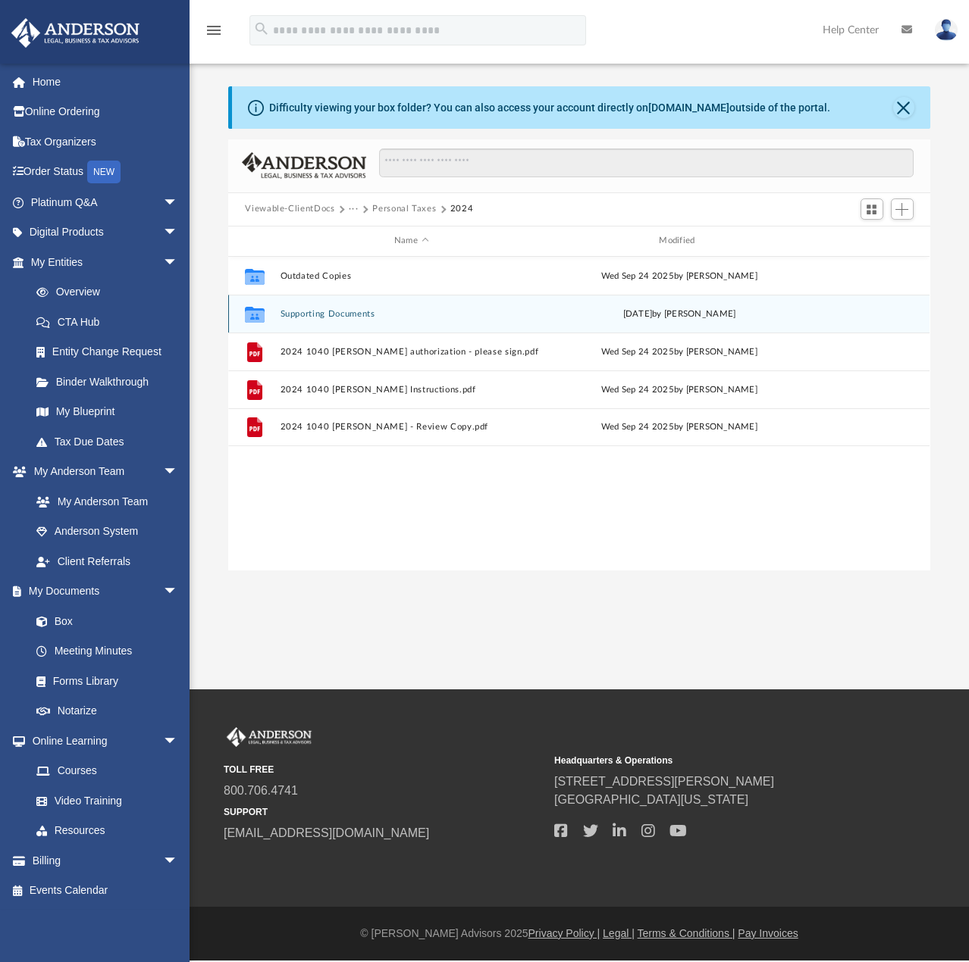
click at [343, 316] on button "Supporting Documents" at bounding box center [410, 314] width 261 height 10
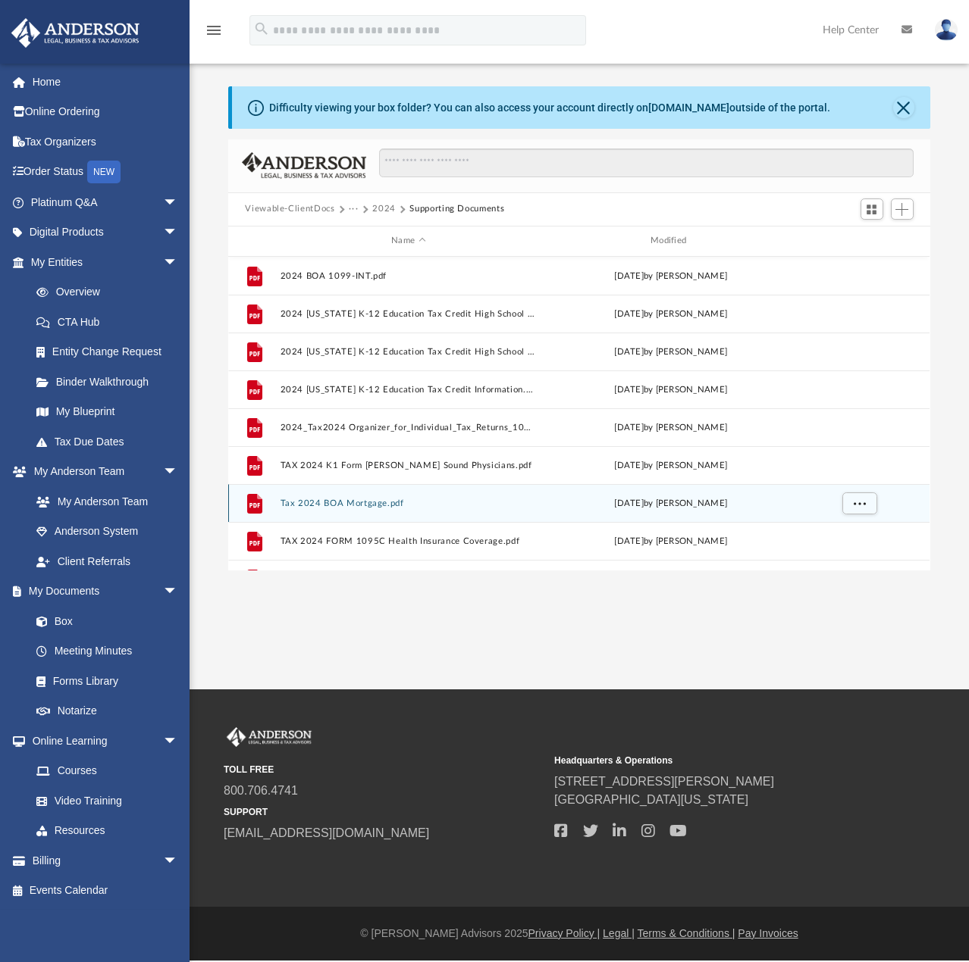
click at [352, 504] on button "Tax 2024 BOA Mortgage.pdf" at bounding box center [408, 504] width 256 height 10
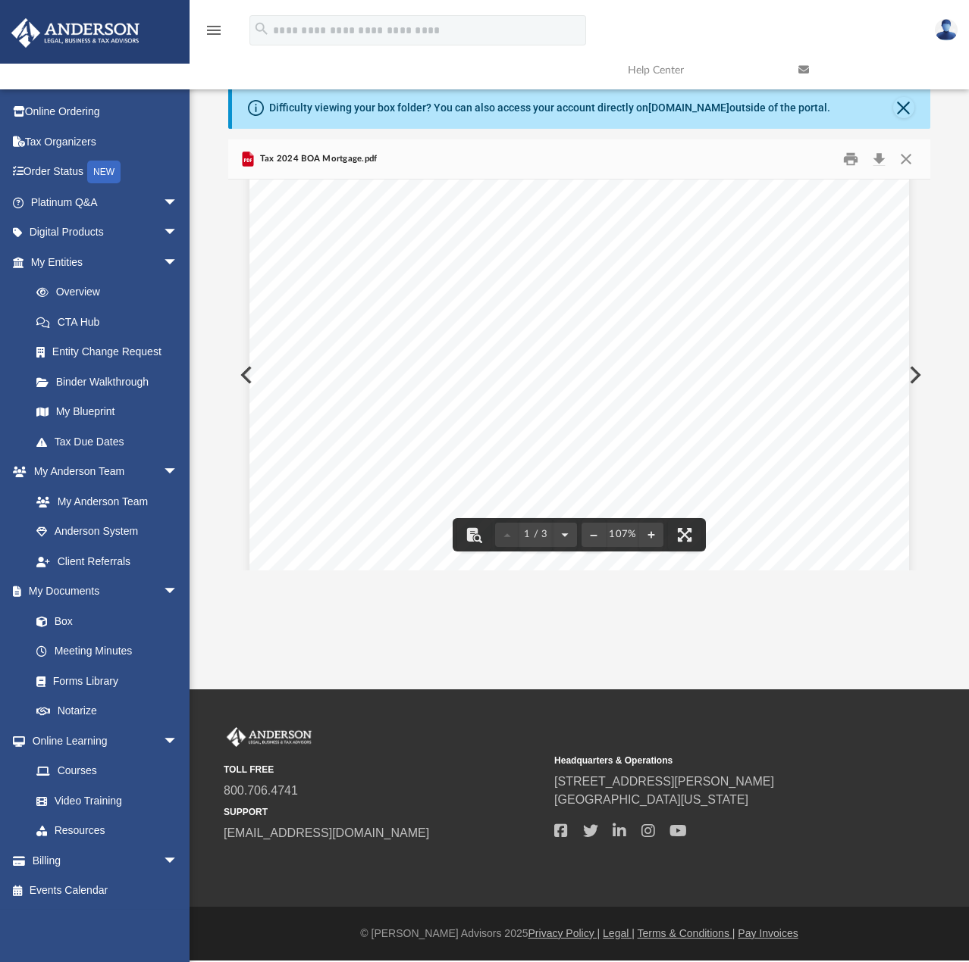
scroll to position [455, 0]
click at [915, 382] on button "Preview" at bounding box center [913, 375] width 33 height 42
click at [243, 380] on button "Preview" at bounding box center [244, 375] width 33 height 42
click at [909, 161] on button "Close" at bounding box center [905, 158] width 27 height 23
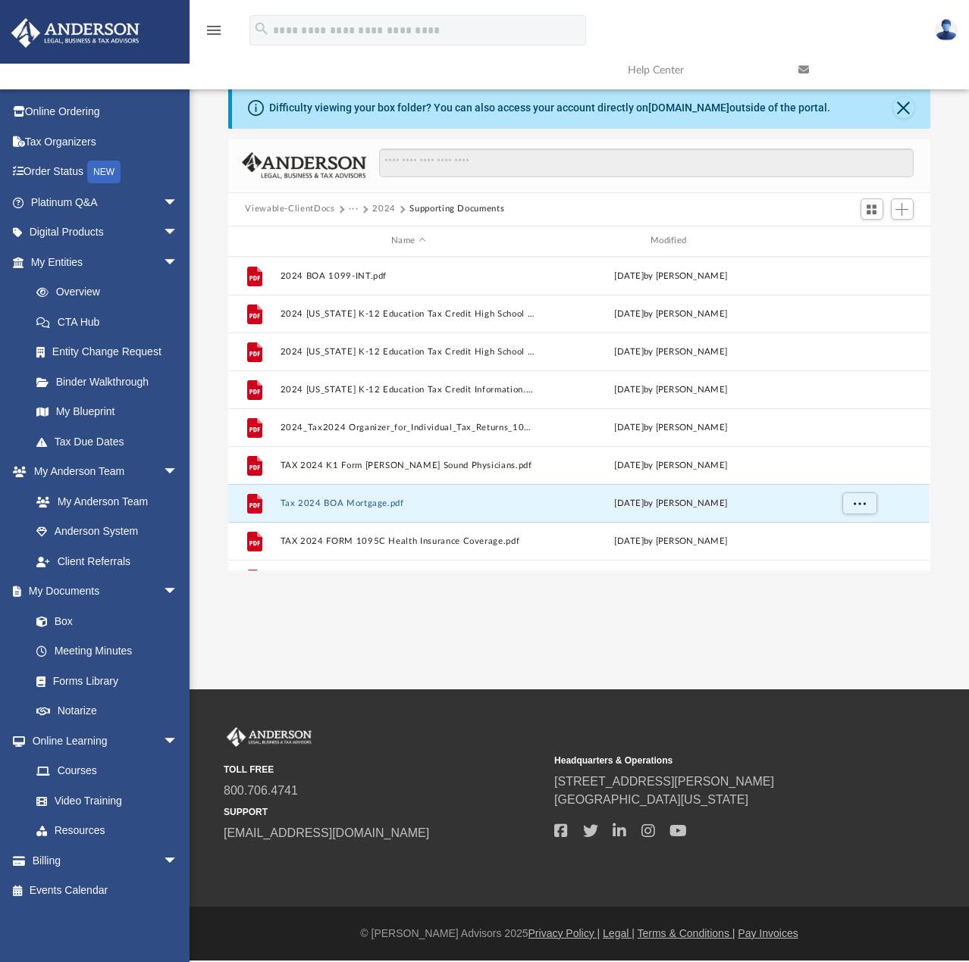
click at [286, 207] on button "Viewable-ClientDocs" at bounding box center [289, 209] width 89 height 14
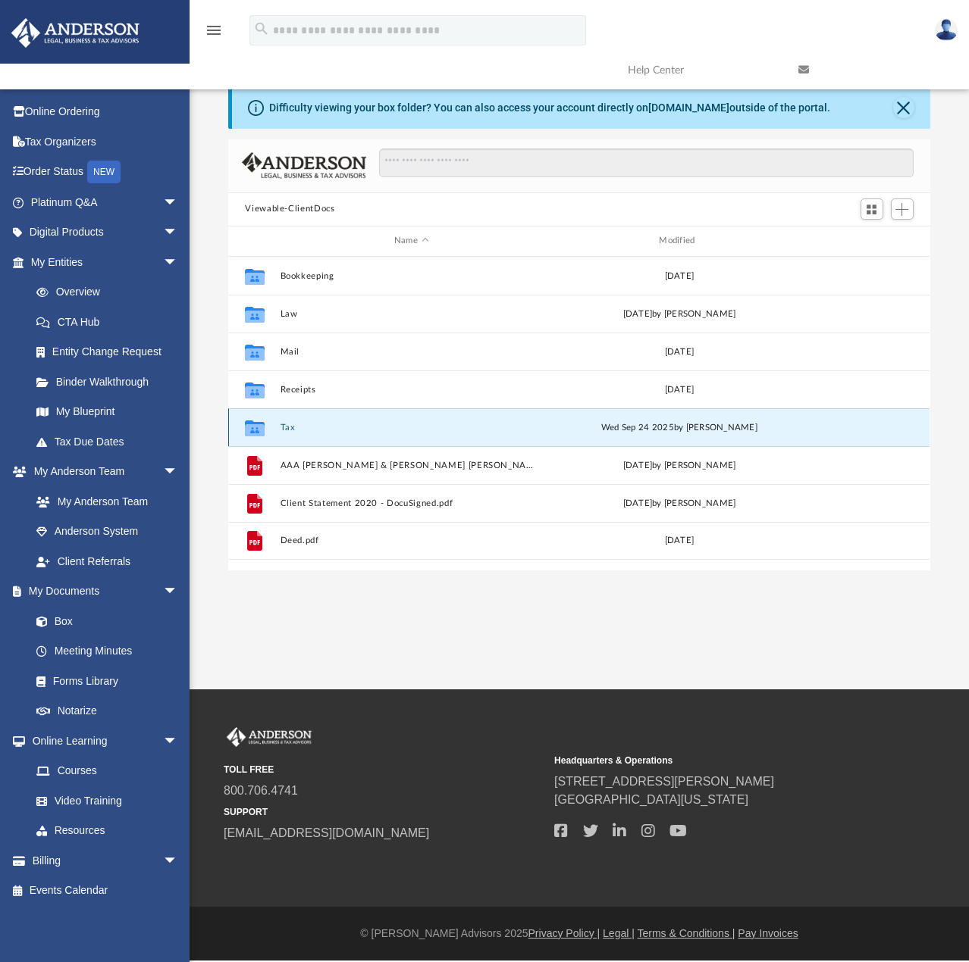
click at [289, 430] on button "Tax" at bounding box center [410, 428] width 261 height 10
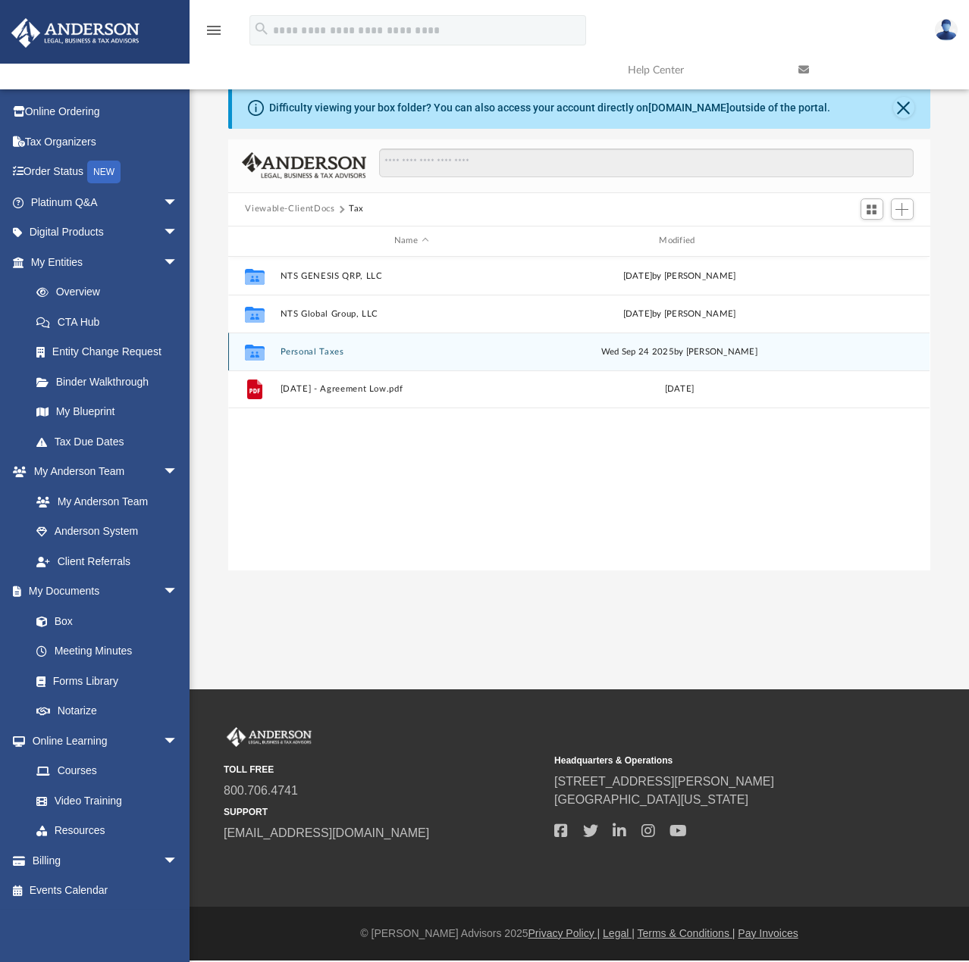
click at [324, 349] on button "Personal Taxes" at bounding box center [410, 352] width 261 height 10
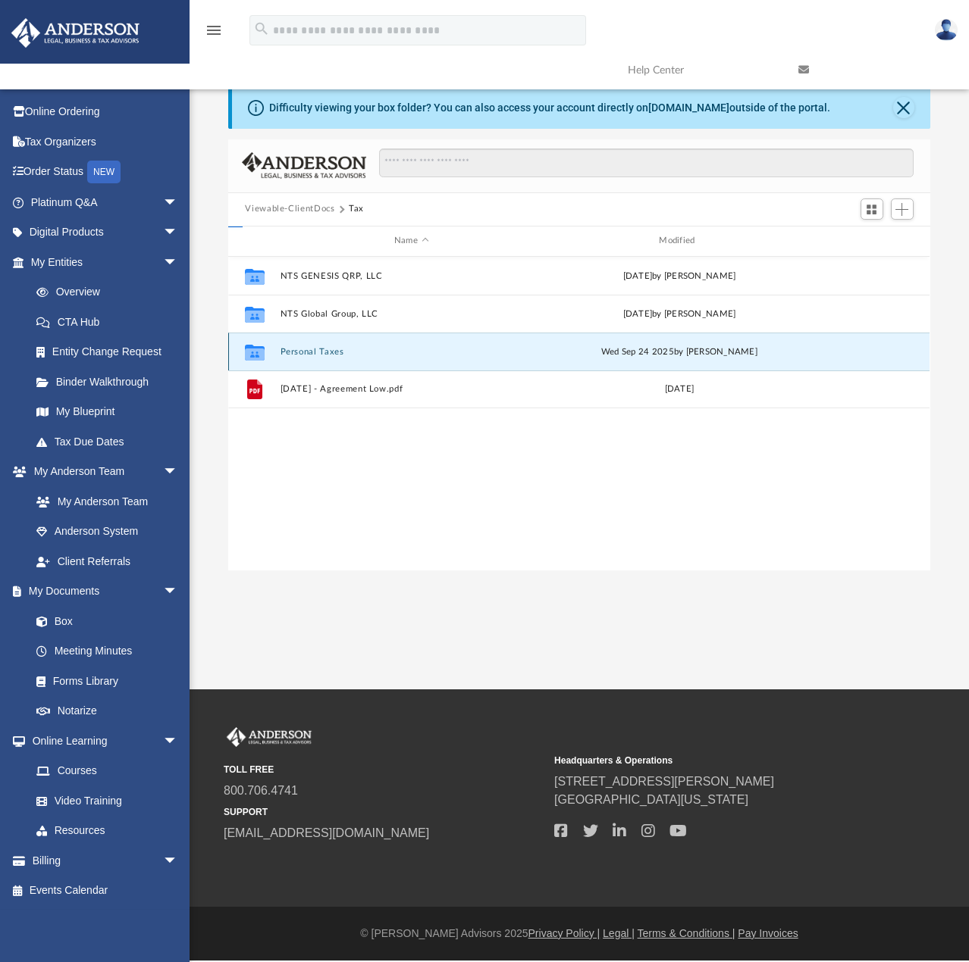
click at [324, 349] on button "Personal Taxes" at bounding box center [410, 352] width 261 height 10
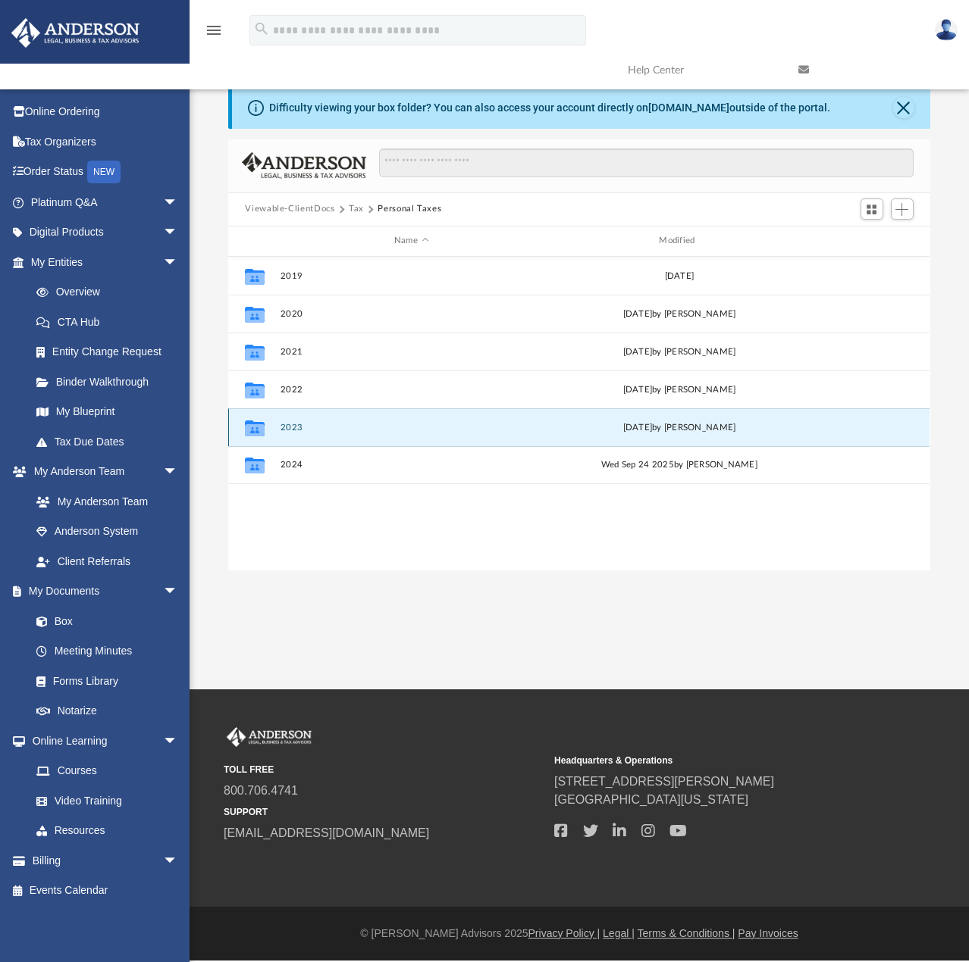
click at [297, 427] on button "2023" at bounding box center [410, 428] width 261 height 10
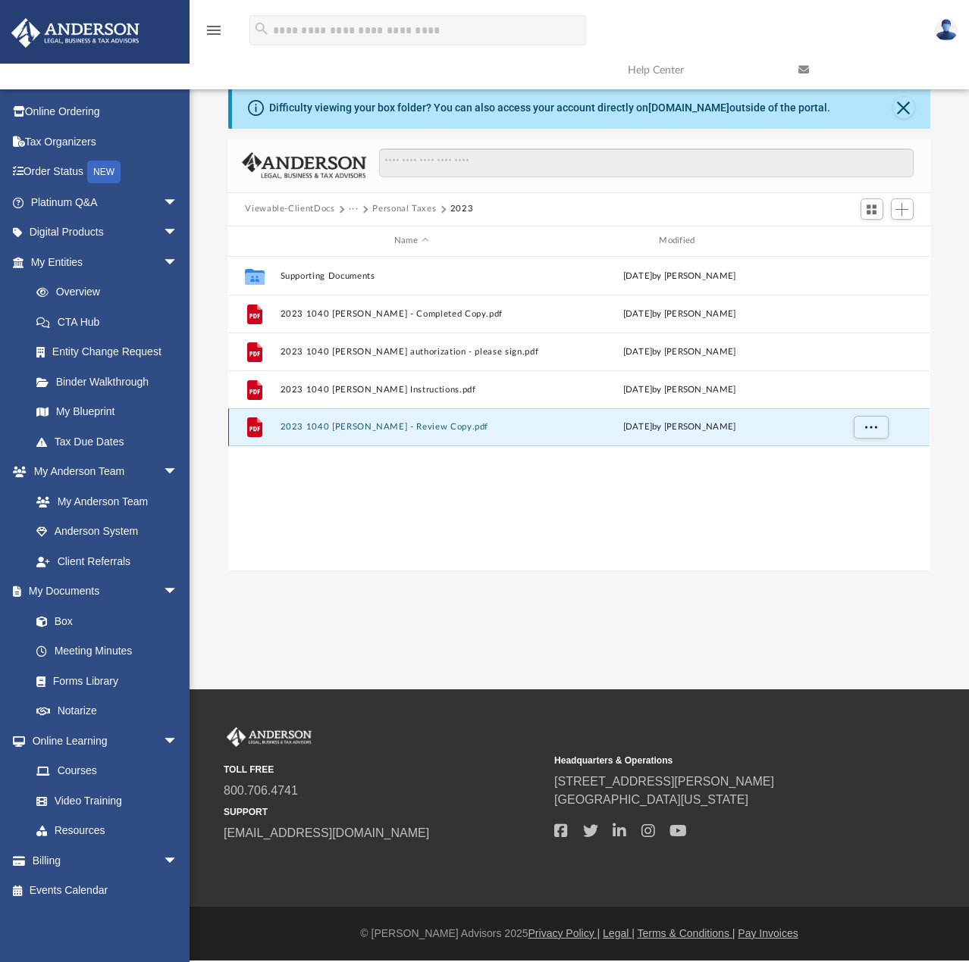
click at [297, 427] on button "2023 1040 Sifuentes, John - Review Copy.pdf" at bounding box center [410, 427] width 261 height 10
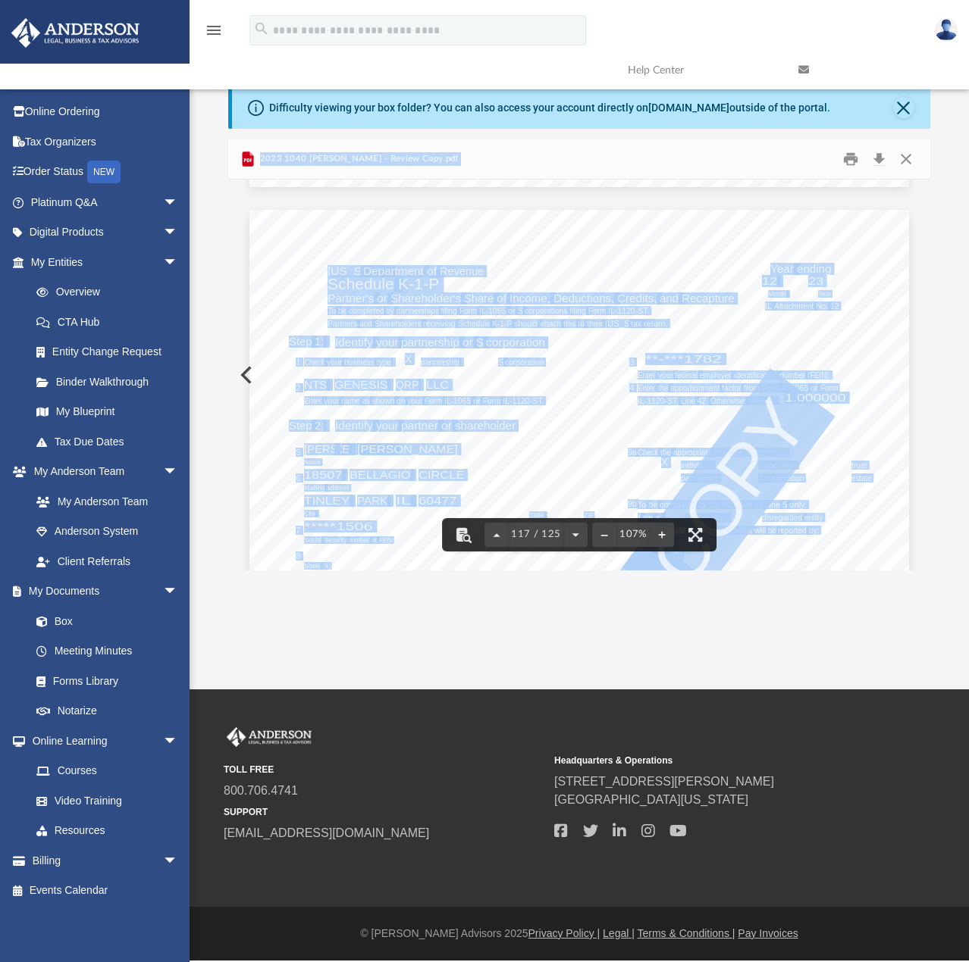
scroll to position [94100, 0]
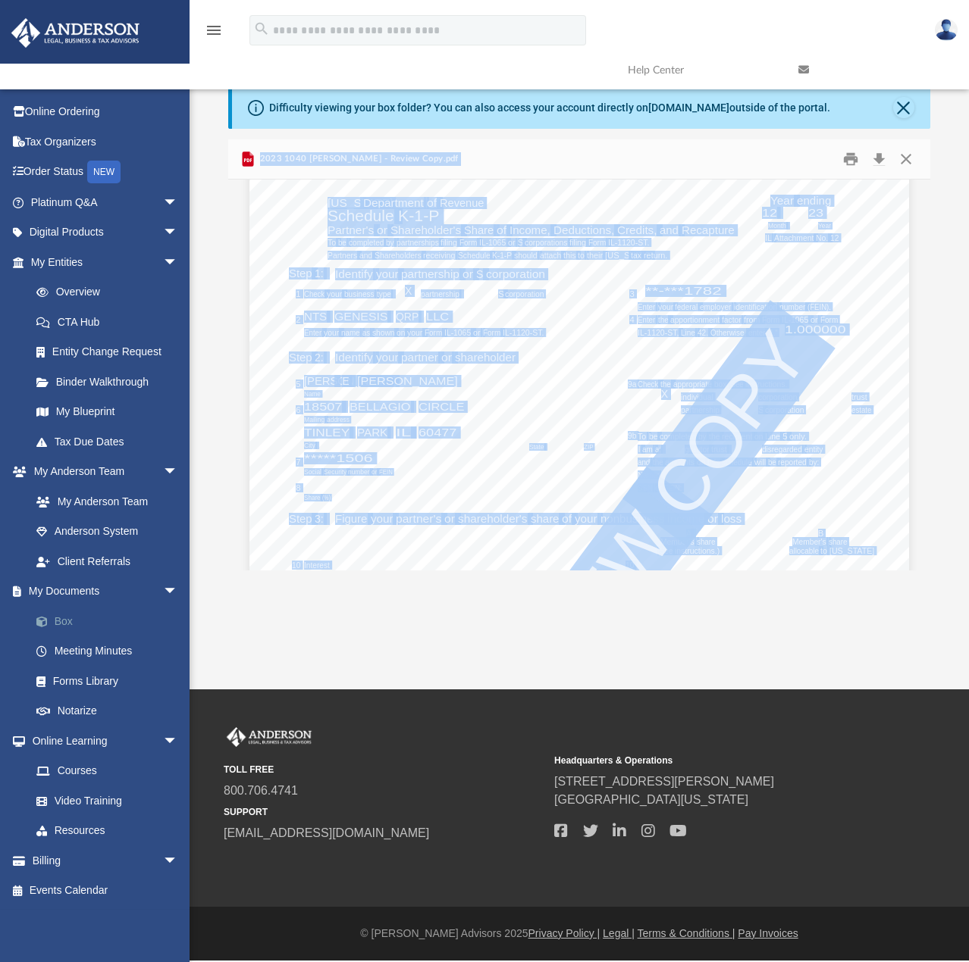
click at [59, 621] on link "Box" at bounding box center [111, 621] width 180 height 30
click at [79, 443] on link "Tax Due Dates" at bounding box center [111, 442] width 180 height 30
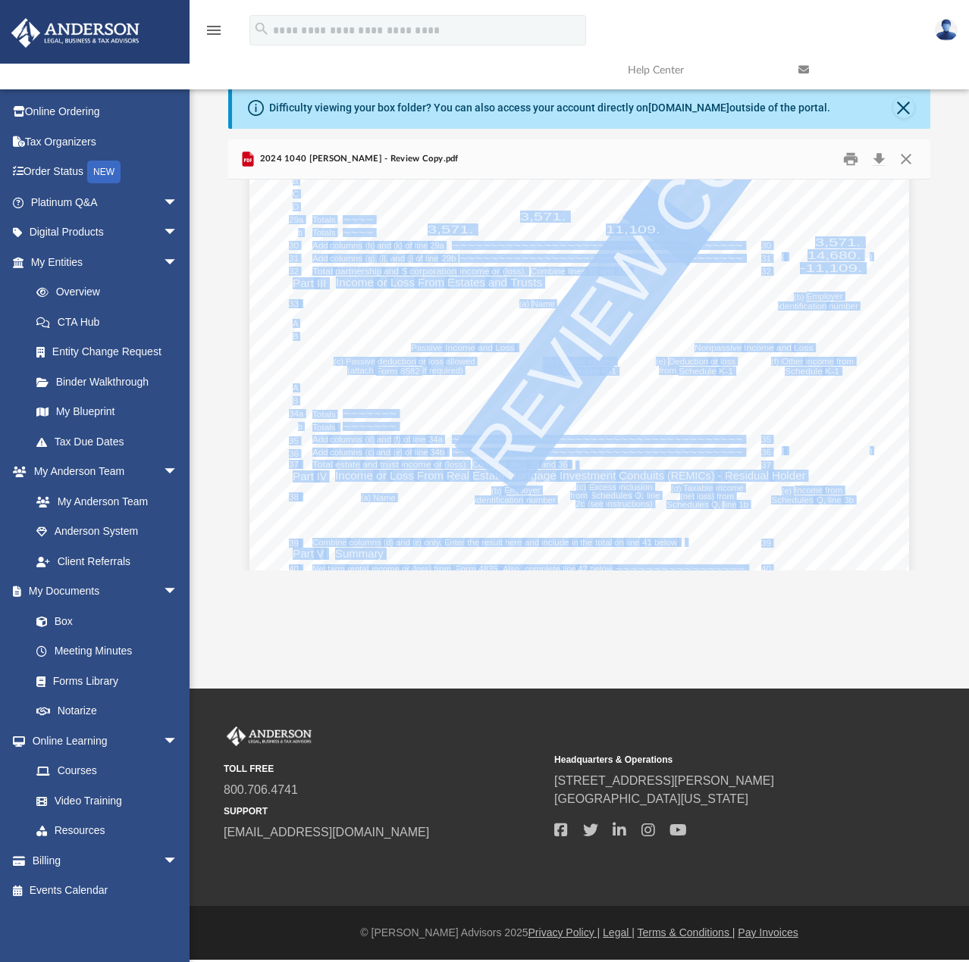
scroll to position [26600, 0]
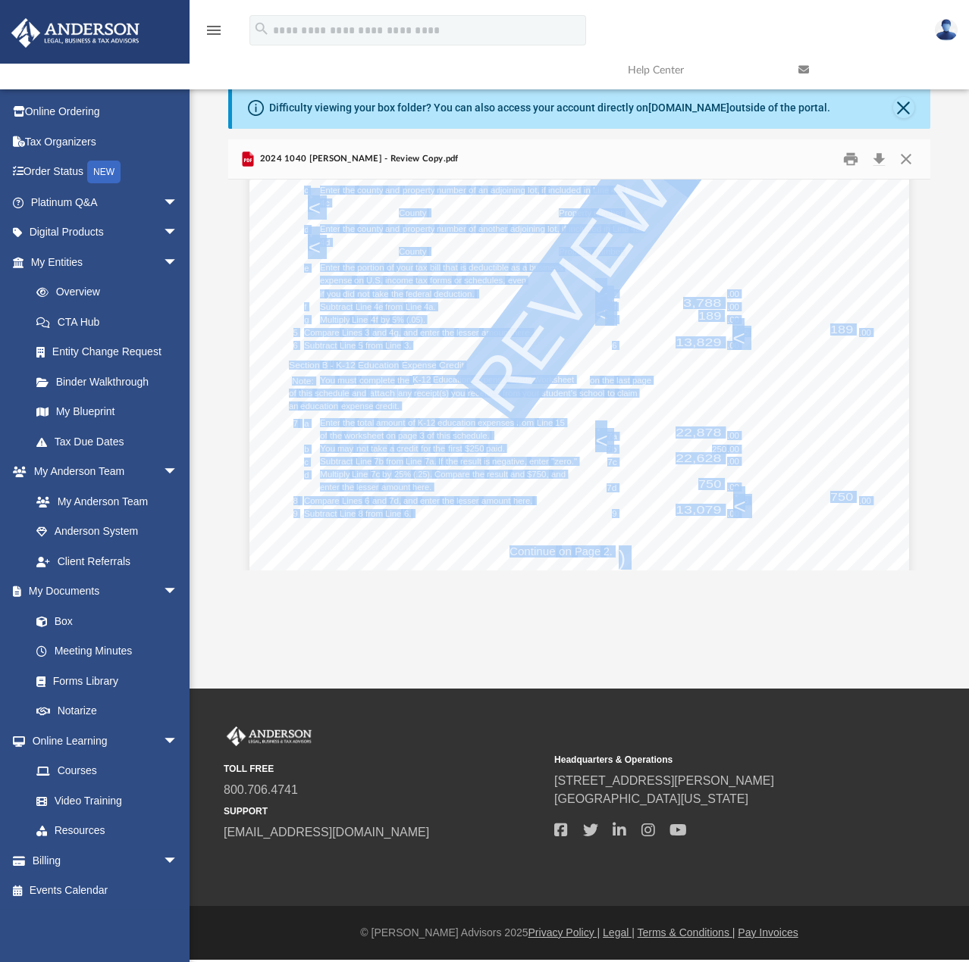
scroll to position [106222, 0]
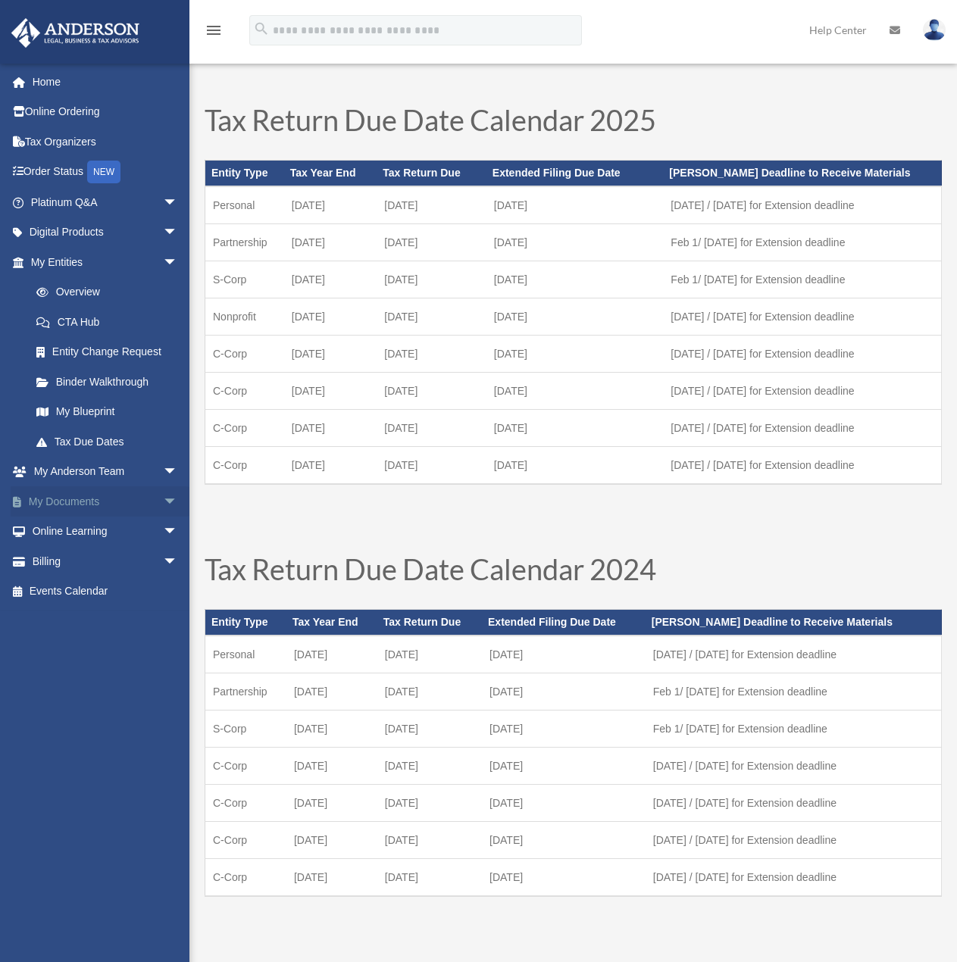
click at [163, 501] on span "arrow_drop_down" at bounding box center [178, 502] width 30 height 31
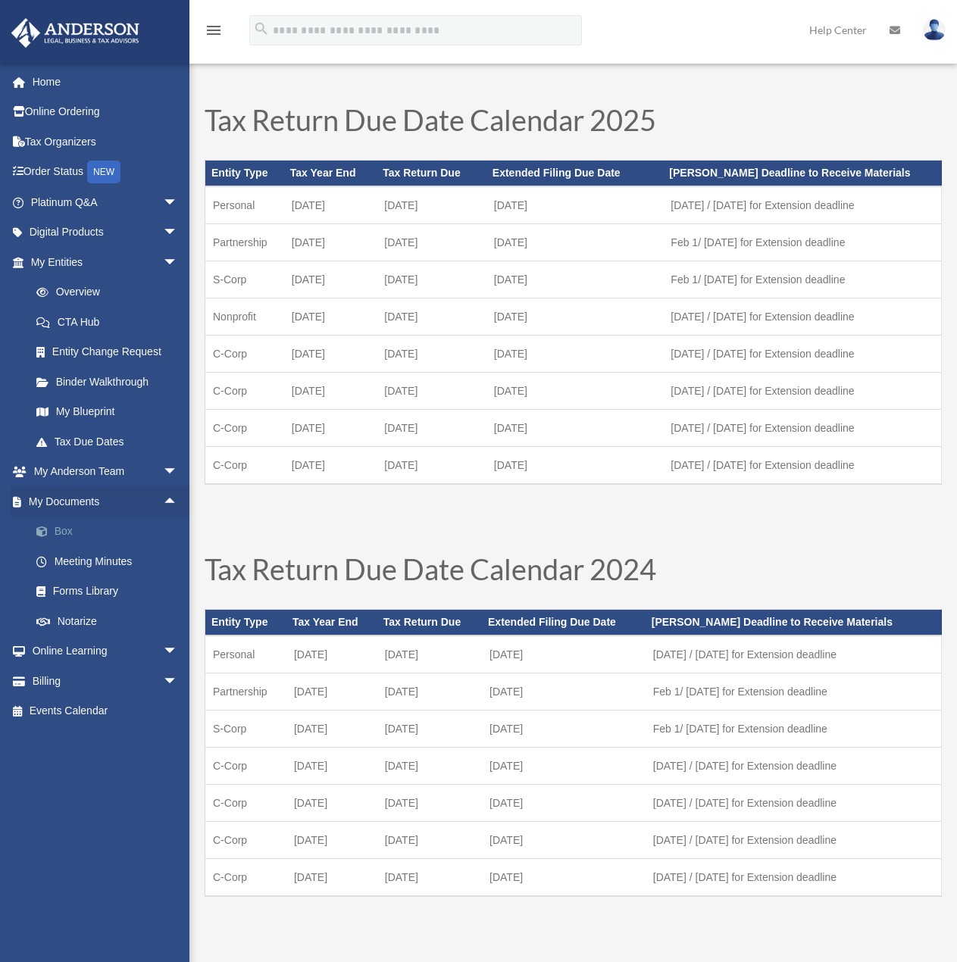
click at [61, 533] on link "Box" at bounding box center [111, 532] width 180 height 30
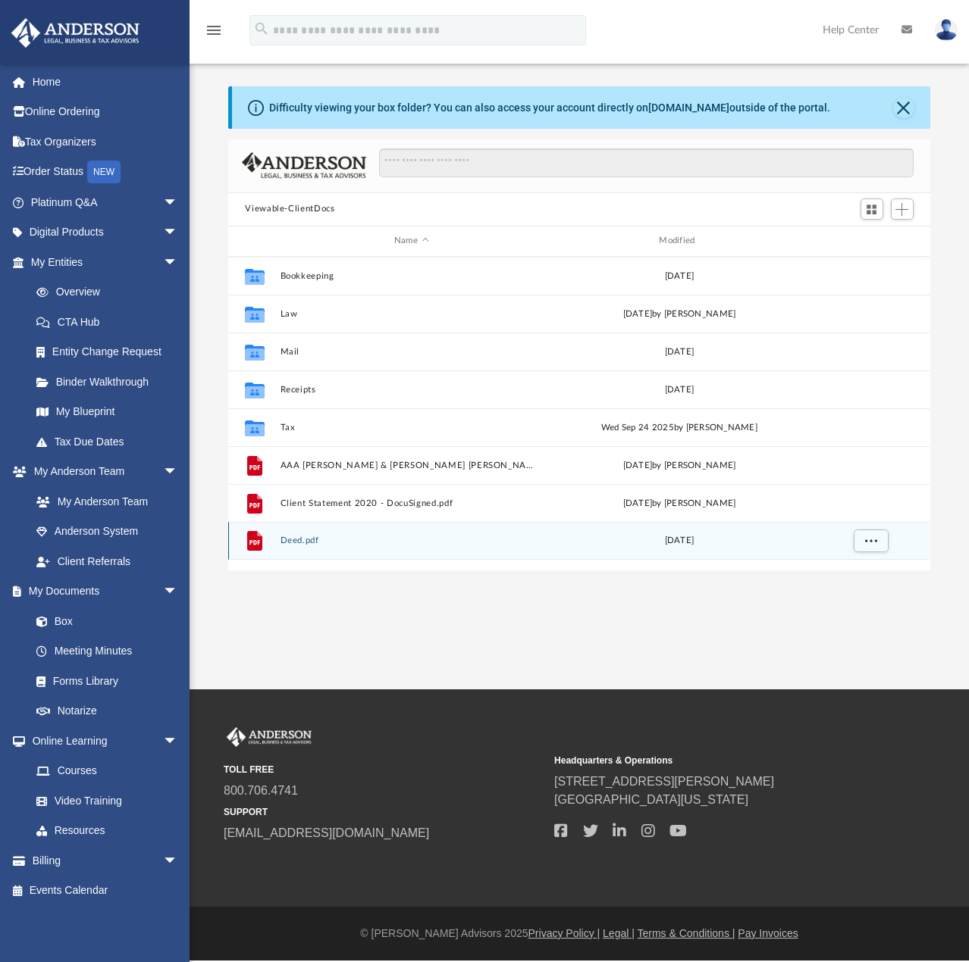
scroll to position [333, 690]
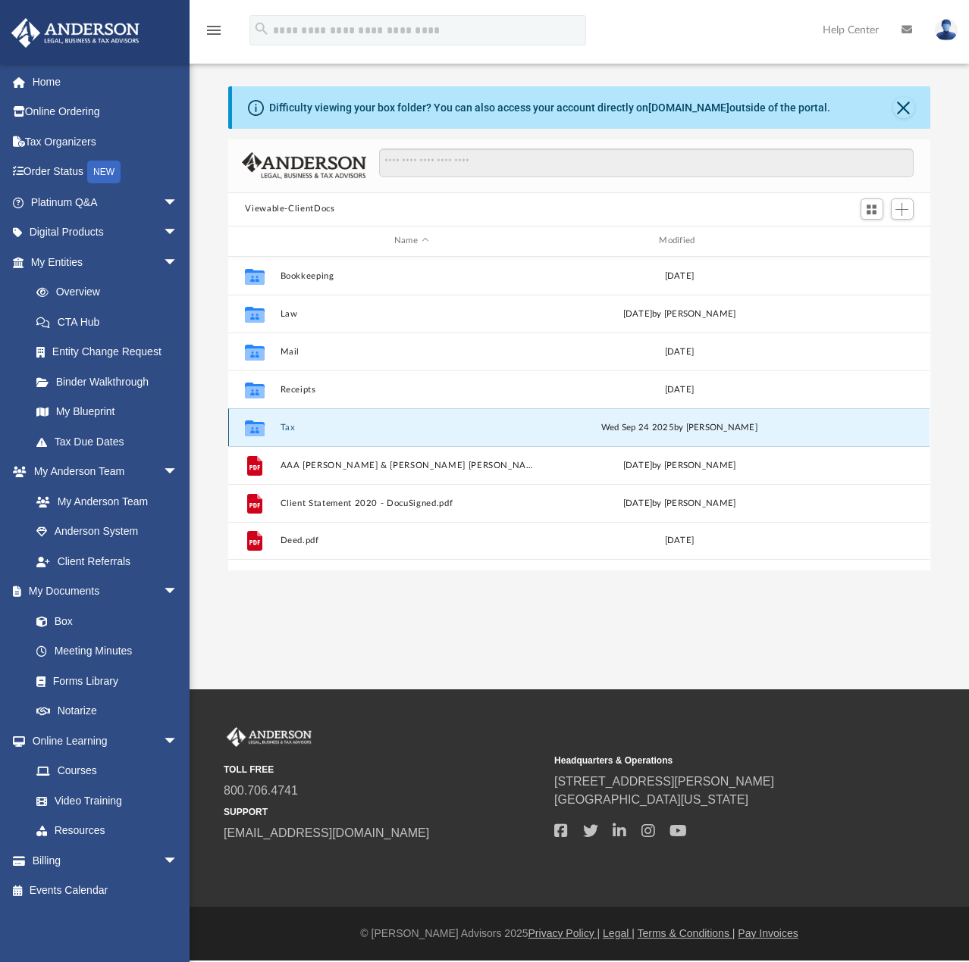
click at [289, 428] on button "Tax" at bounding box center [410, 428] width 261 height 10
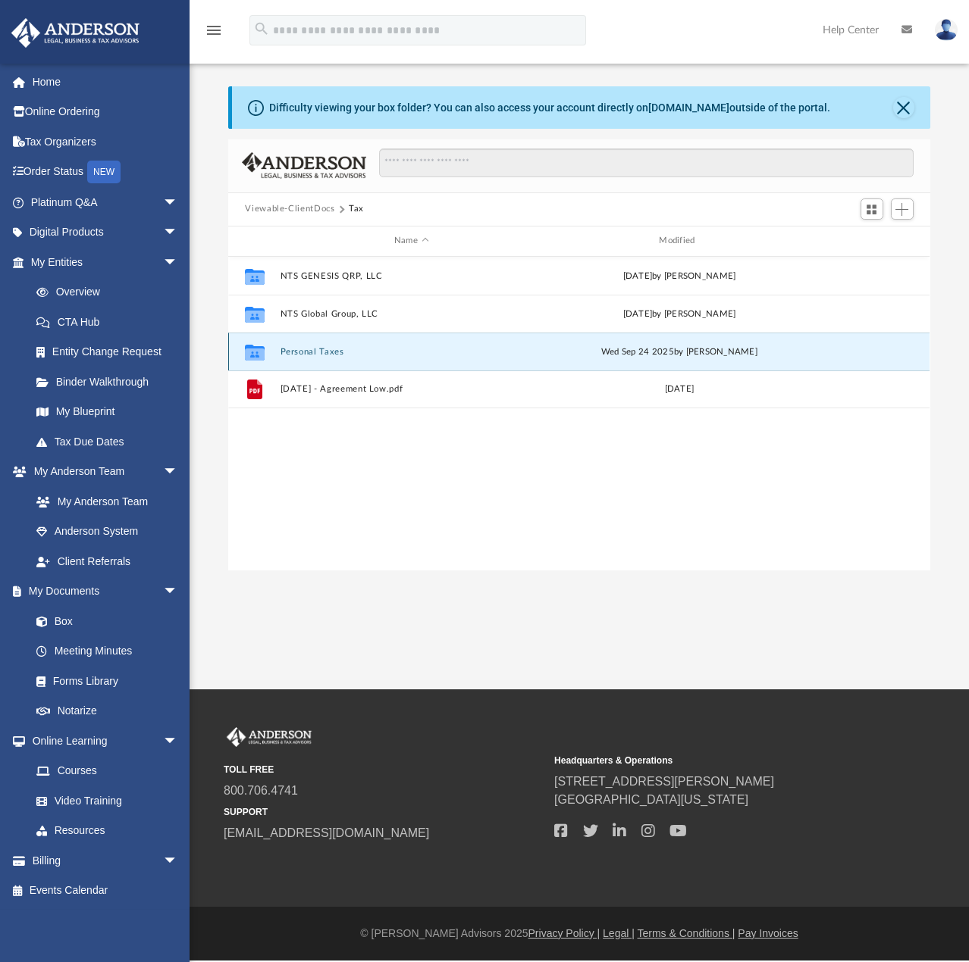
click at [316, 353] on button "Personal Taxes" at bounding box center [410, 352] width 261 height 10
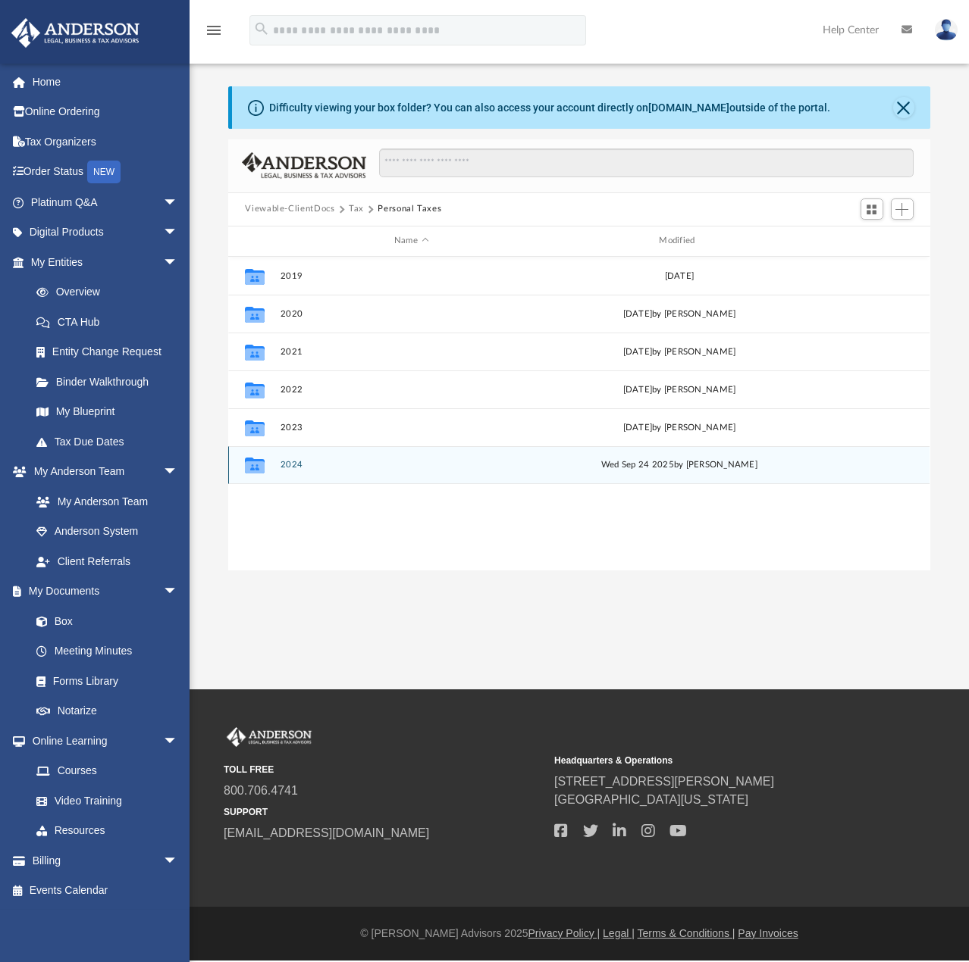
click at [291, 466] on button "2024" at bounding box center [410, 465] width 261 height 10
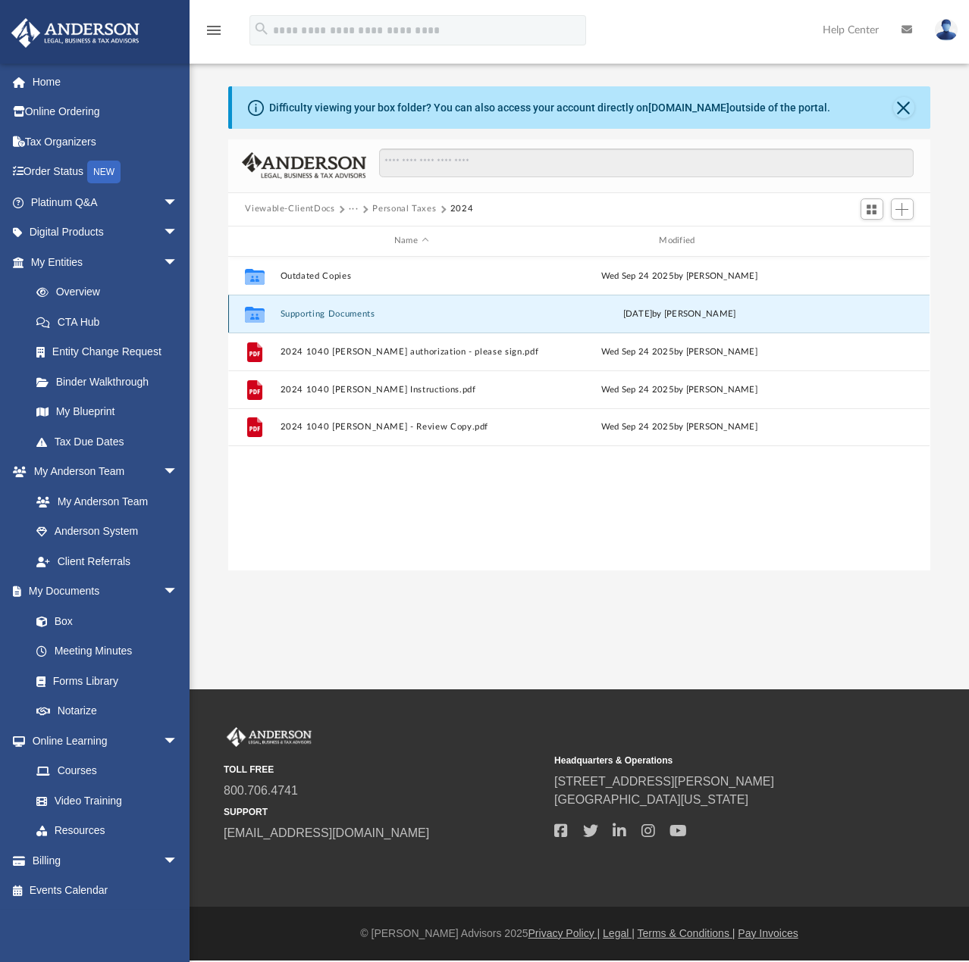
click at [323, 319] on button "Supporting Documents" at bounding box center [410, 314] width 261 height 10
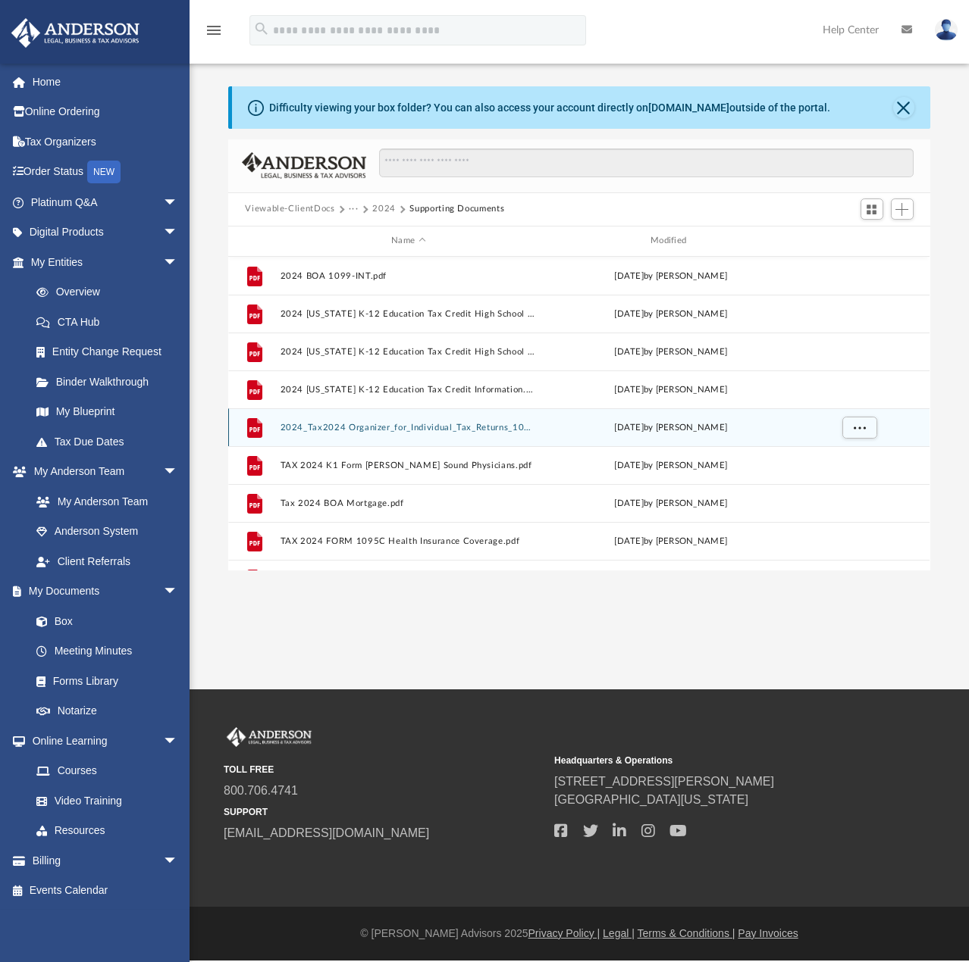
click at [371, 429] on button "2024_Tax2024 Organizer_for_Individual_Tax_Returns_1040_JOHN [PERSON_NAME] & [PE…" at bounding box center [408, 428] width 256 height 10
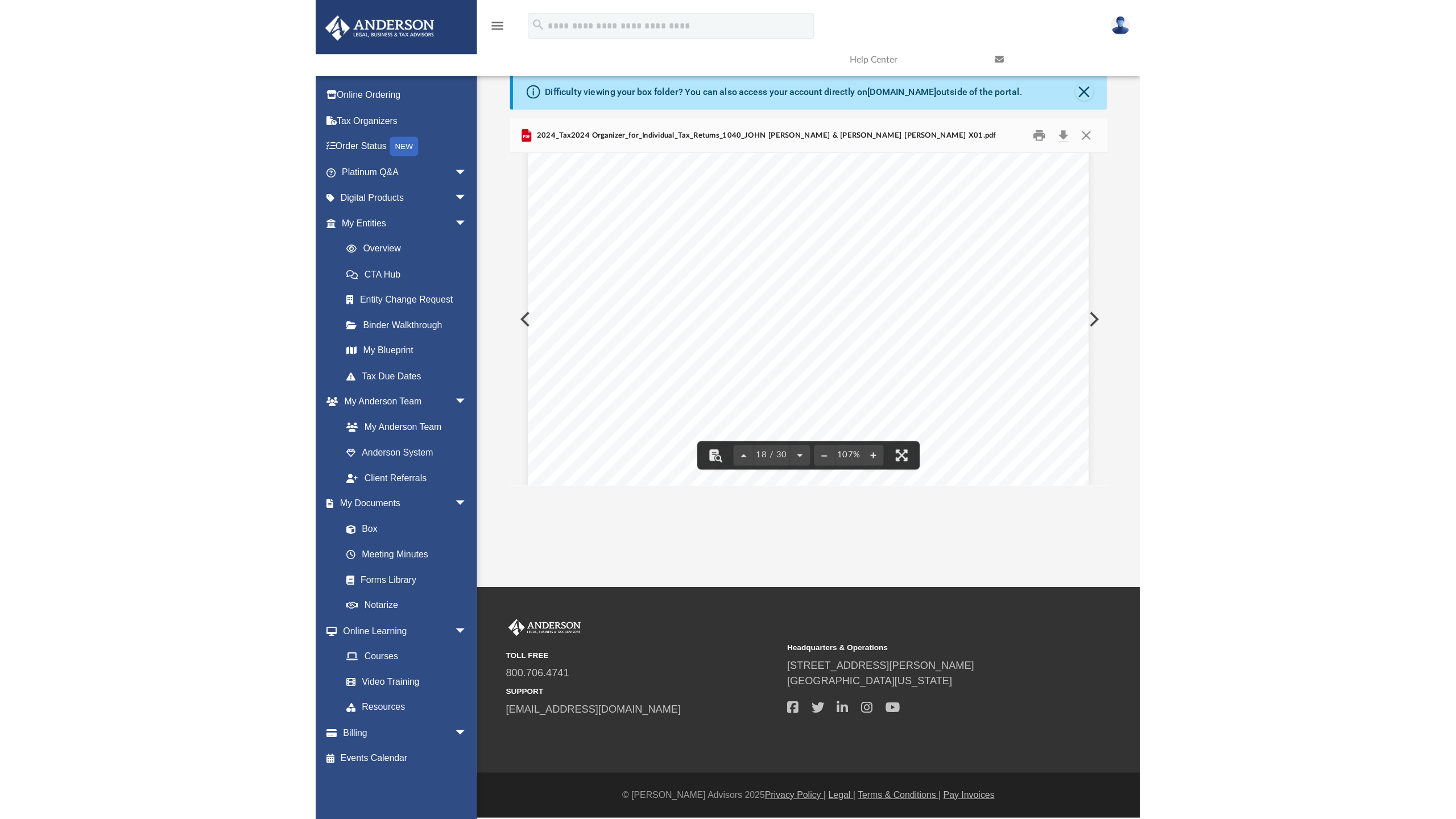
scroll to position [11407, 0]
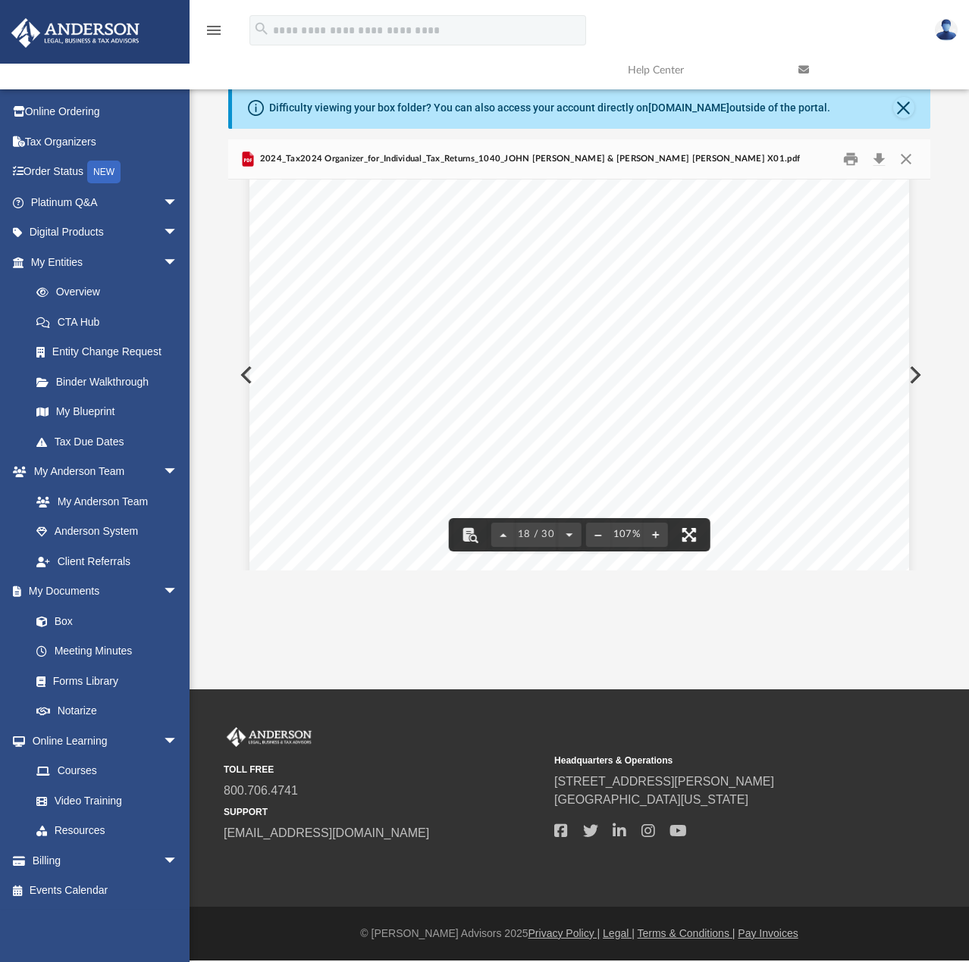
click at [688, 534] on button "File preview" at bounding box center [687, 534] width 33 height 33
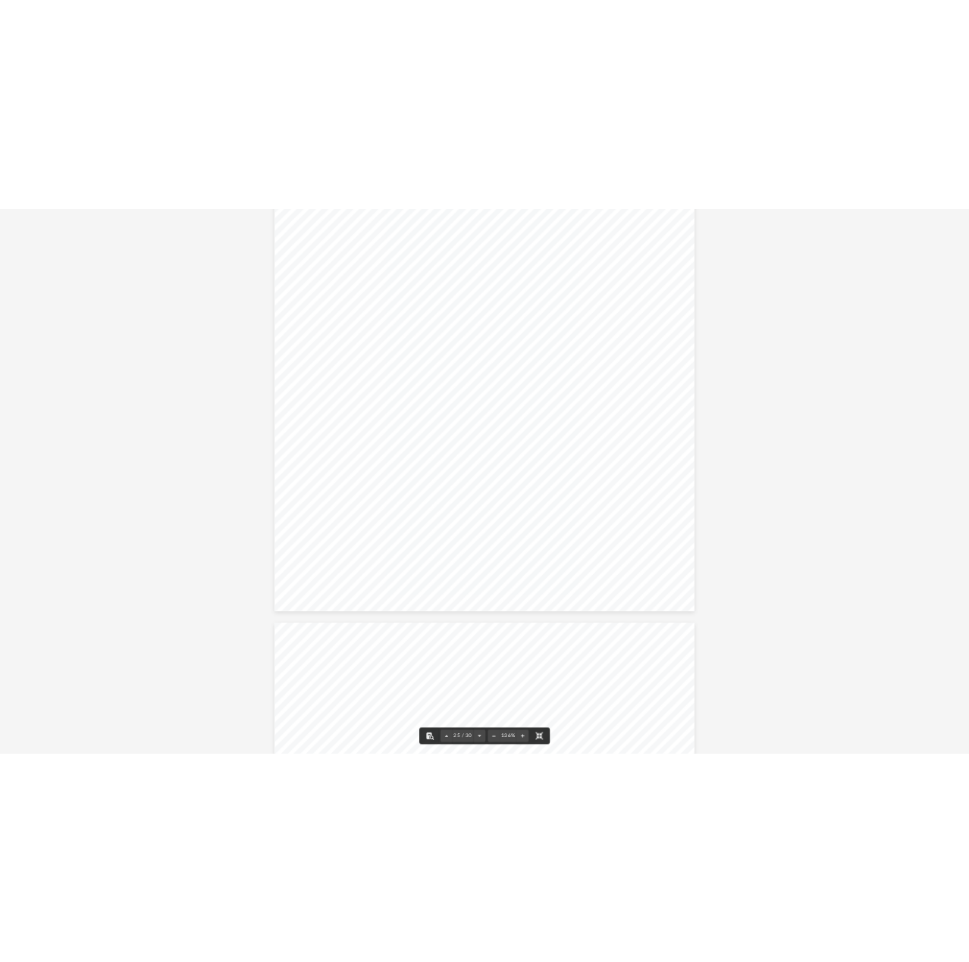
scroll to position [27059, 0]
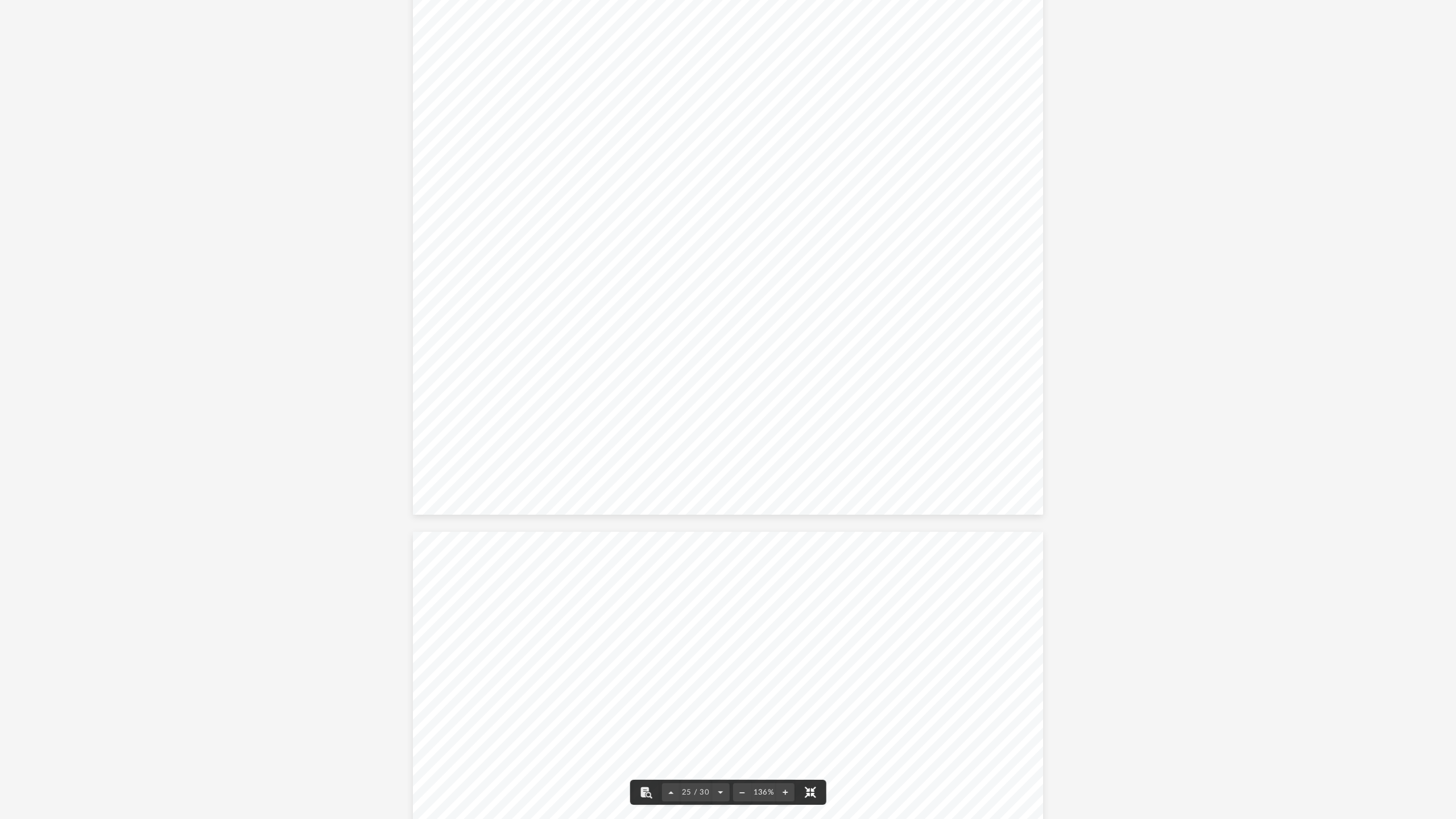
click at [726, 722] on button "File preview" at bounding box center [810, 792] width 25 height 25
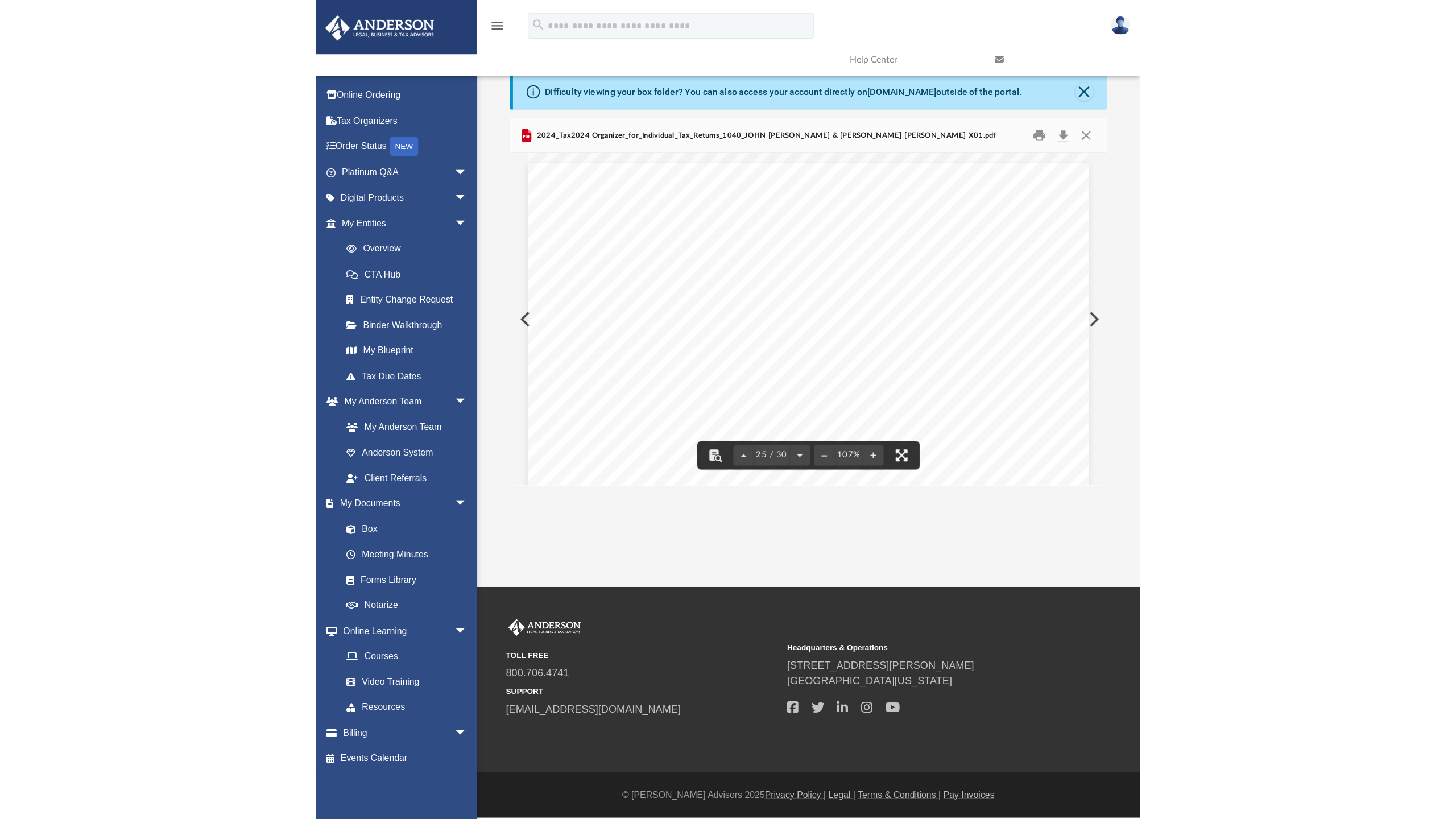
scroll to position [250, 518]
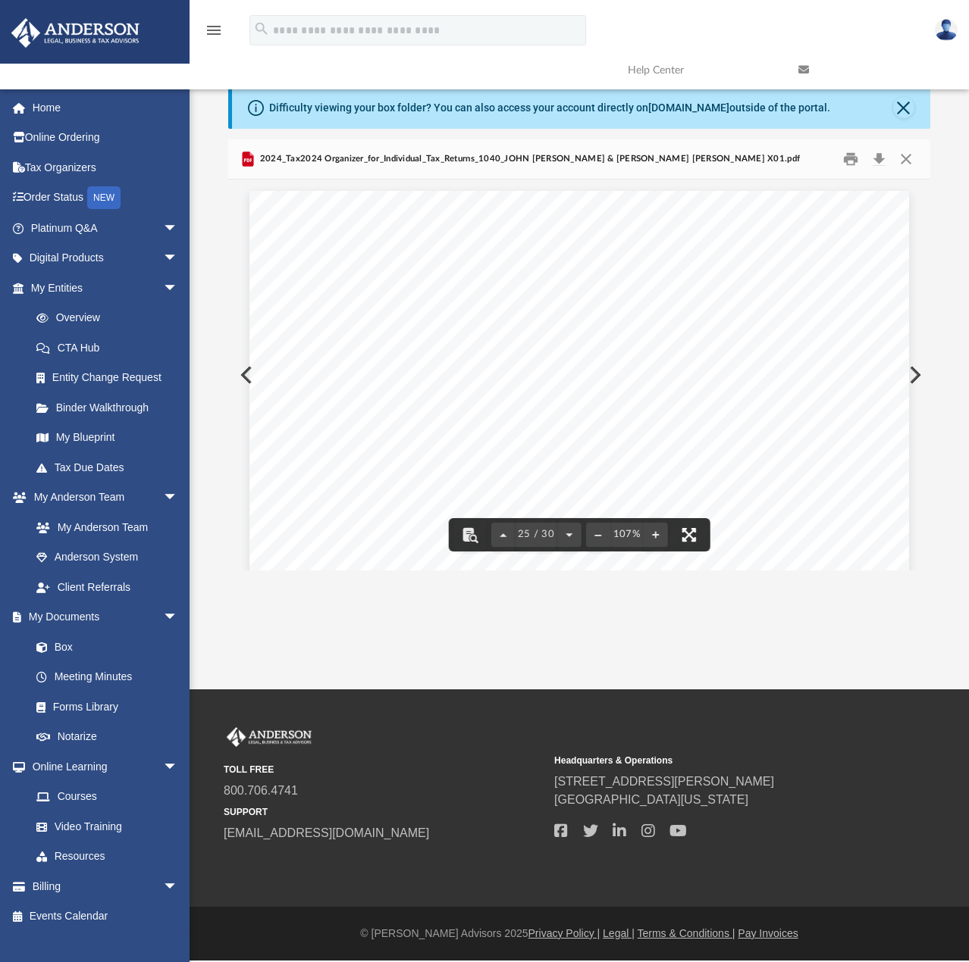
click at [684, 538] on button "File preview" at bounding box center [687, 534] width 33 height 33
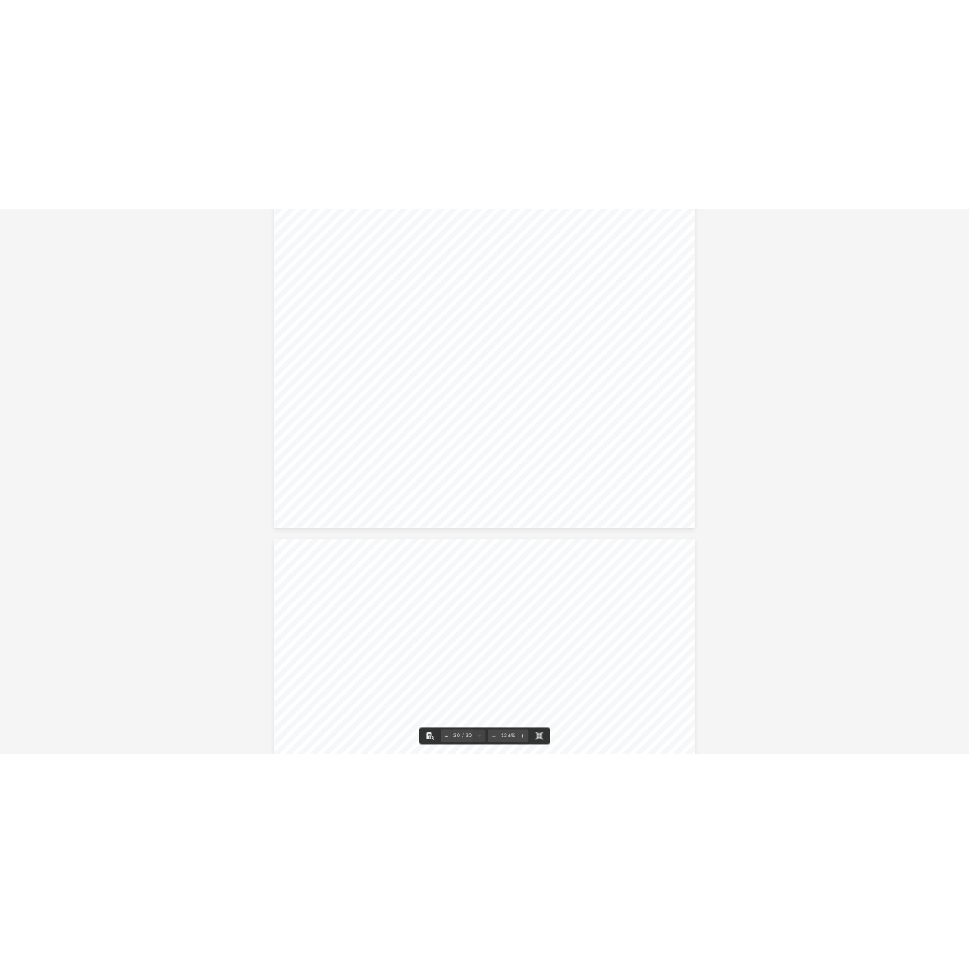
scroll to position [31534, 0]
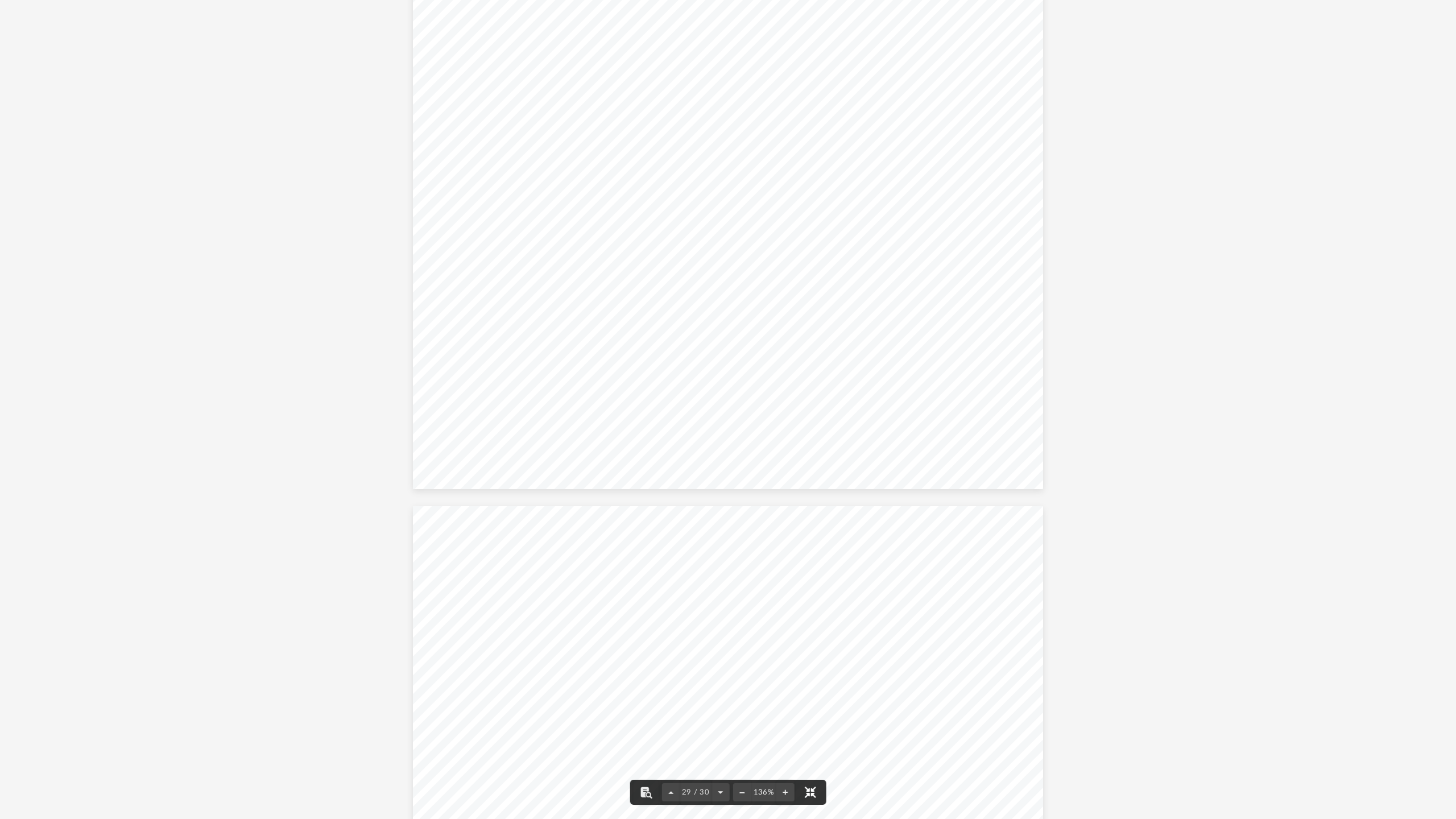
click at [726, 722] on button "File preview" at bounding box center [810, 792] width 25 height 25
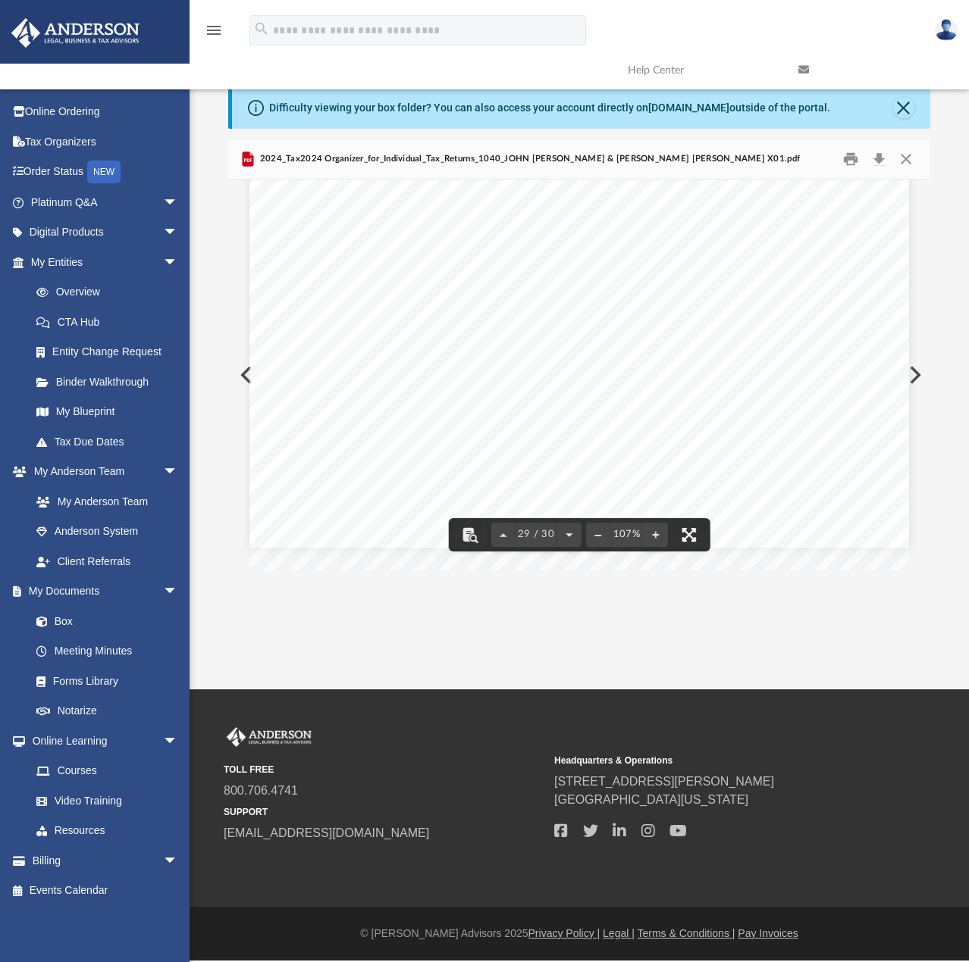
scroll to position [24528, 0]
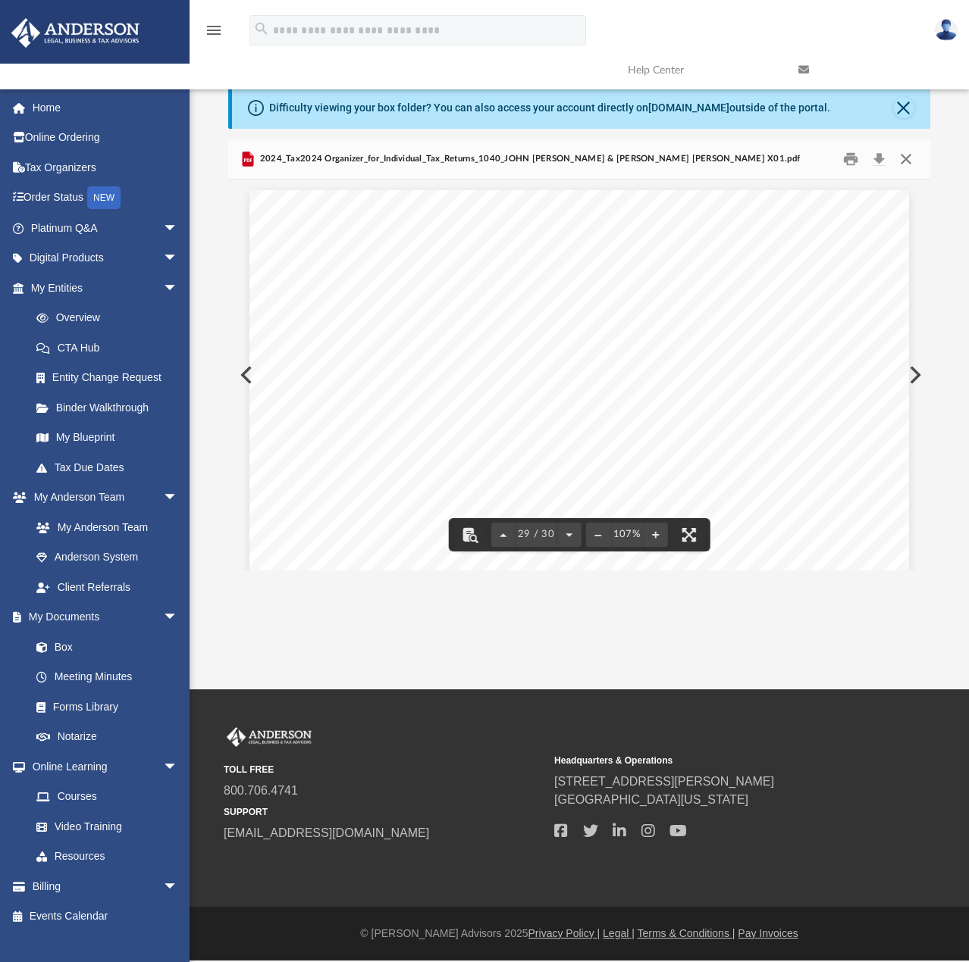
click at [907, 161] on button "Close" at bounding box center [905, 158] width 27 height 23
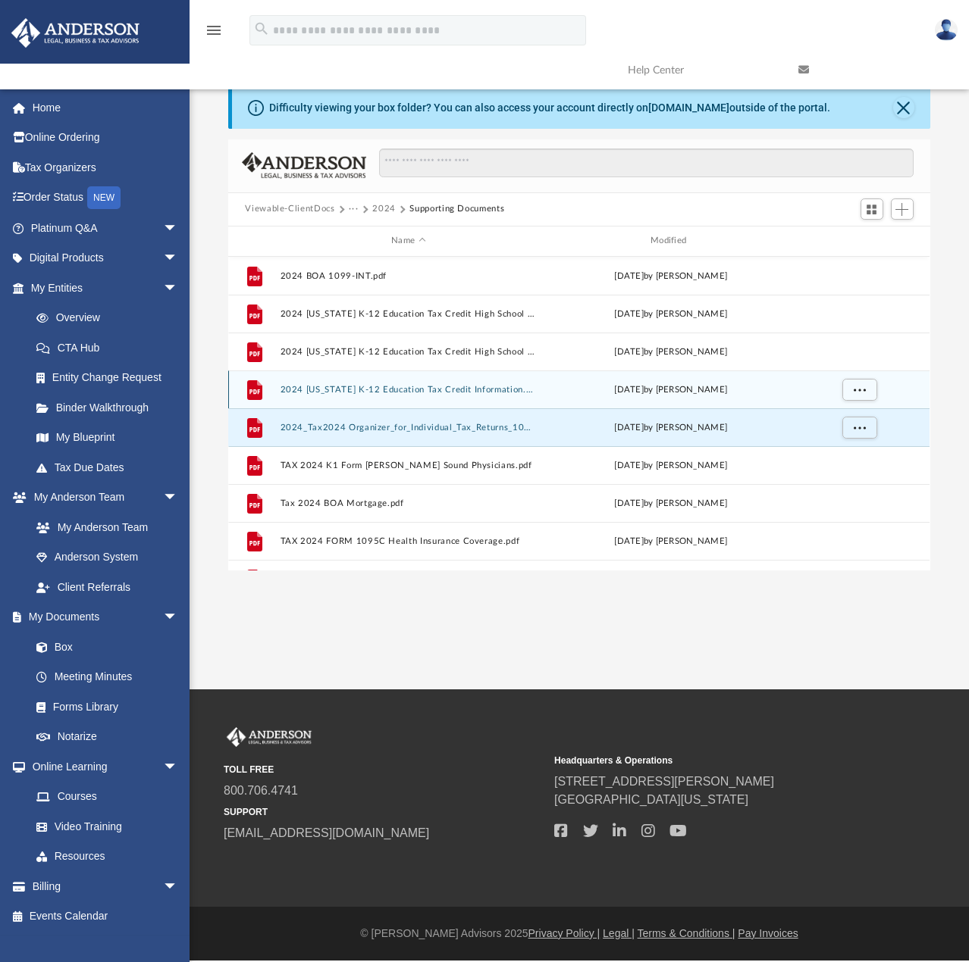
click at [441, 393] on button "2024 [US_STATE] K-12 Education Tax Credit Information.pdf" at bounding box center [408, 390] width 256 height 10
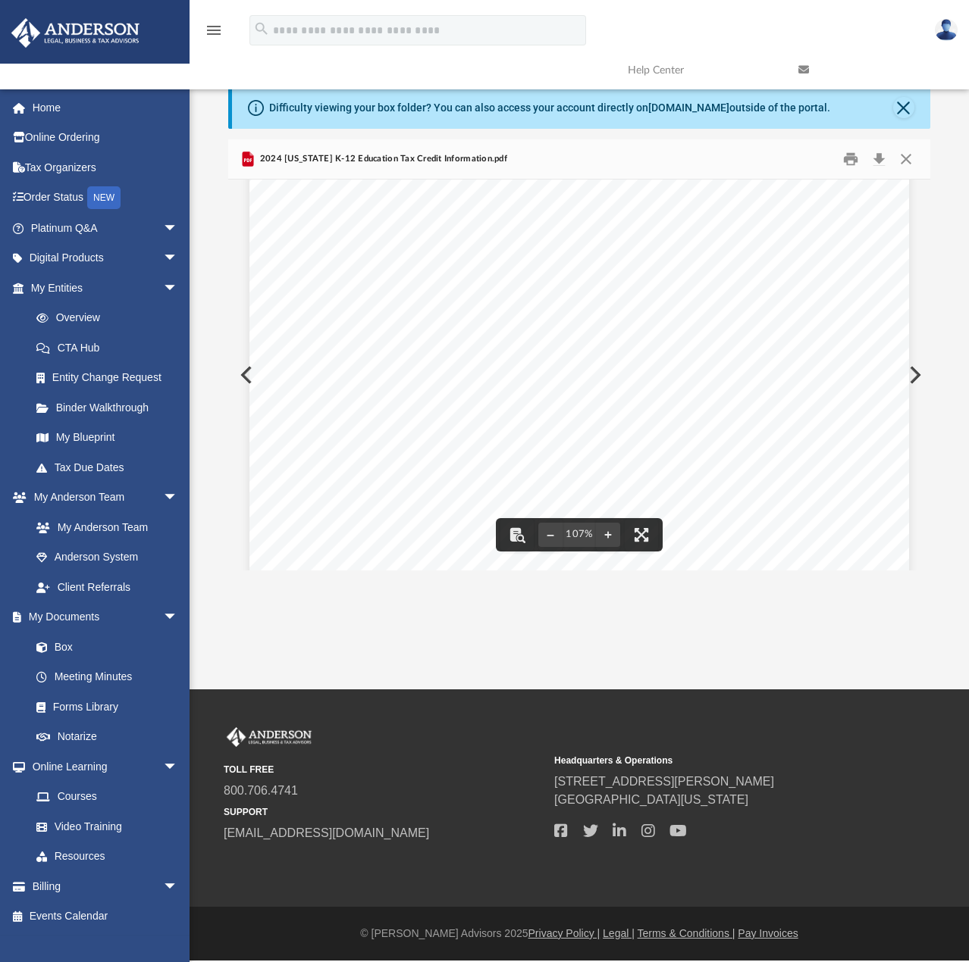
scroll to position [76, 0]
click at [909, 160] on button "Close" at bounding box center [905, 158] width 27 height 23
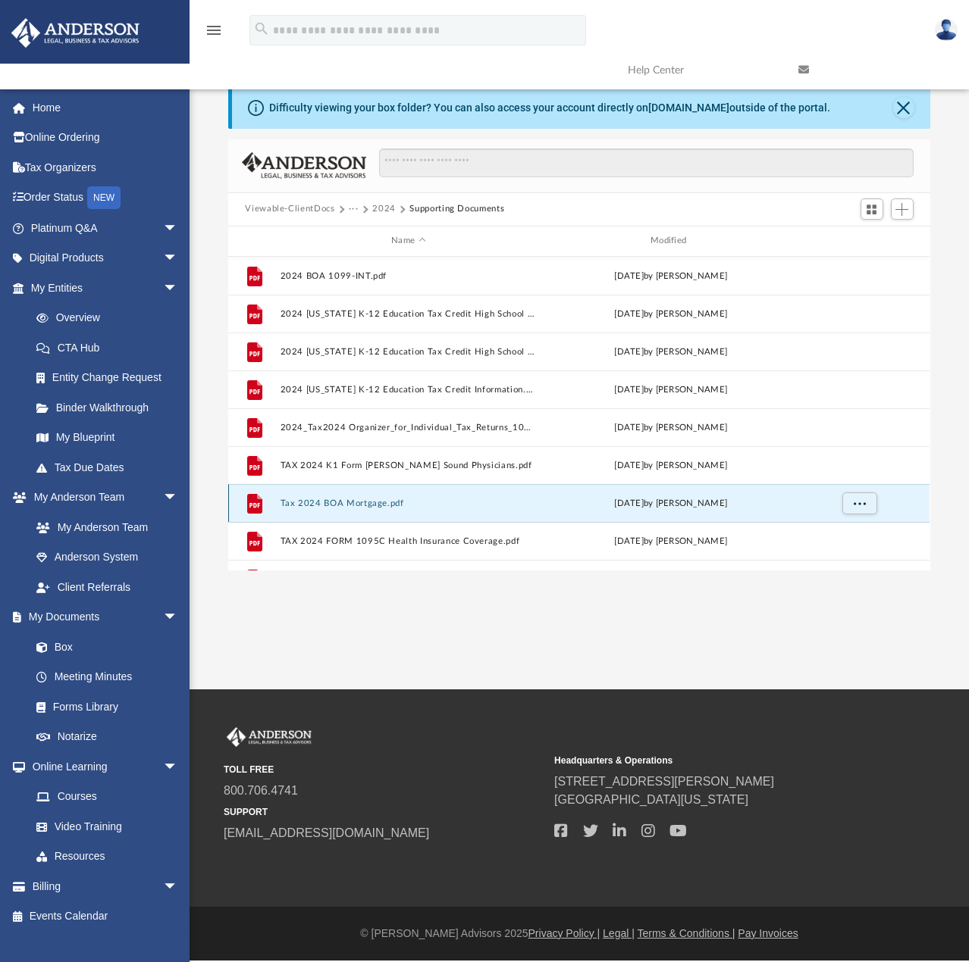
click at [368, 504] on button "Tax 2024 BOA Mortgage.pdf" at bounding box center [408, 504] width 256 height 10
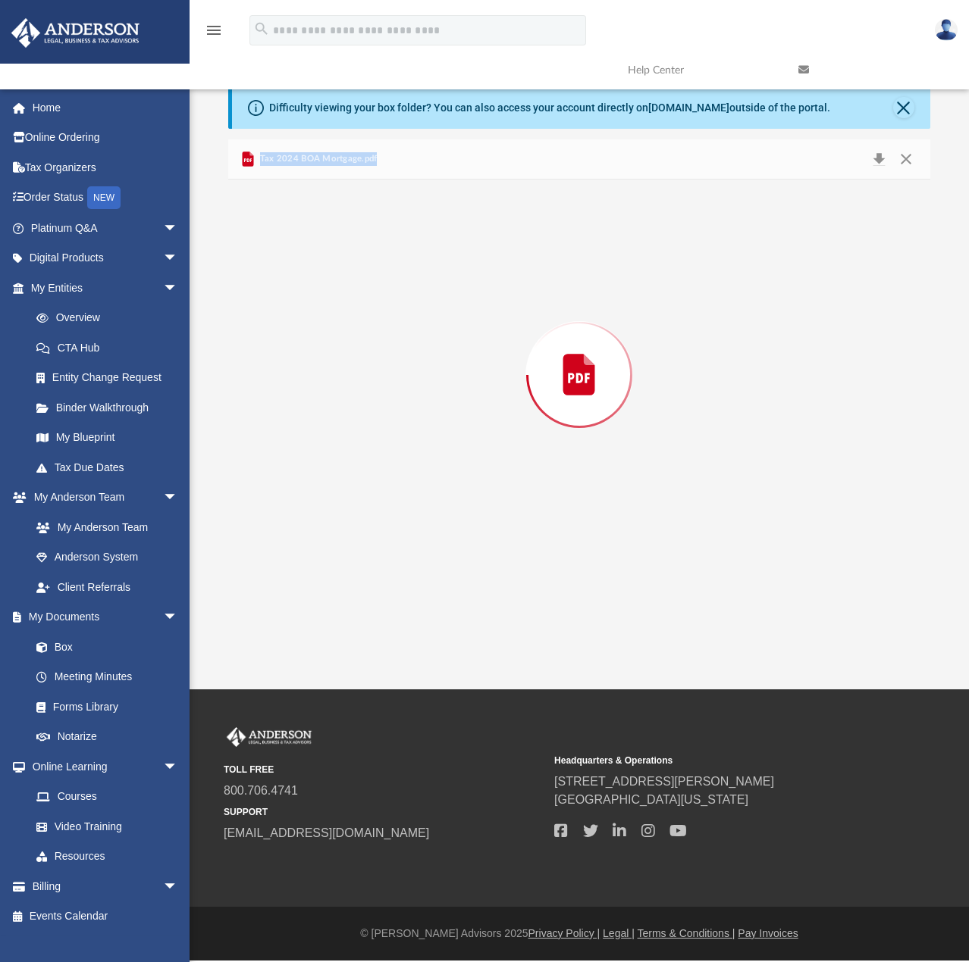
click at [368, 504] on div "Preview" at bounding box center [578, 375] width 701 height 391
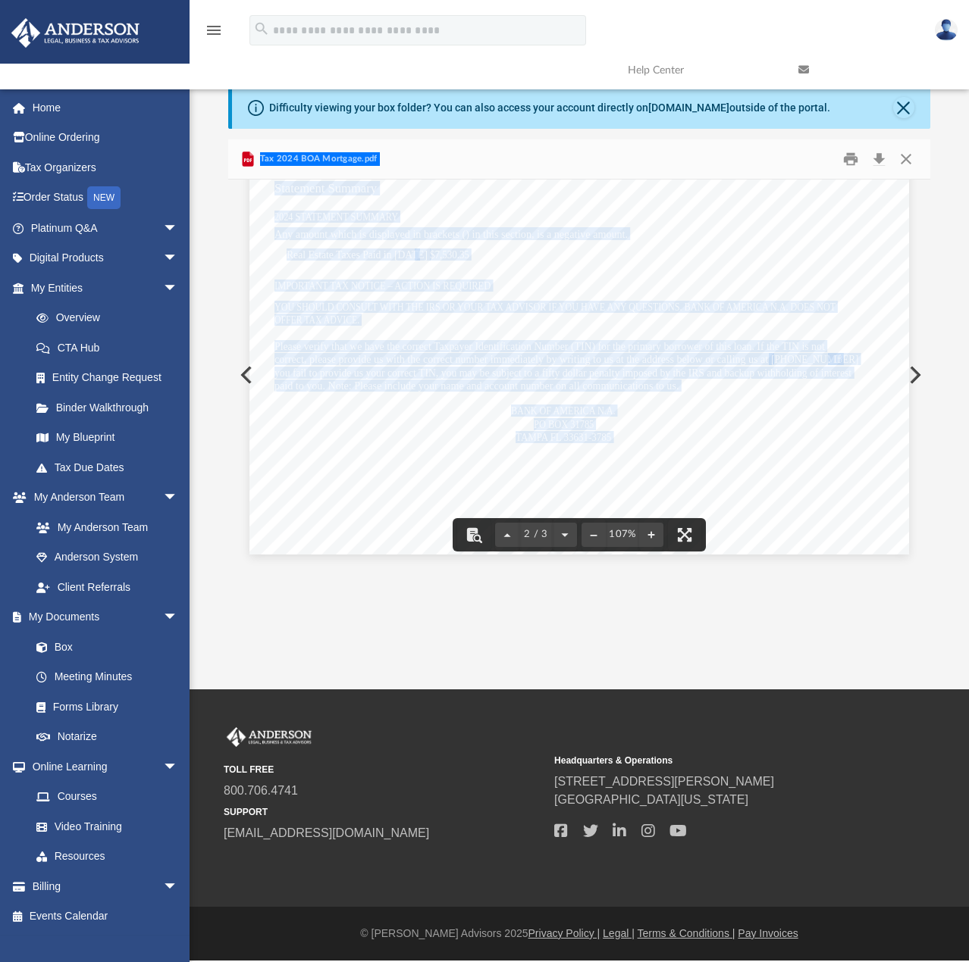
scroll to position [1364, 0]
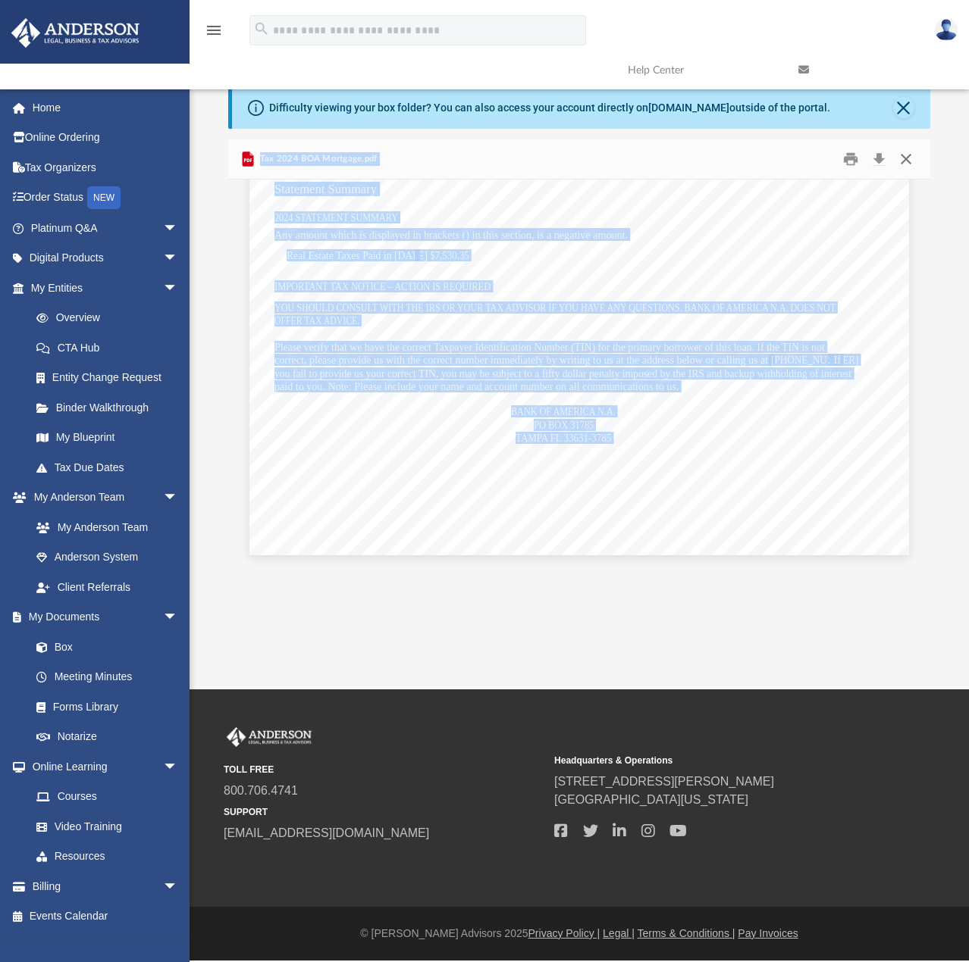
click at [906, 161] on button "Close" at bounding box center [905, 158] width 27 height 23
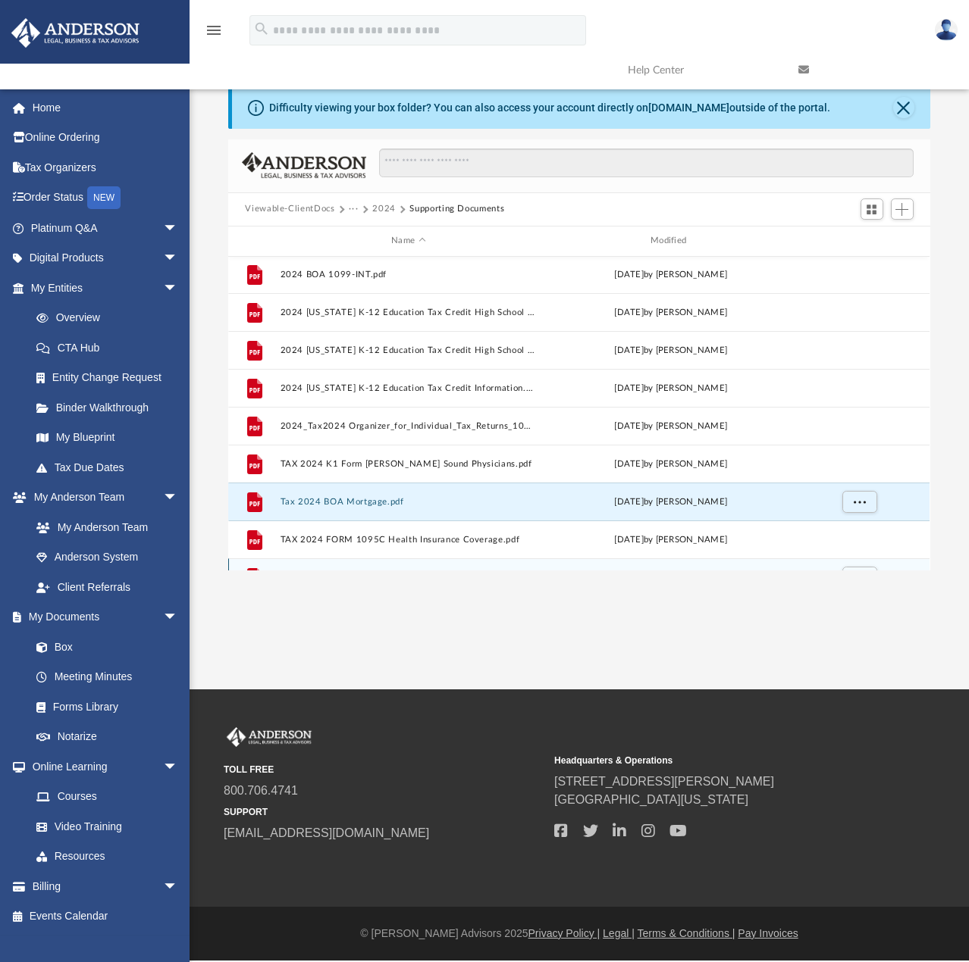
scroll to position [0, 0]
click at [378, 210] on button "2024" at bounding box center [383, 209] width 23 height 14
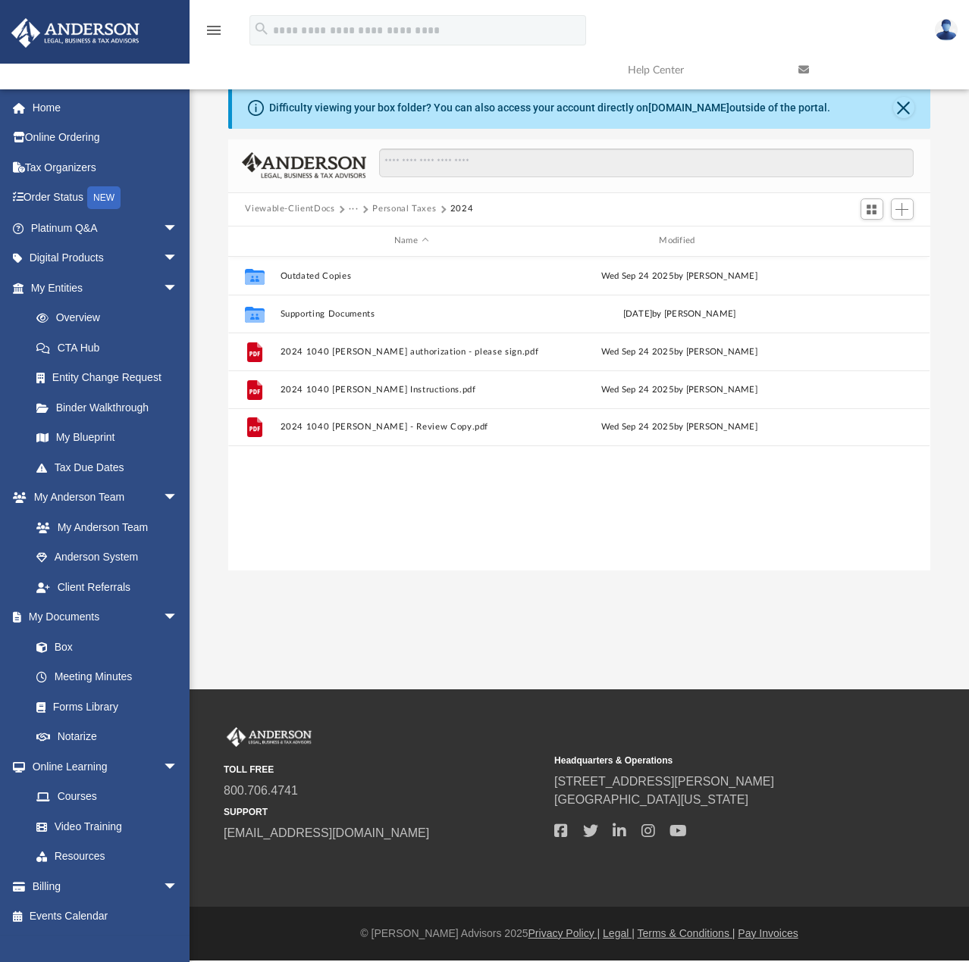
click at [393, 211] on button "Personal Taxes" at bounding box center [404, 209] width 64 height 14
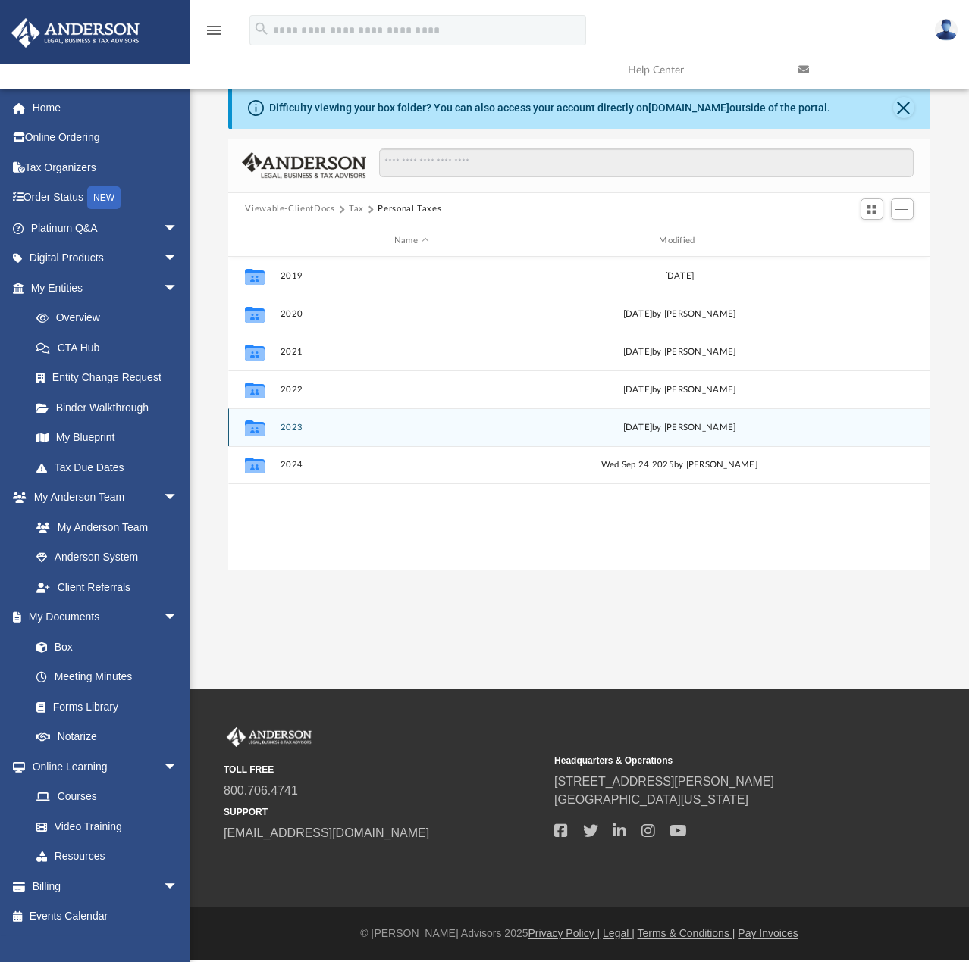
click at [293, 429] on button "2023" at bounding box center [410, 428] width 261 height 10
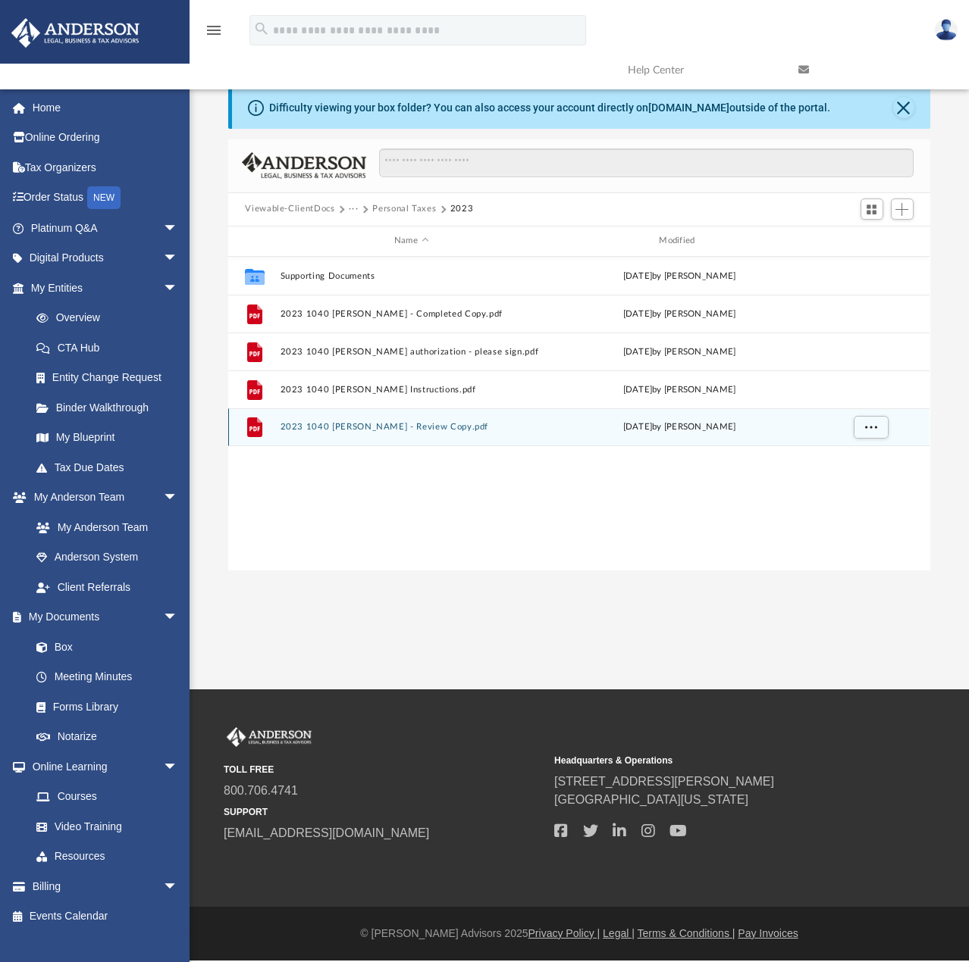
click at [350, 430] on button "2023 1040 [PERSON_NAME] - Review Copy.pdf" at bounding box center [410, 427] width 261 height 10
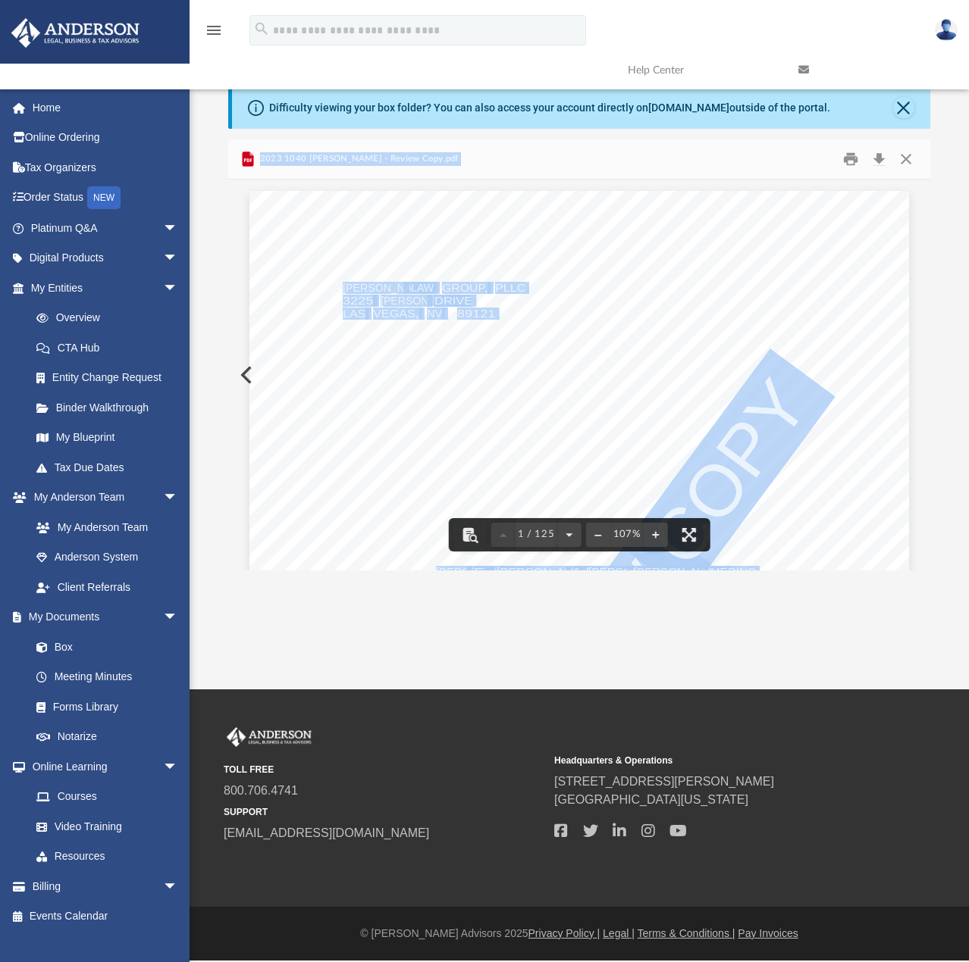
click at [420, 366] on div "326340 [DATE] REVIEW COPY [PERSON_NAME] LAW GROUP, PLLC [STREET_ADDRESS][PERSON…" at bounding box center [578, 617] width 659 height 853
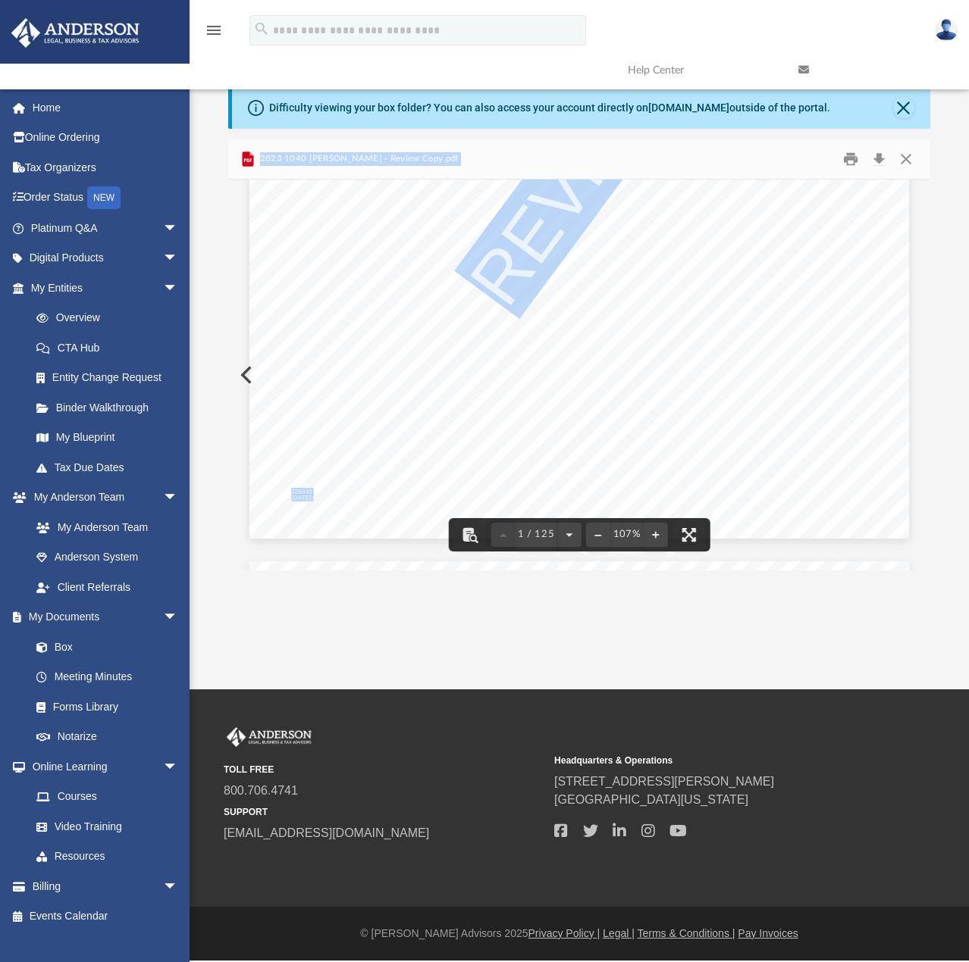
scroll to position [530, 0]
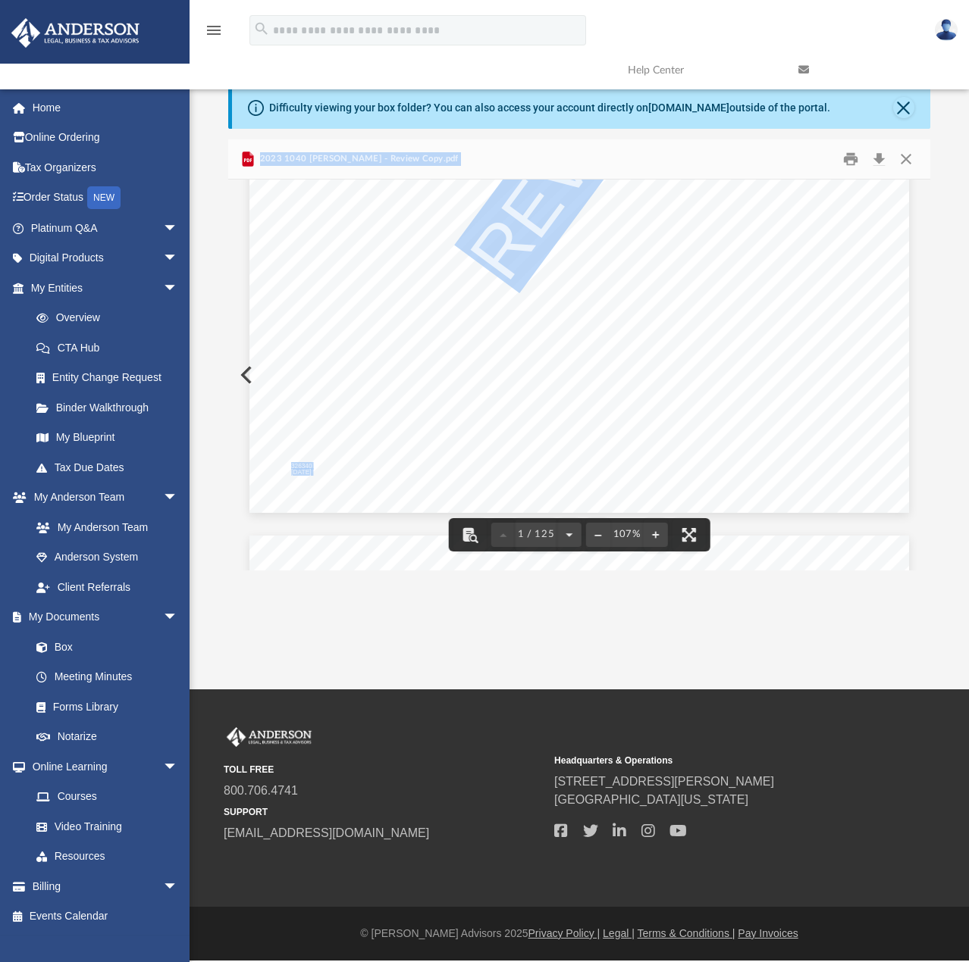
click at [440, 345] on div "326340 [DATE] REVIEW COPY [PERSON_NAME] LAW GROUP, PLLC [STREET_ADDRESS][PERSON…" at bounding box center [578, 86] width 659 height 853
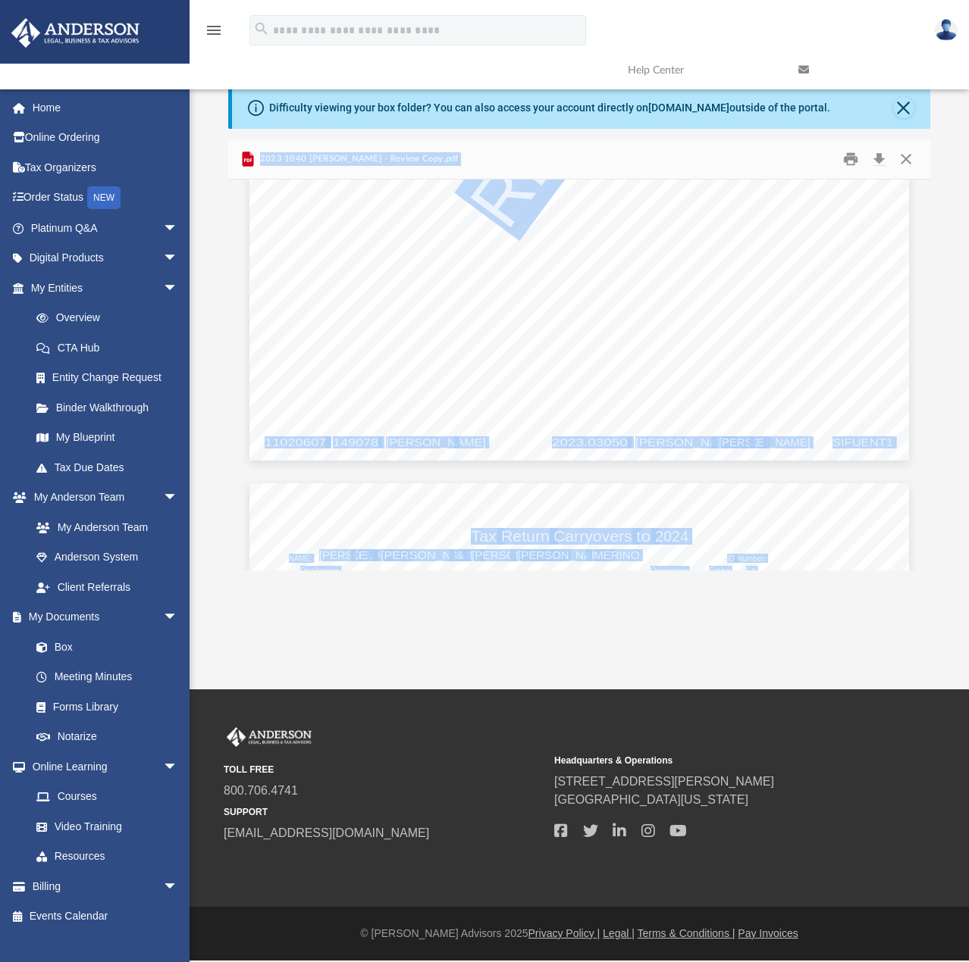
scroll to position [1440, 0]
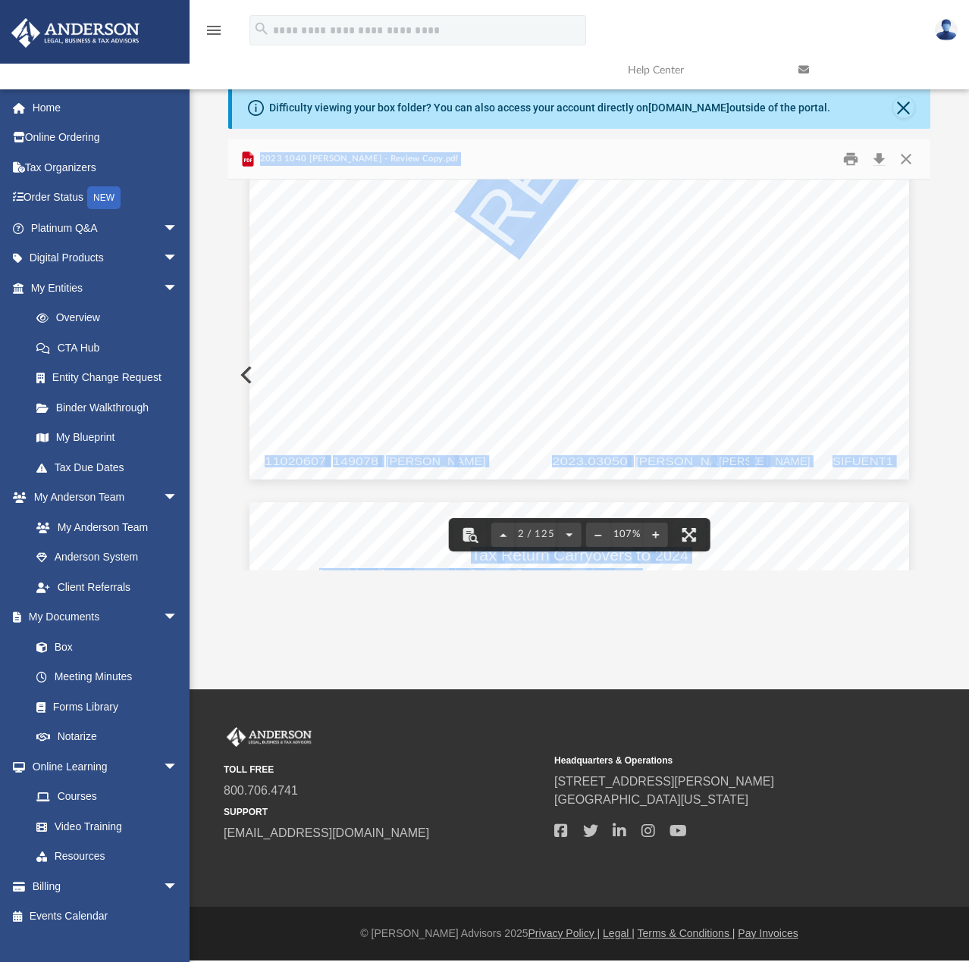
click at [456, 161] on div "2023 1040 [PERSON_NAME] - Review Copy.pdf" at bounding box center [578, 159] width 701 height 40
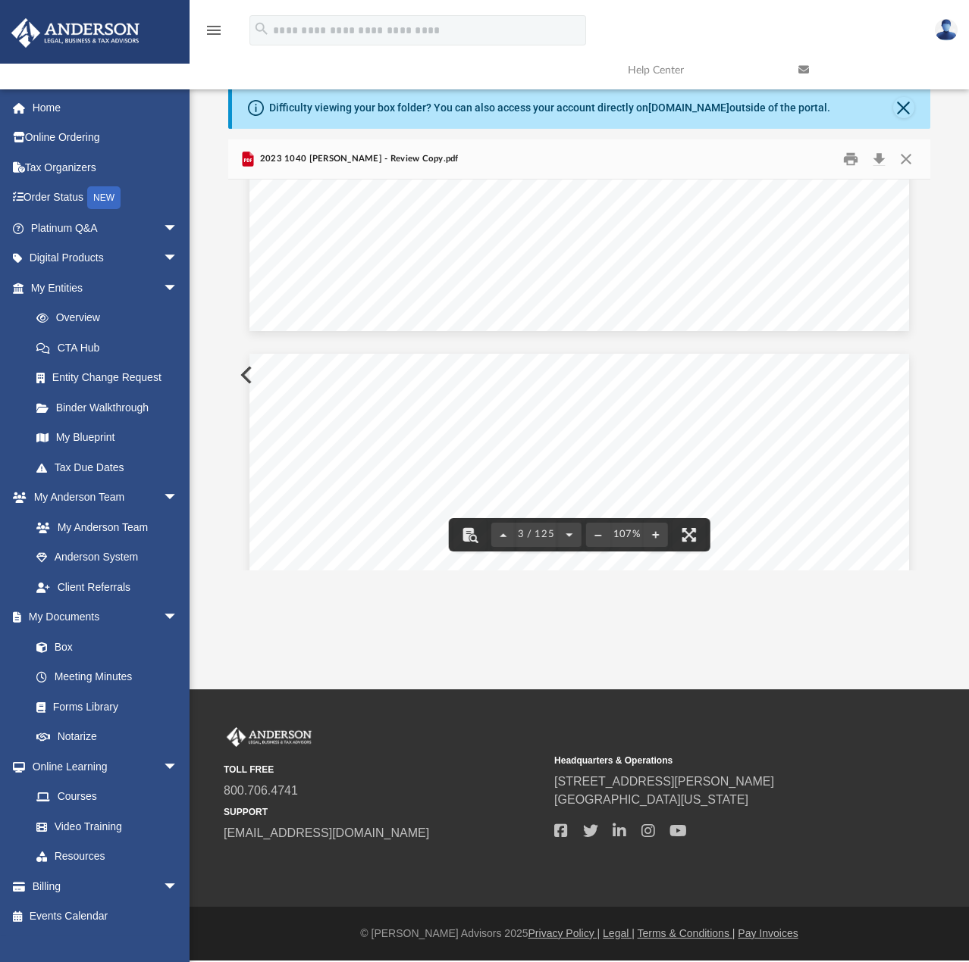
scroll to position [1591, 0]
